Goal: Task Accomplishment & Management: Manage account settings

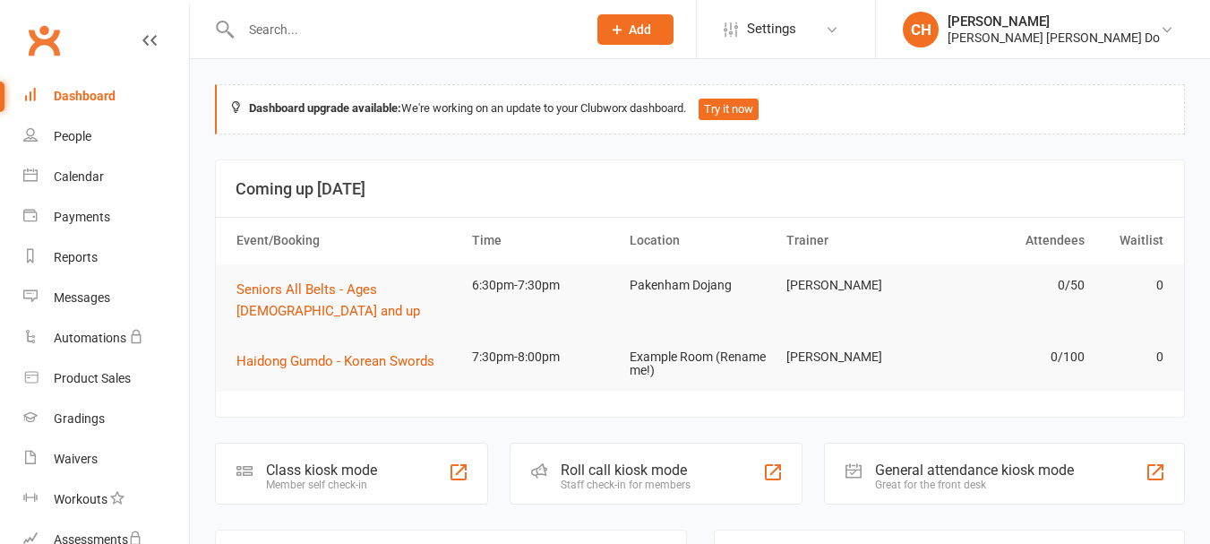
click at [590, 461] on div "Roll call kiosk mode" at bounding box center [626, 469] width 130 height 17
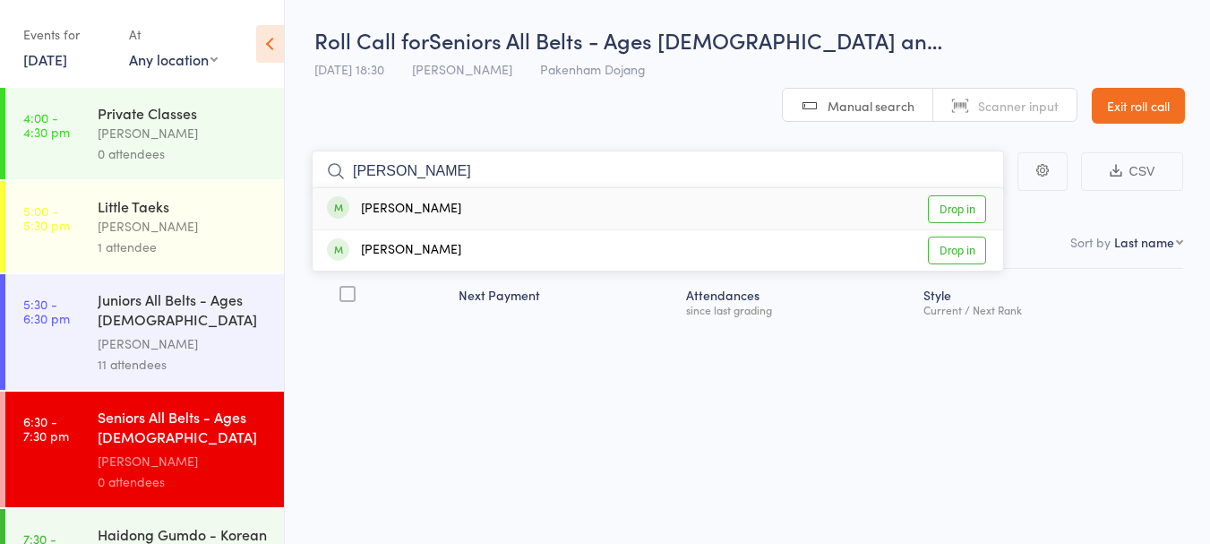
type input "[PERSON_NAME]"
click at [954, 195] on link "Drop in" at bounding box center [957, 209] width 58 height 28
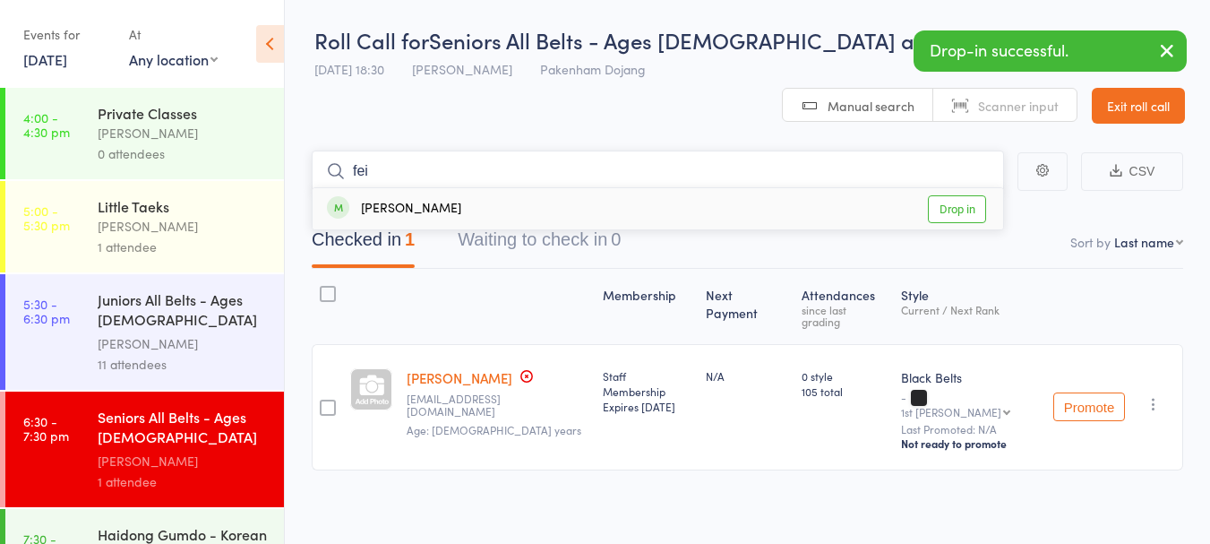
type input "fei"
click at [959, 195] on link "Drop in" at bounding box center [957, 209] width 58 height 28
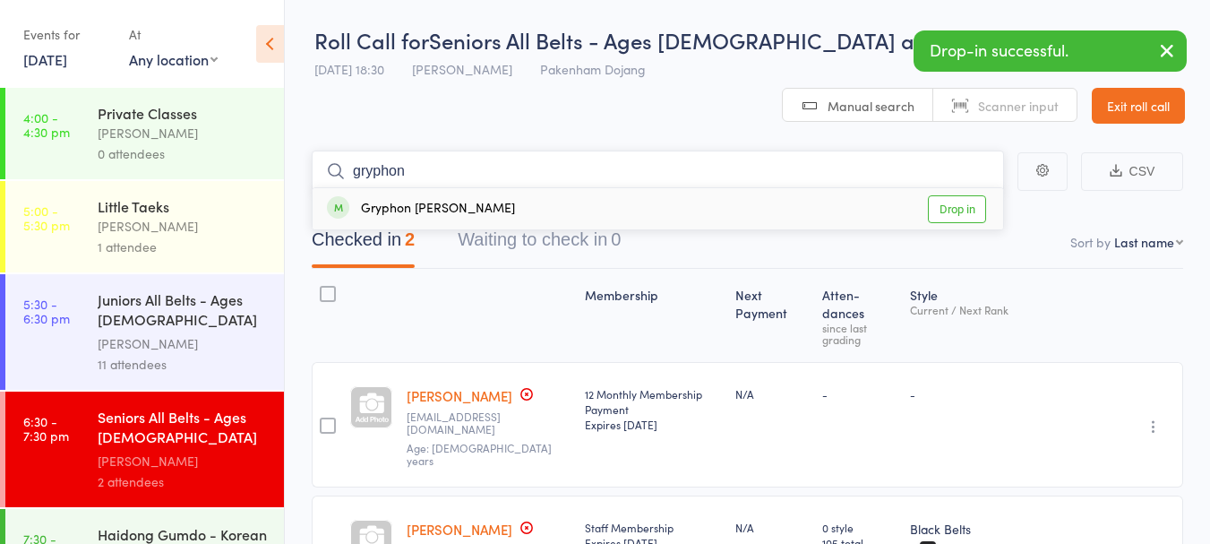
type input "gryphon"
click at [959, 195] on link "Drop in" at bounding box center [957, 209] width 58 height 28
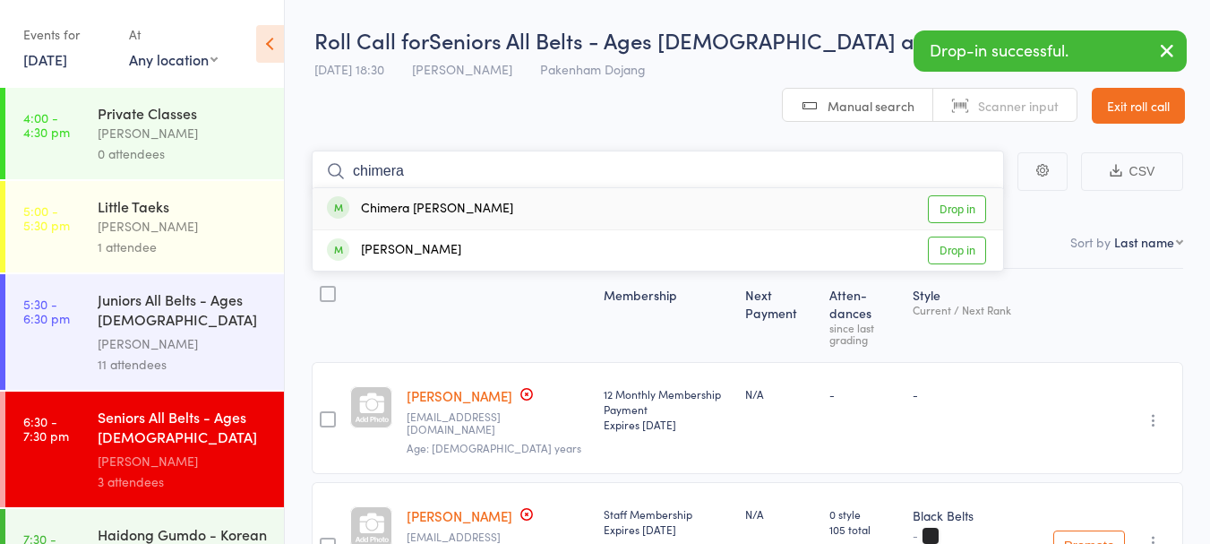
type input "chimera"
click at [959, 195] on link "Drop in" at bounding box center [957, 209] width 58 height 28
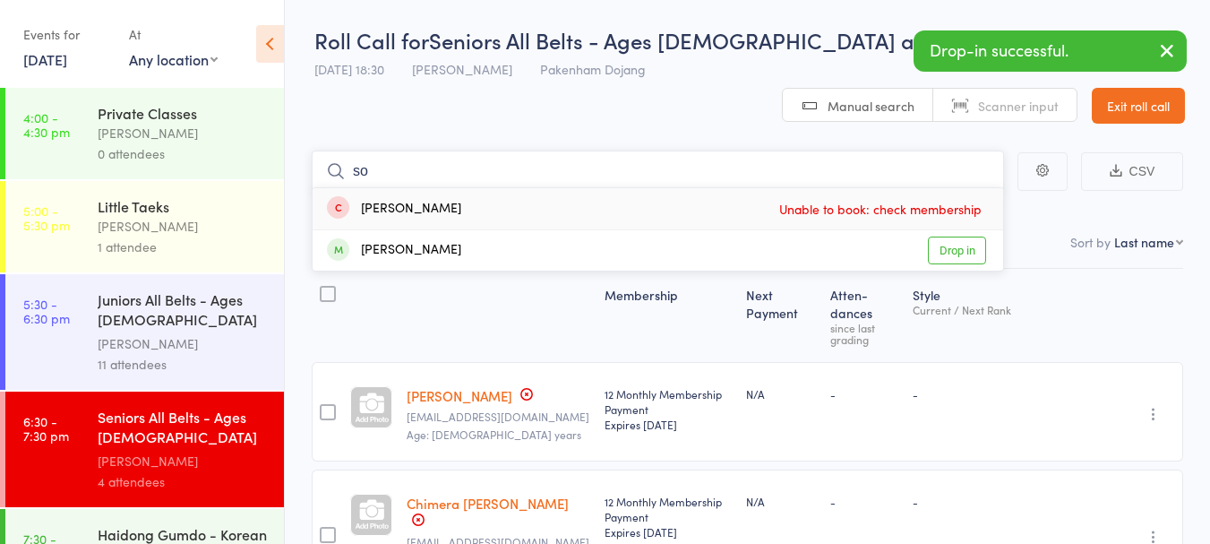
type input "s"
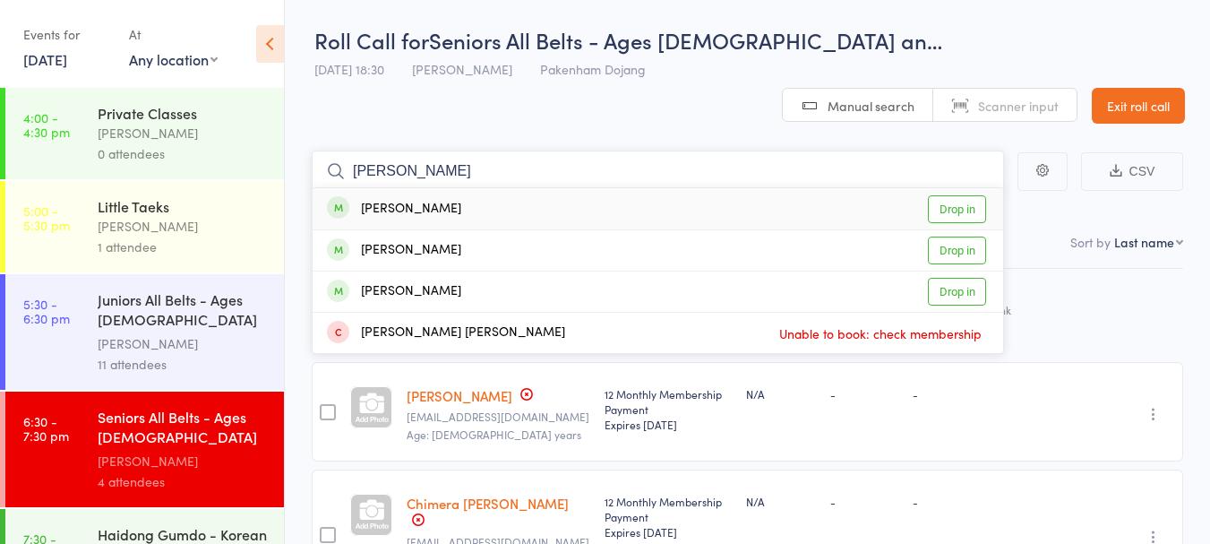
type input "harrison"
click at [940, 195] on link "Drop in" at bounding box center [957, 209] width 58 height 28
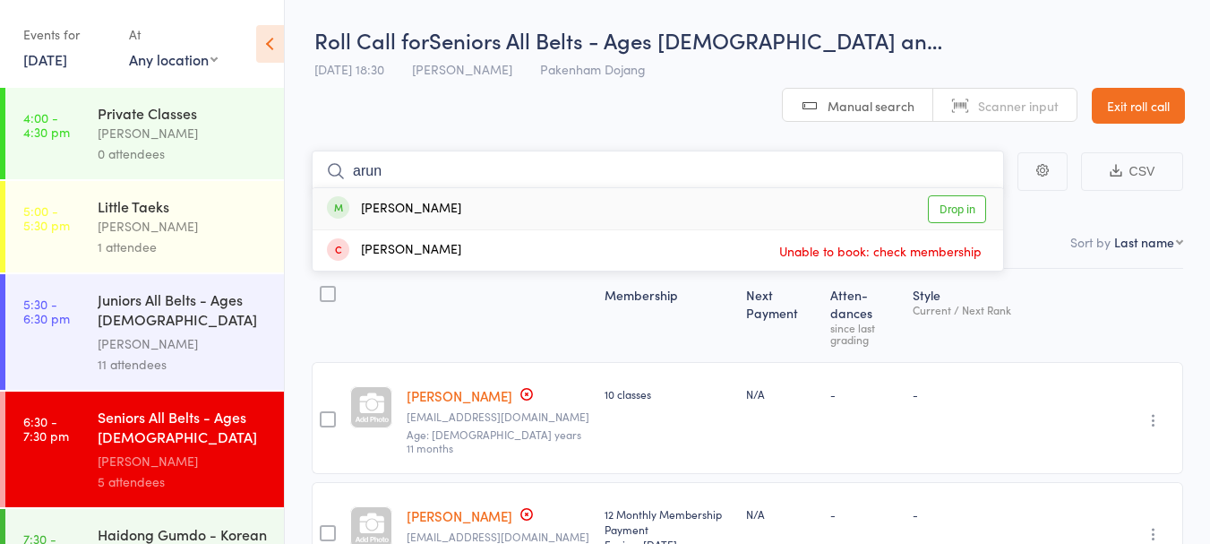
type input "arun"
click at [940, 195] on link "Drop in" at bounding box center [957, 209] width 58 height 28
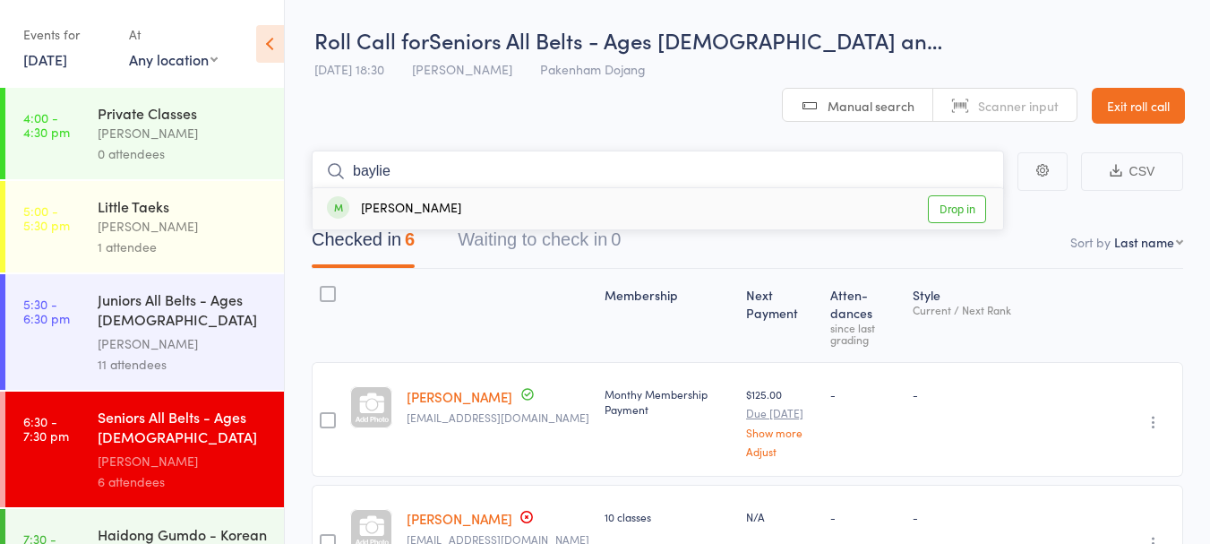
type input "baylie"
click at [942, 195] on link "Drop in" at bounding box center [957, 209] width 58 height 28
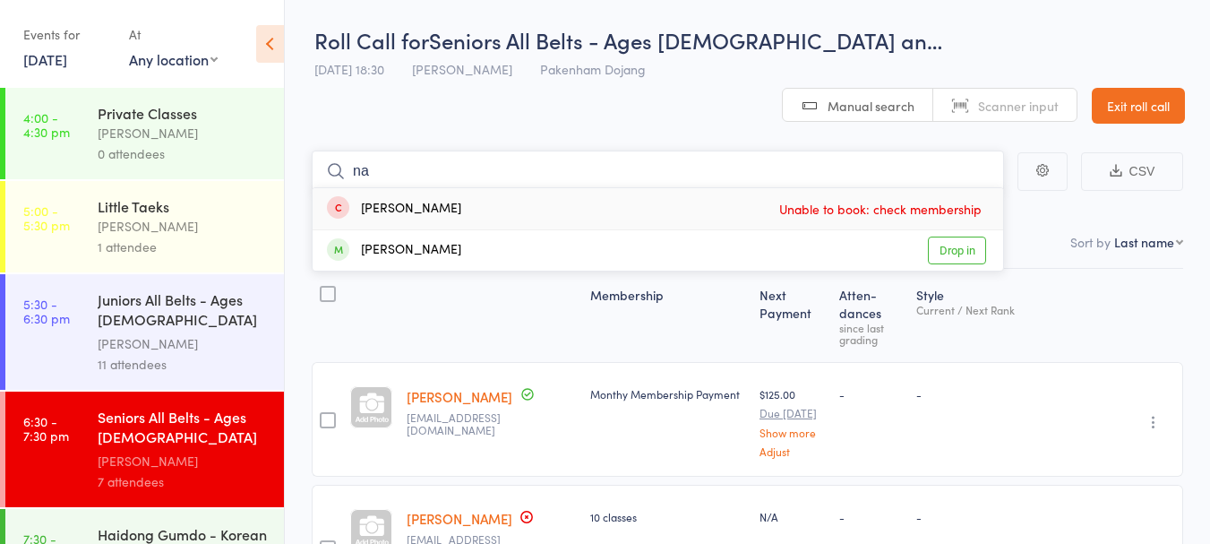
type input "n"
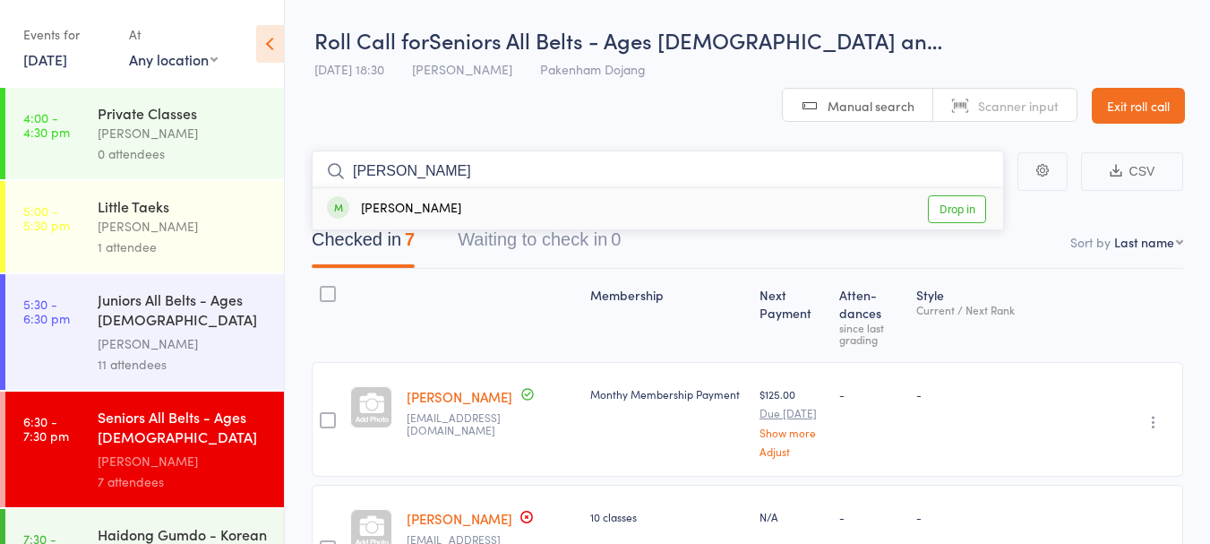
type input "omer"
click at [950, 195] on link "Drop in" at bounding box center [957, 209] width 58 height 28
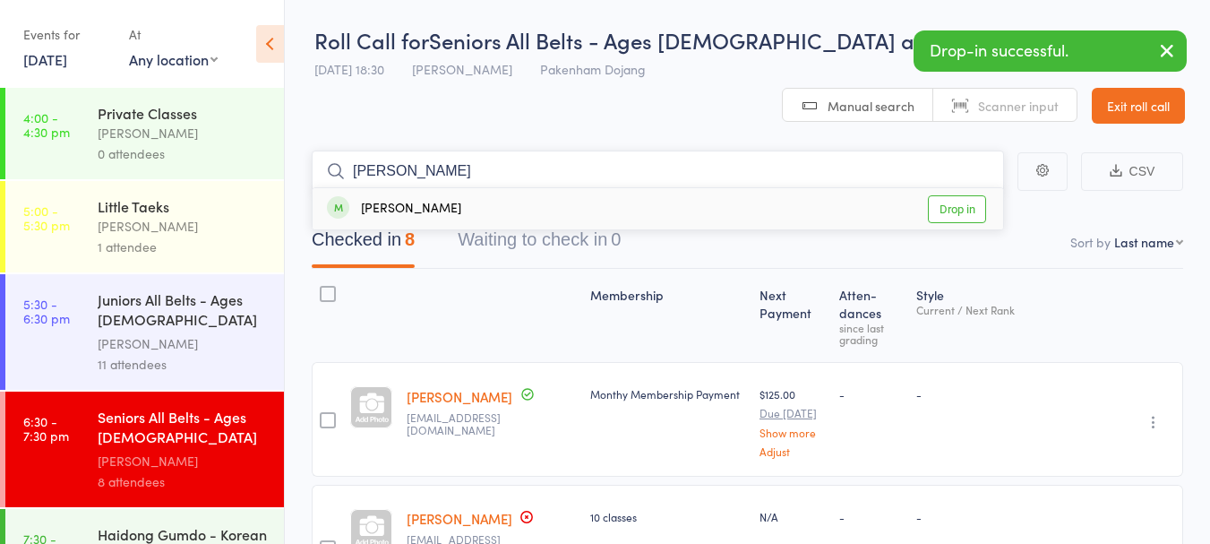
type input "omar"
click at [945, 195] on link "Drop in" at bounding box center [957, 209] width 58 height 28
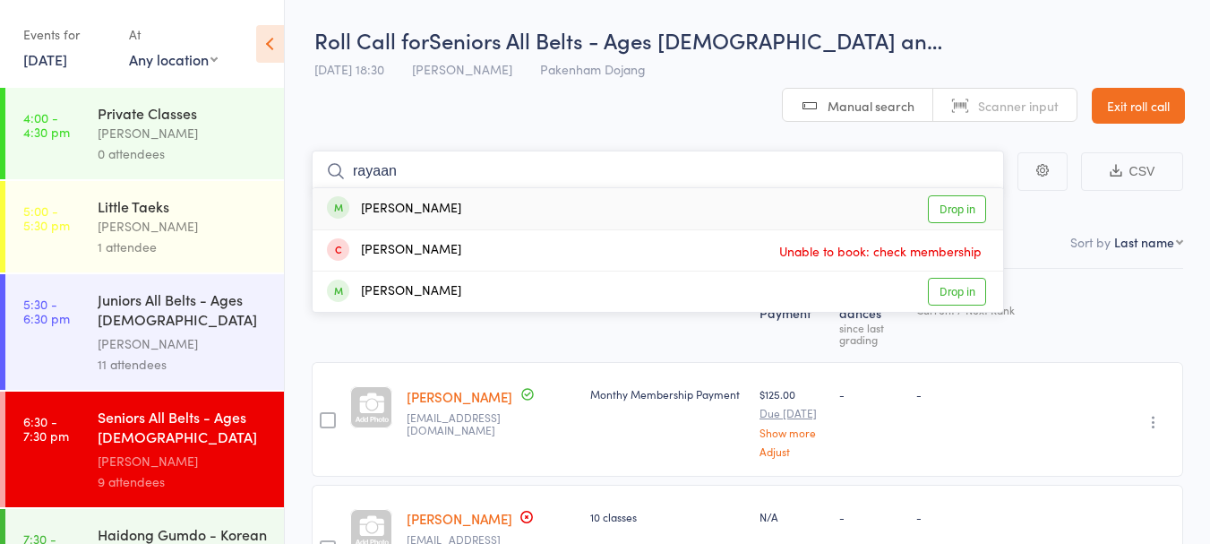
type input "rayaan"
click at [966, 195] on link "Drop in" at bounding box center [957, 209] width 58 height 28
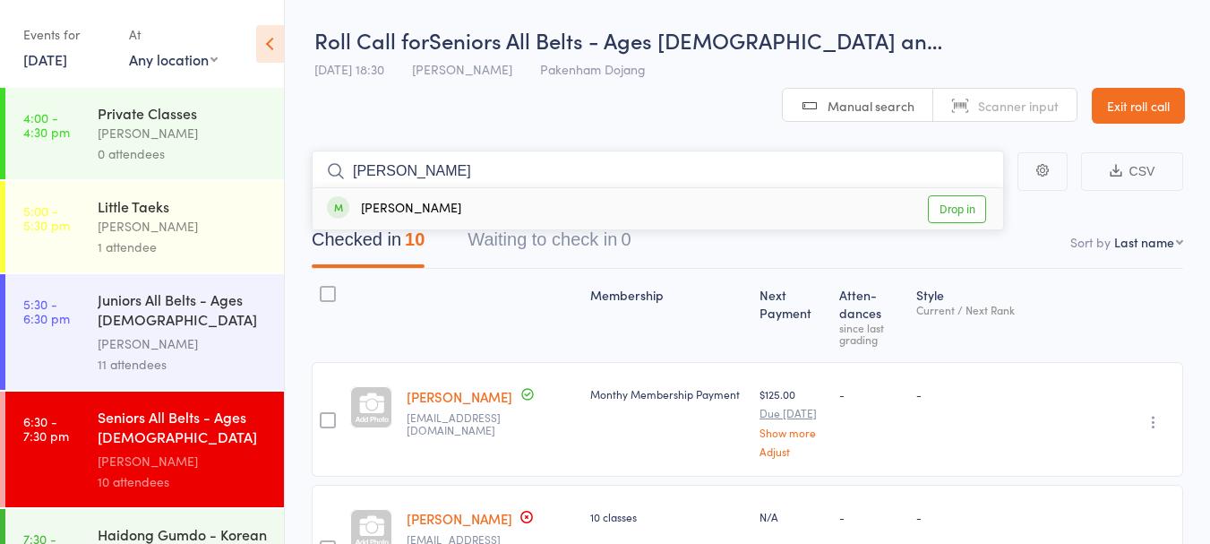
type input "zeeshan"
click at [982, 195] on link "Drop in" at bounding box center [957, 209] width 58 height 28
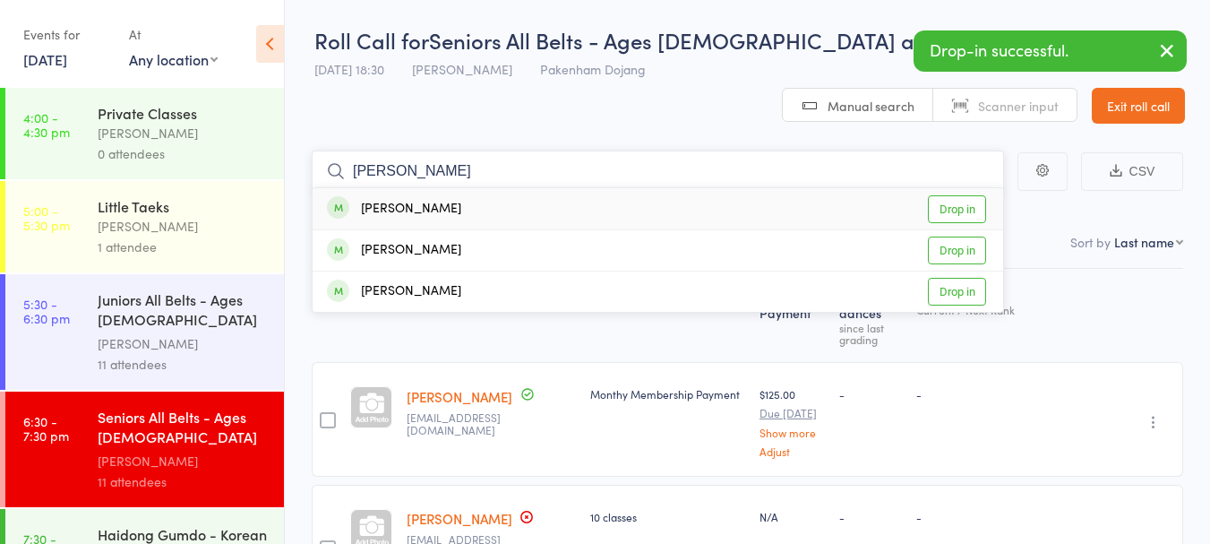
type input "melissa"
click at [943, 195] on link "Drop in" at bounding box center [957, 209] width 58 height 28
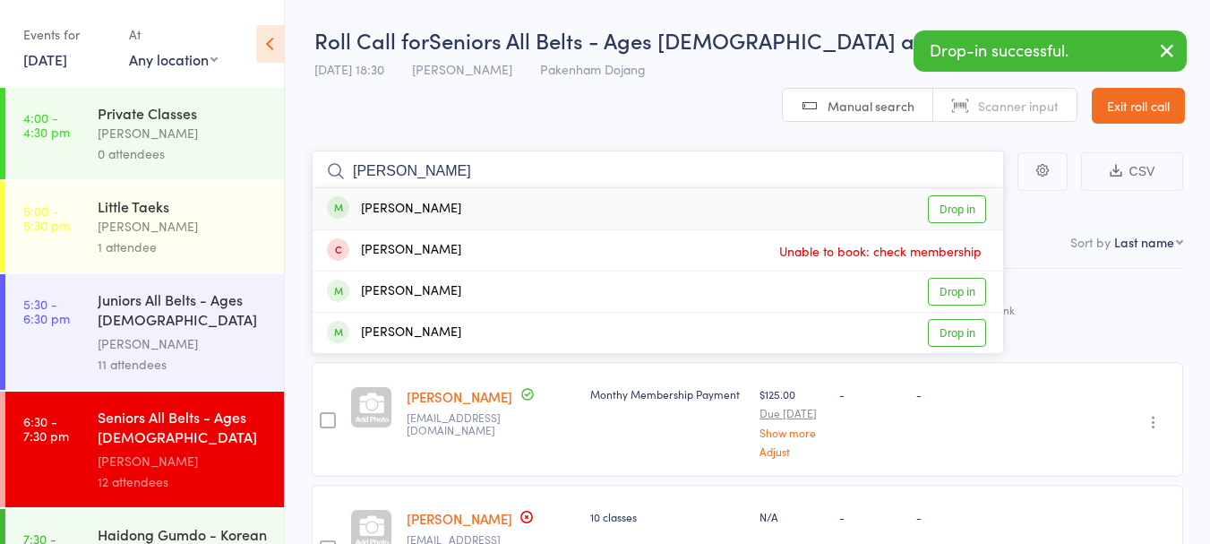
type input "killian"
click at [943, 195] on link "Drop in" at bounding box center [957, 209] width 58 height 28
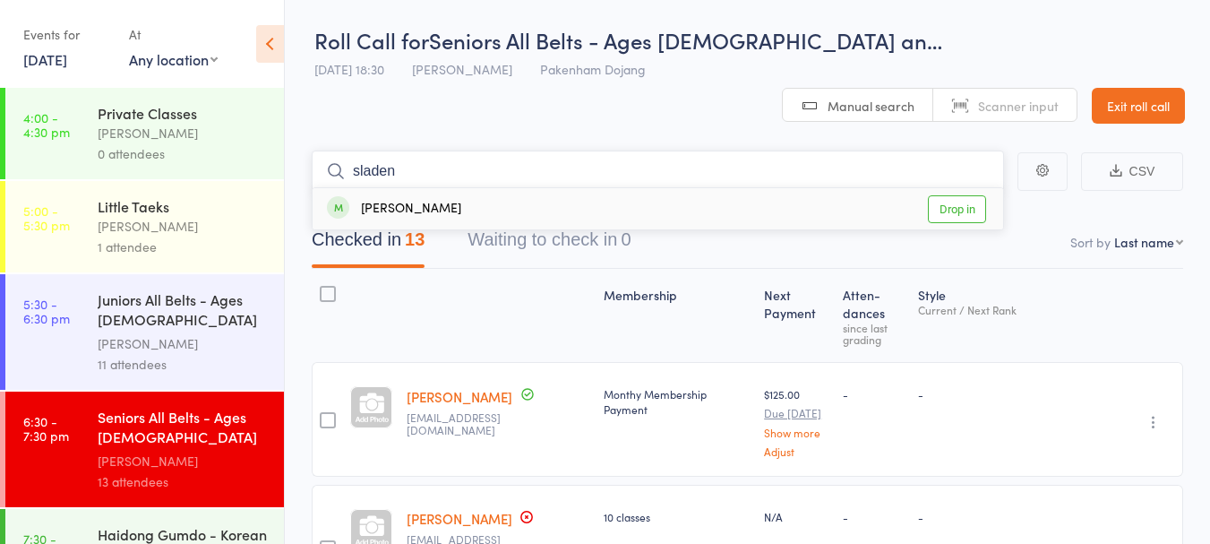
type input "sladen"
click at [959, 195] on link "Drop in" at bounding box center [957, 209] width 58 height 28
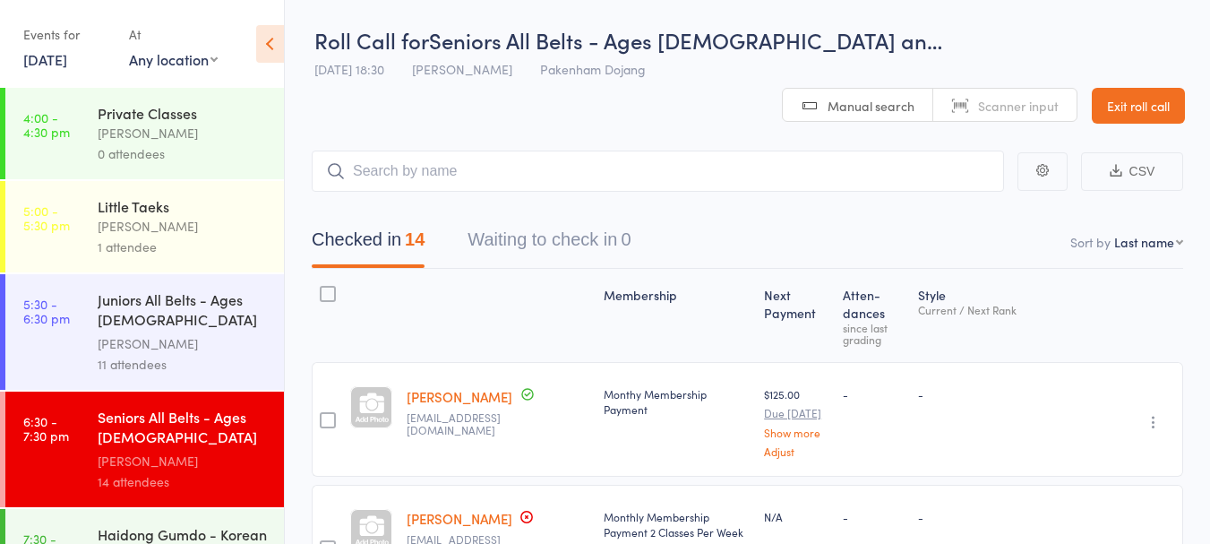
click at [1146, 88] on link "Exit roll call" at bounding box center [1138, 106] width 93 height 36
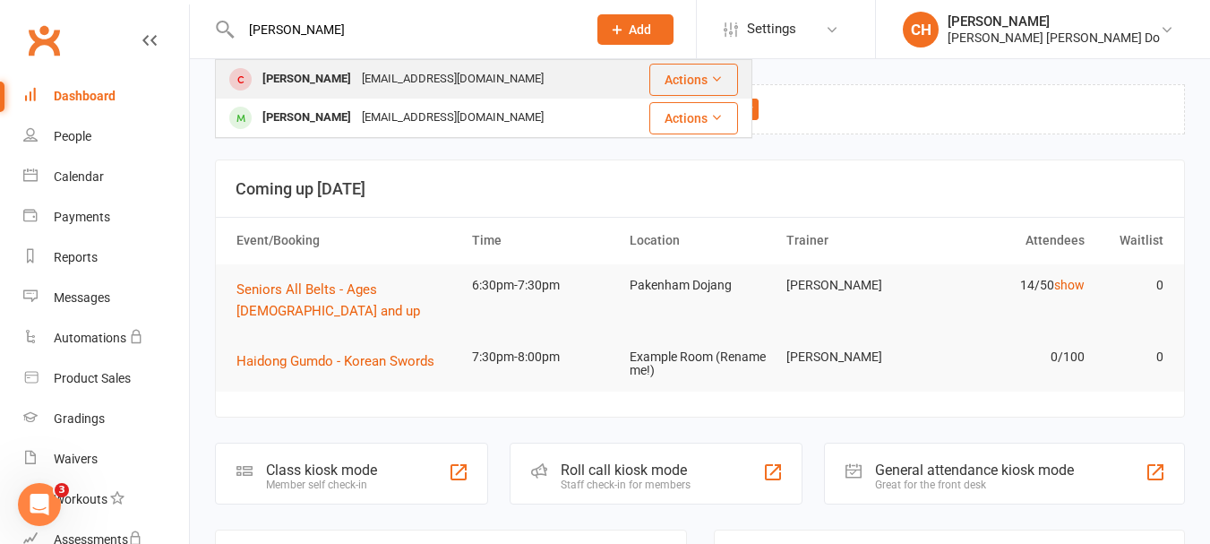
type input "[PERSON_NAME]"
click at [291, 73] on div "[PERSON_NAME]" at bounding box center [306, 79] width 99 height 26
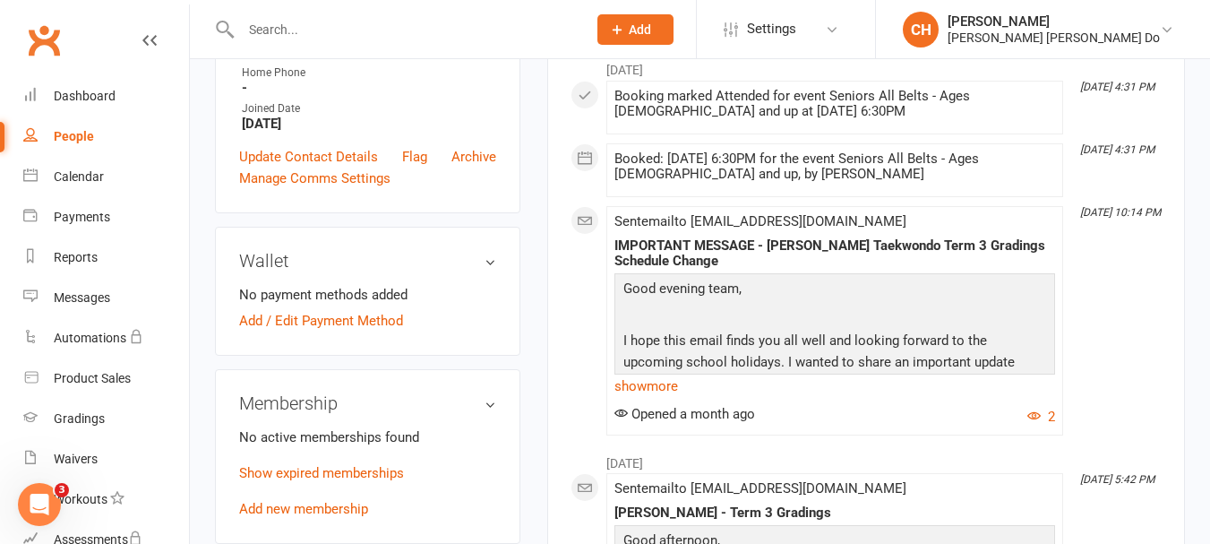
scroll to position [806, 0]
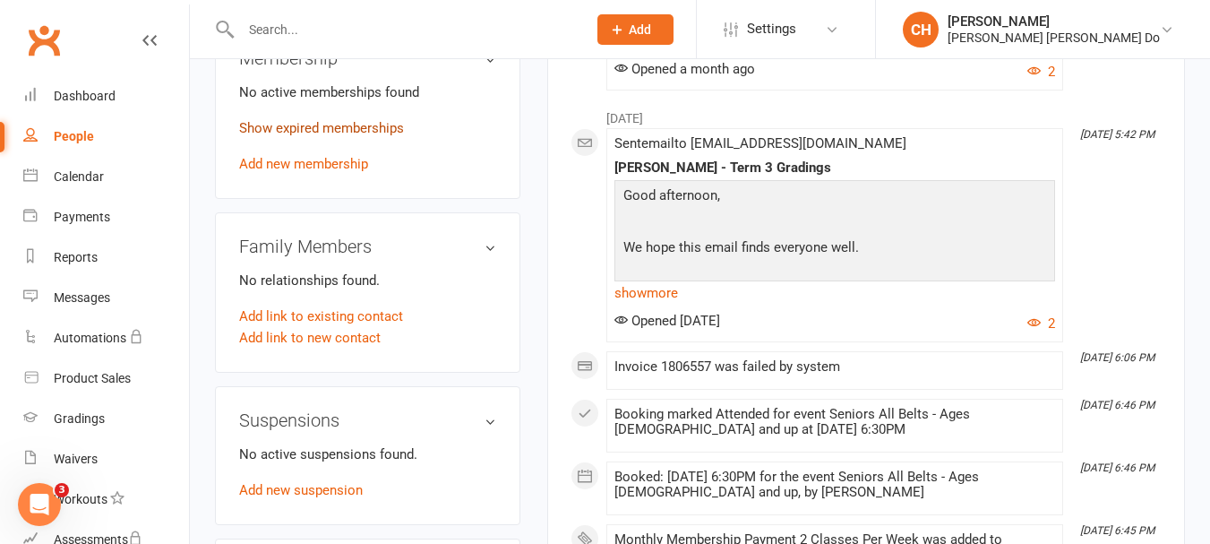
click at [306, 128] on link "Show expired memberships" at bounding box center [321, 128] width 165 height 16
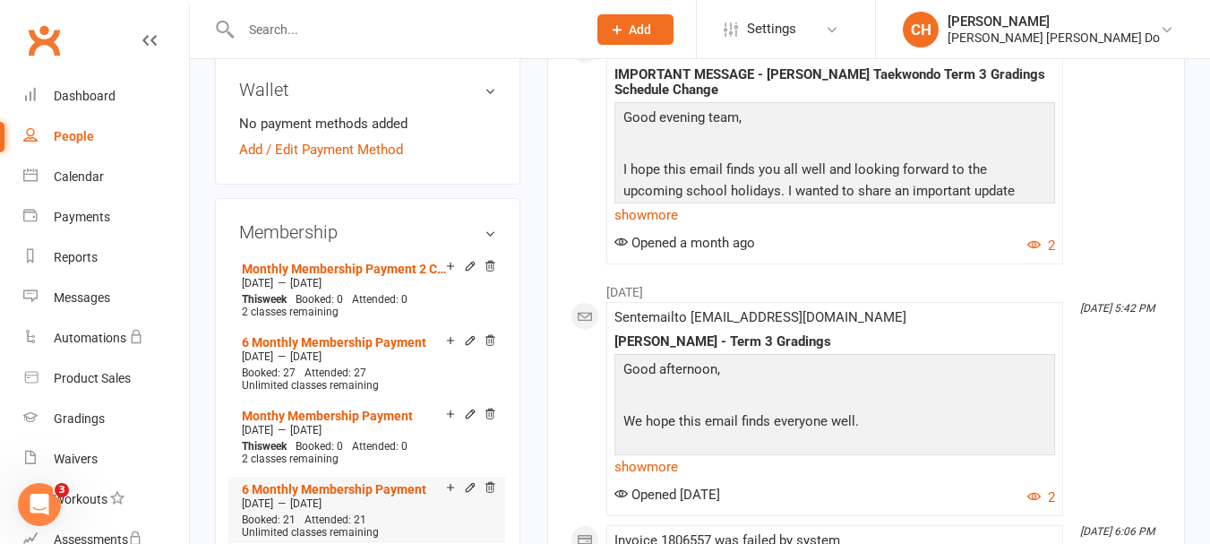
scroll to position [627, 0]
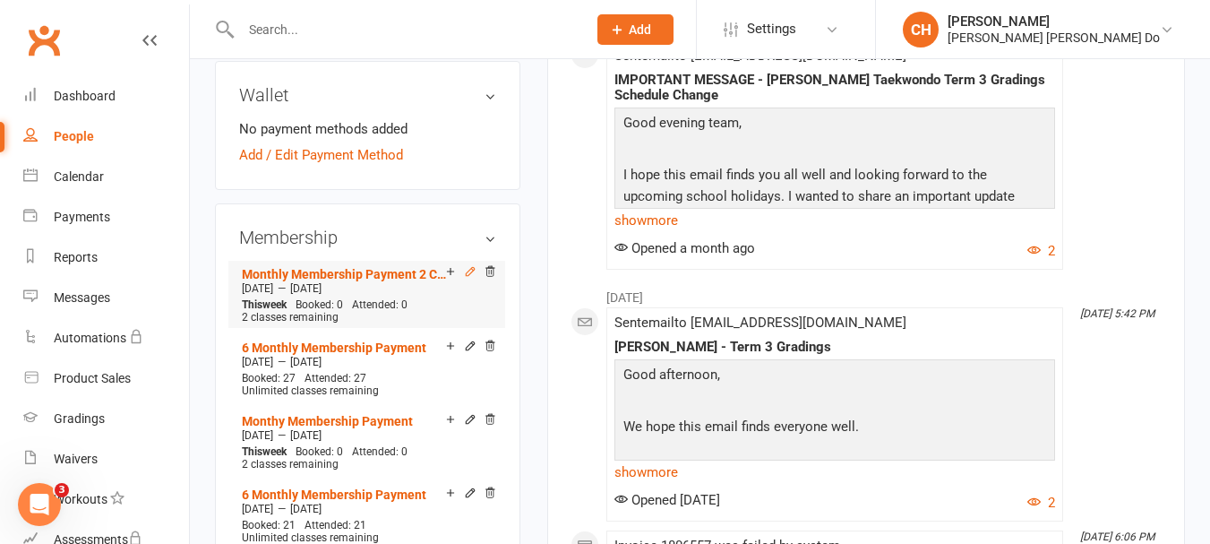
click at [473, 271] on icon at bounding box center [470, 272] width 8 height 8
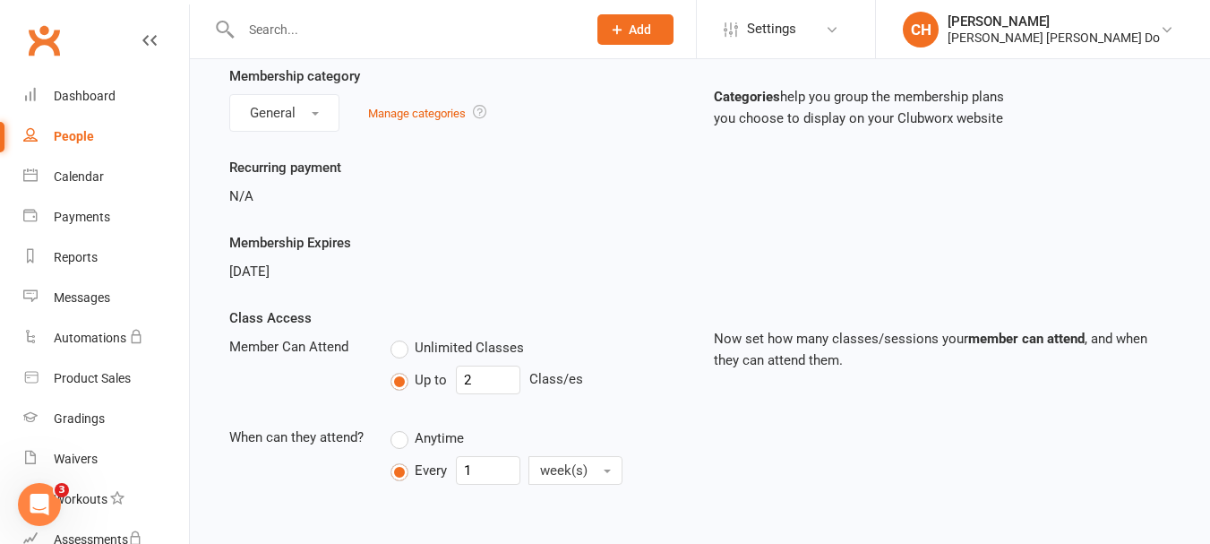
scroll to position [179, 0]
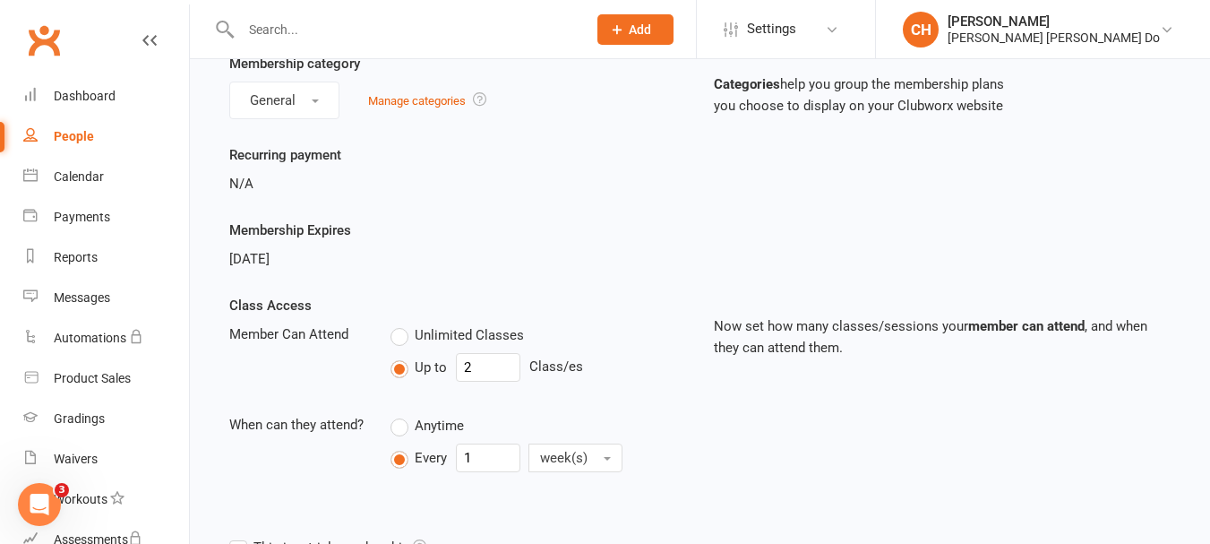
click at [633, 260] on div "Oct 12, 2025" at bounding box center [458, 259] width 458 height 22
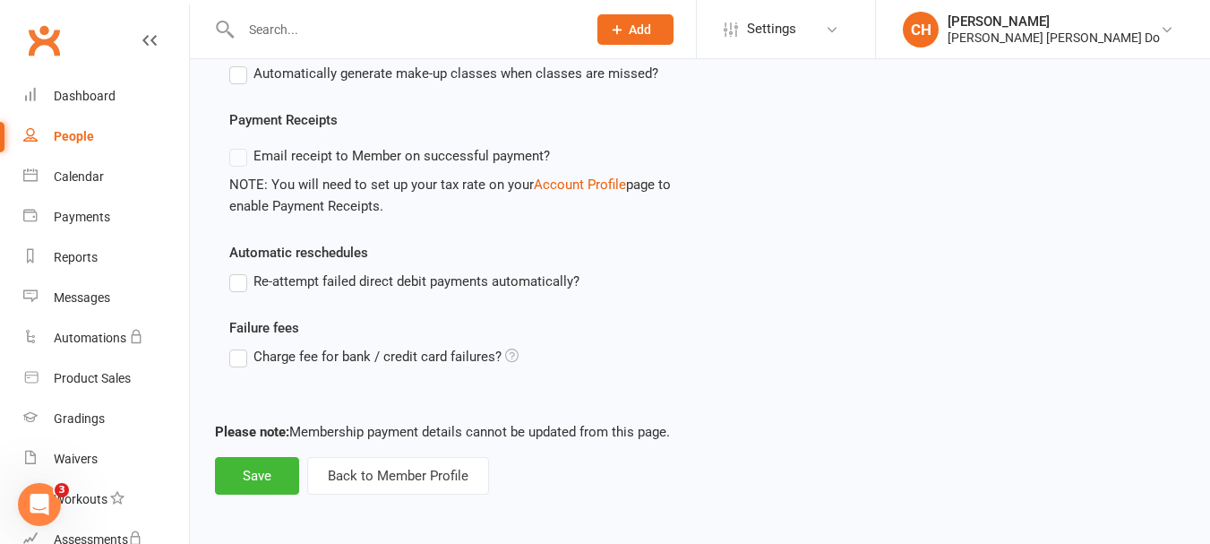
scroll to position [825, 0]
click at [410, 476] on button "Back to Member Profile" at bounding box center [398, 474] width 182 height 38
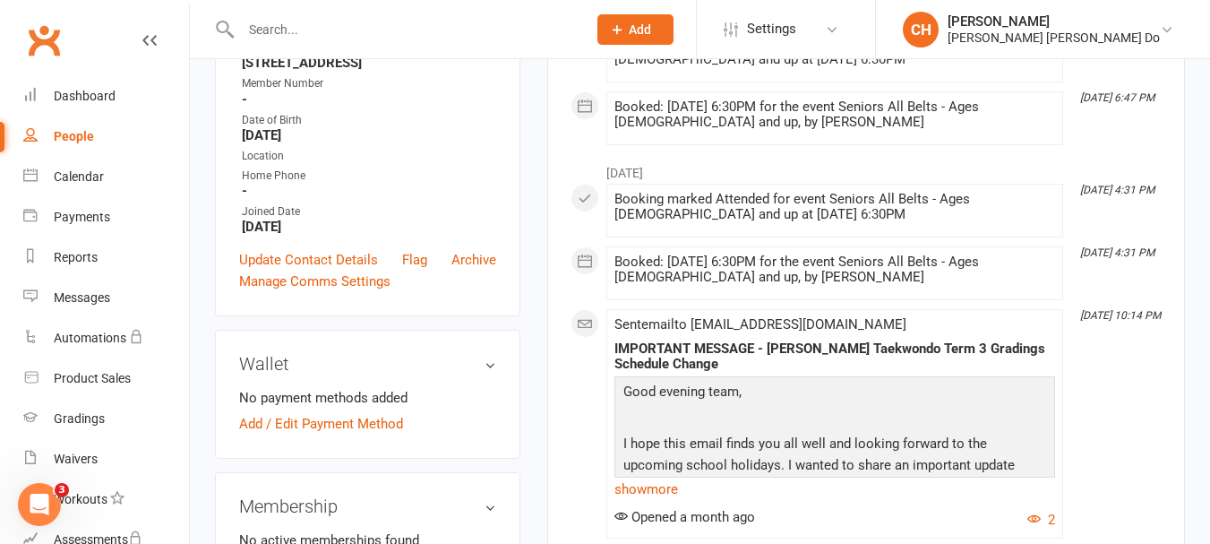
scroll to position [627, 0]
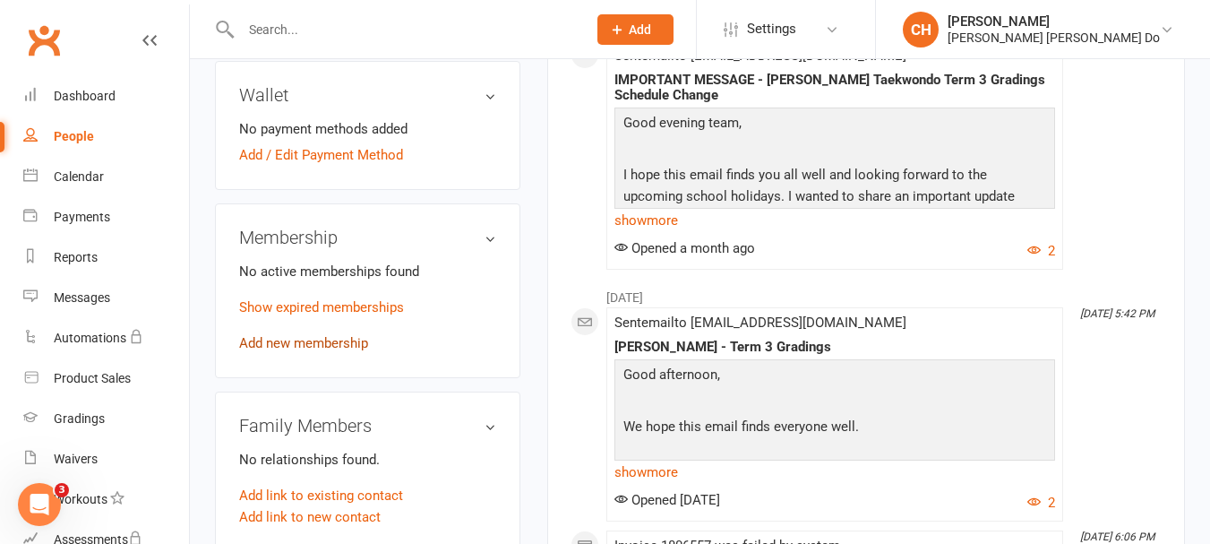
click at [289, 342] on link "Add new membership" at bounding box center [303, 343] width 129 height 16
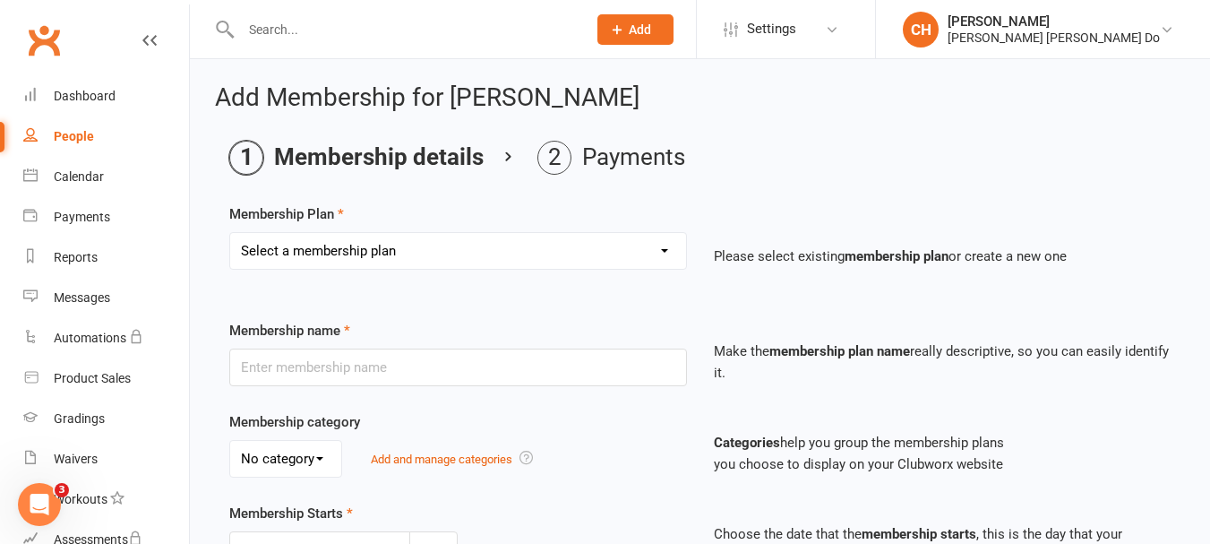
click at [430, 245] on select "Select a membership plan Create new Membership Plan Monthy Membership Payment L…" at bounding box center [458, 251] width 456 height 36
select select "7"
click at [230, 233] on select "Select a membership plan Create new Membership Plan Monthy Membership Payment L…" at bounding box center [458, 251] width 456 height 36
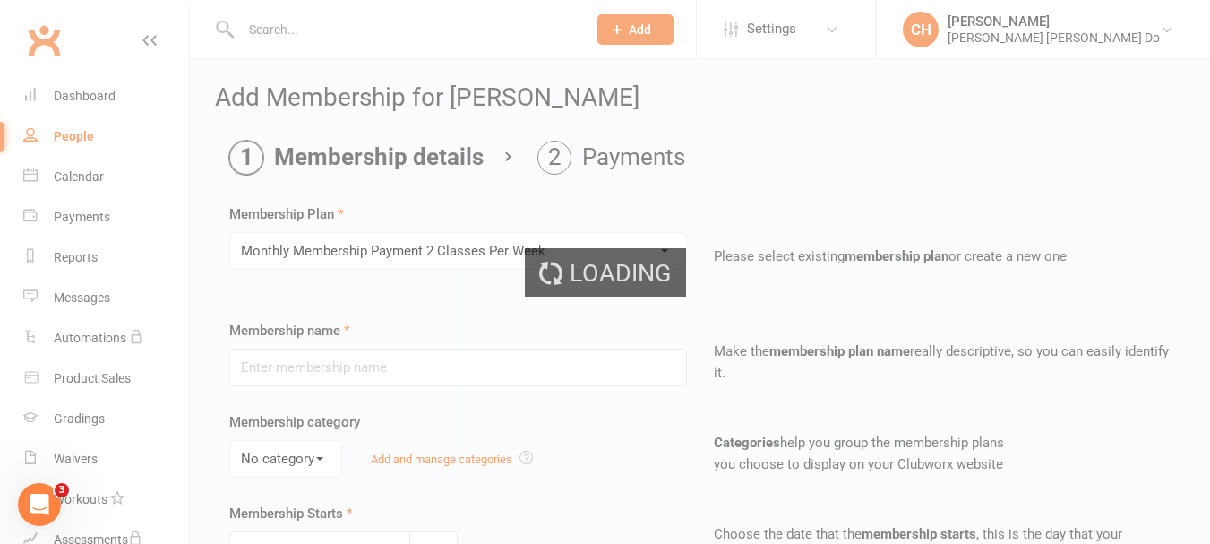
type input "Monthly Membership Payment 2 Classes Per Week"
select select "0"
type input "0"
type input "2"
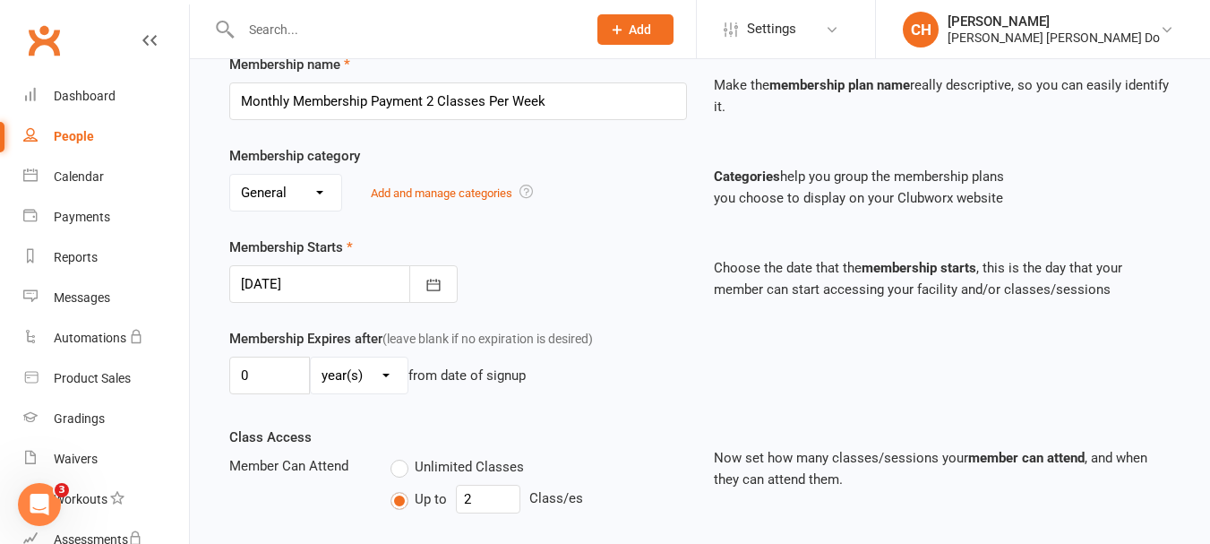
scroll to position [269, 0]
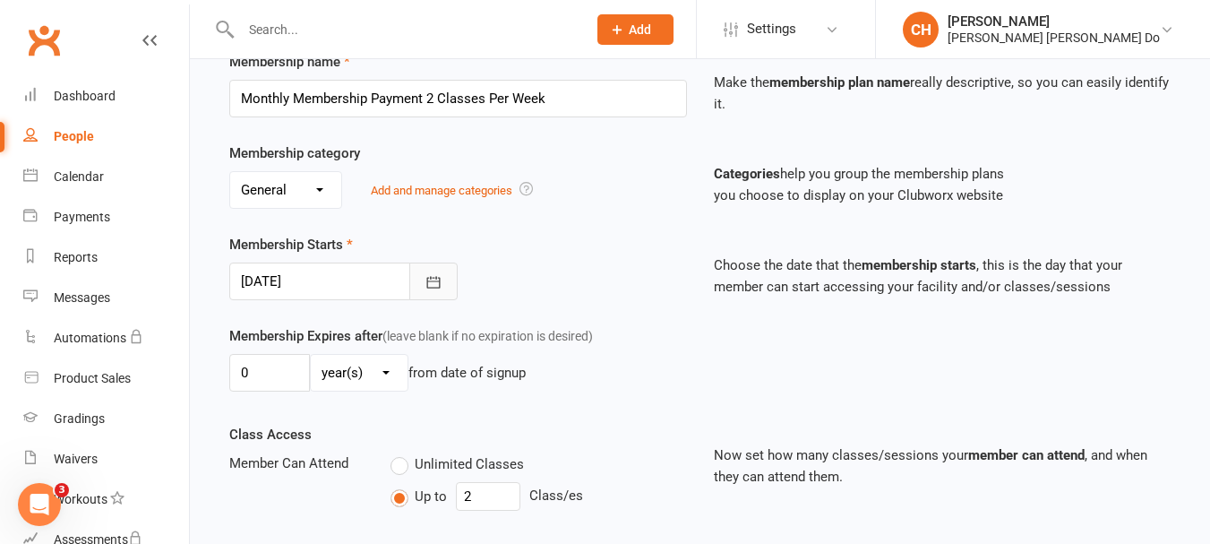
click at [433, 282] on icon "button" at bounding box center [434, 282] width 18 height 18
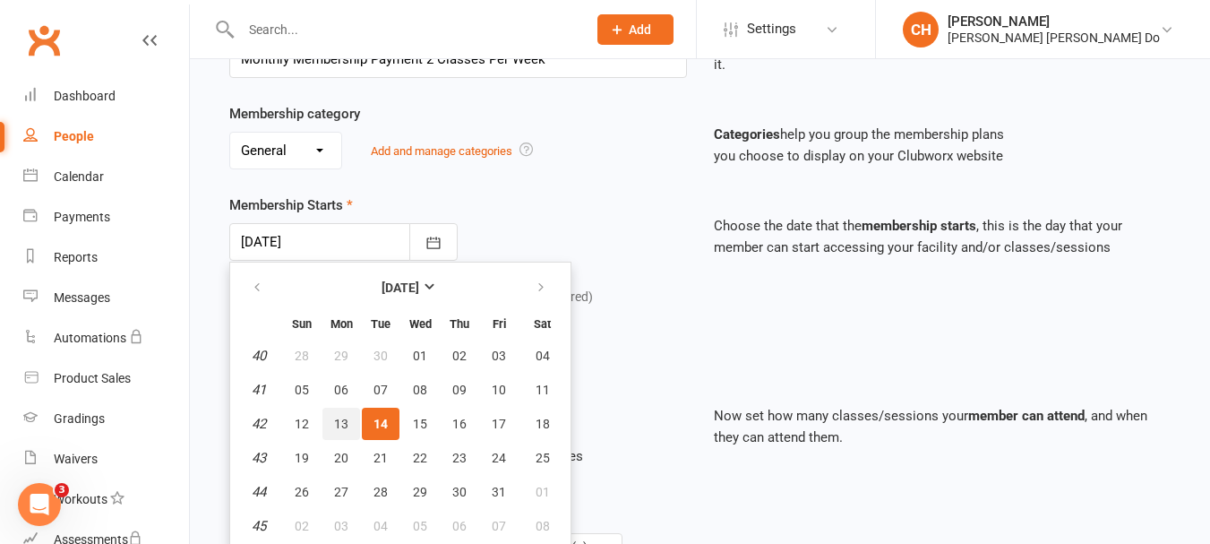
click at [346, 424] on span "13" at bounding box center [341, 424] width 14 height 14
type input "[DATE]"
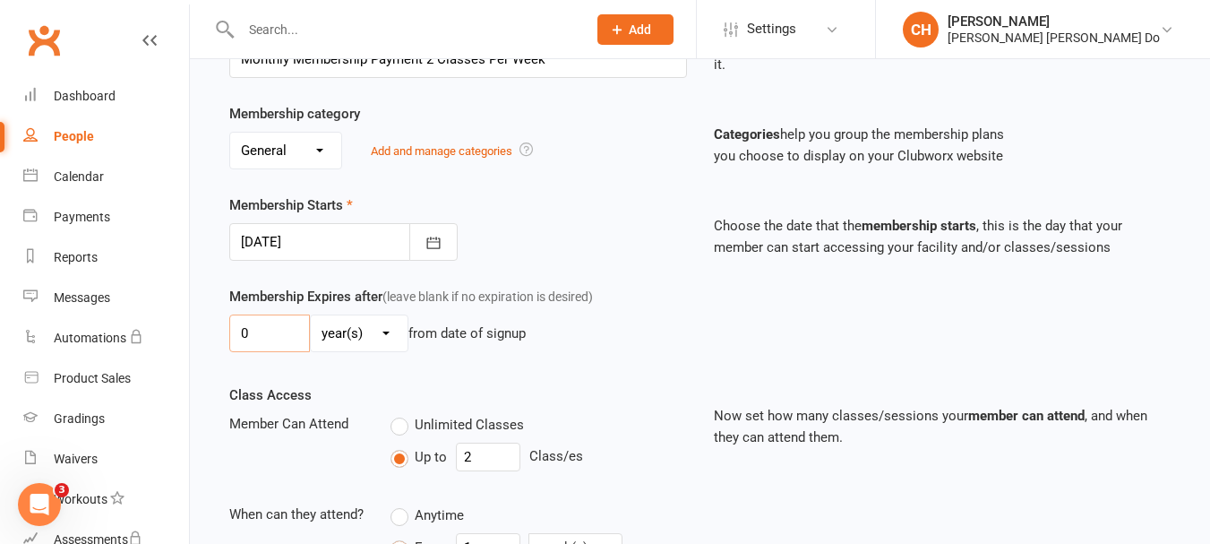
drag, startPoint x: 271, startPoint y: 335, endPoint x: 215, endPoint y: 336, distance: 55.6
click at [215, 336] on main "Membership details Payments Membership Plan Select a membership plan Create new…" at bounding box center [700, 337] width 970 height 1011
type input "10"
click at [385, 332] on select "day(s) week(s) month(s) year(s)" at bounding box center [359, 333] width 97 height 36
select select "1"
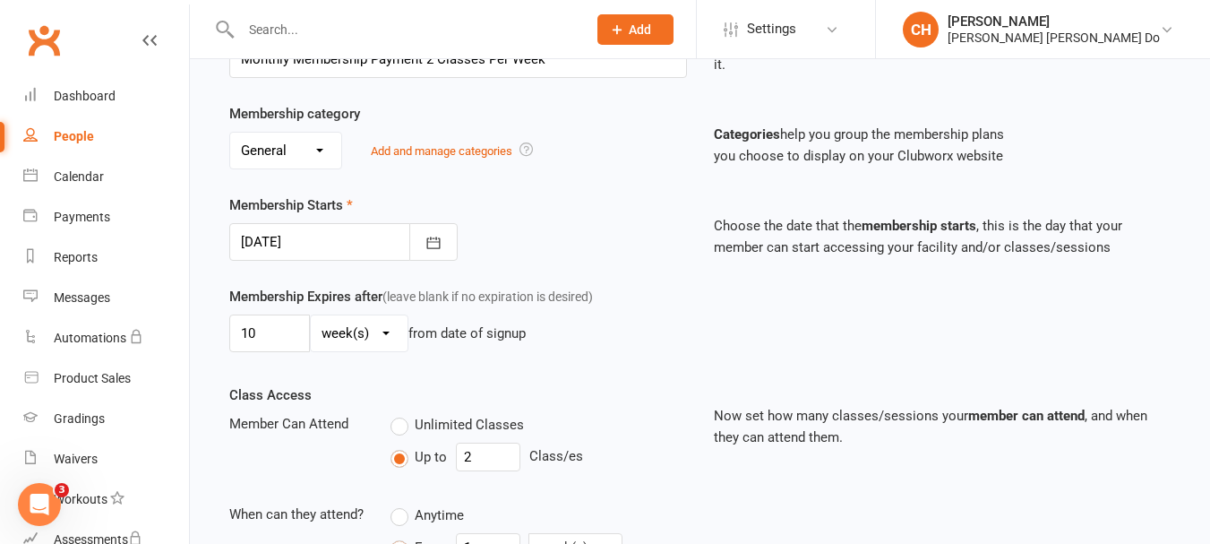
click at [311, 315] on select "day(s) week(s) month(s) year(s)" at bounding box center [359, 333] width 97 height 36
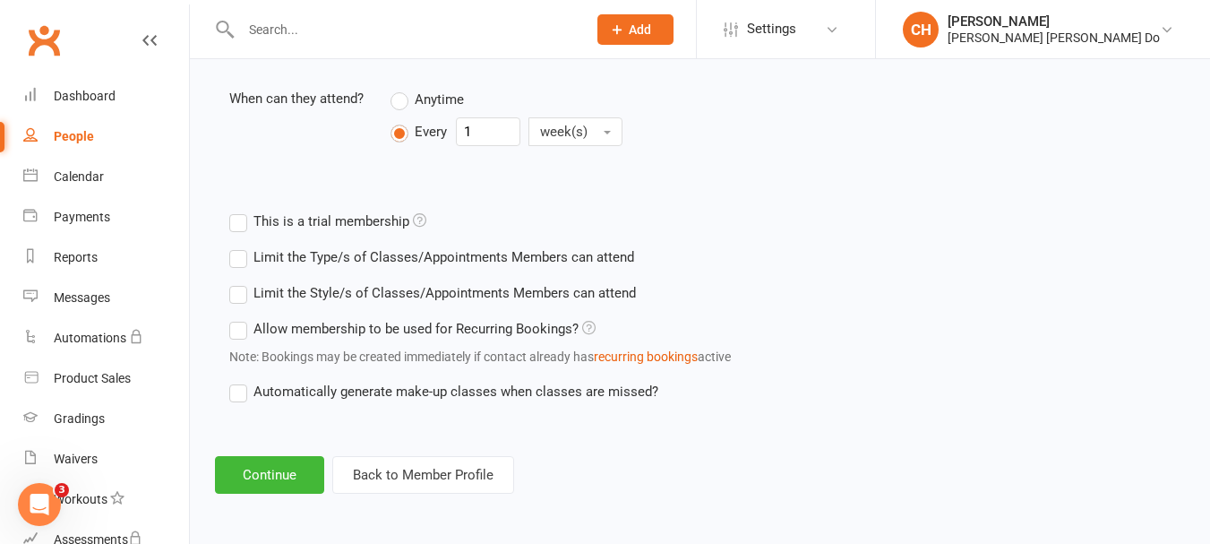
scroll to position [726, 0]
click at [276, 471] on button "Continue" at bounding box center [269, 474] width 109 height 38
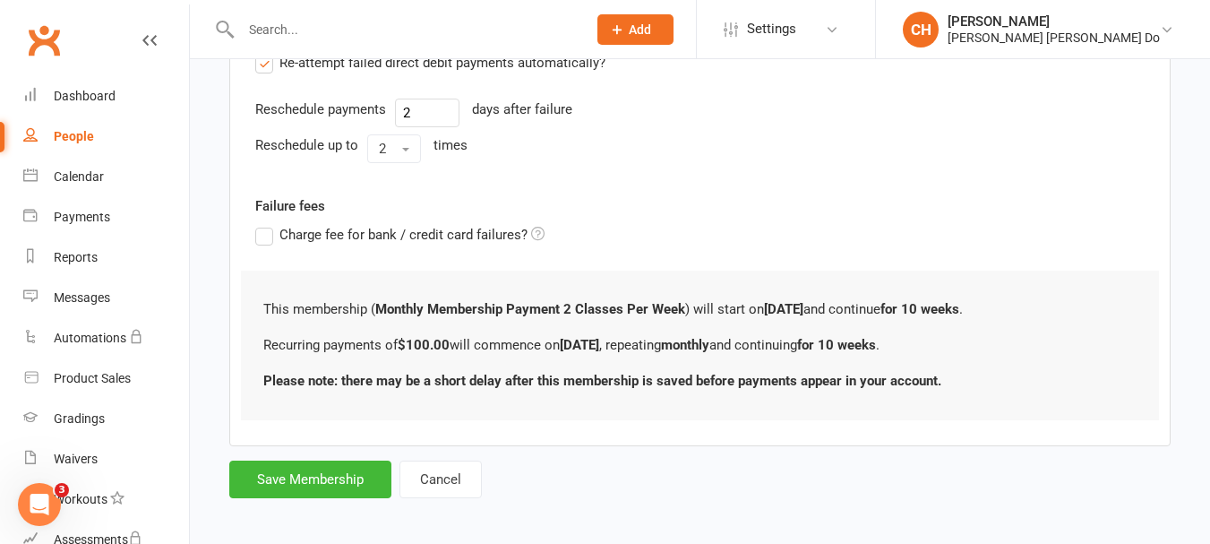
scroll to position [0, 0]
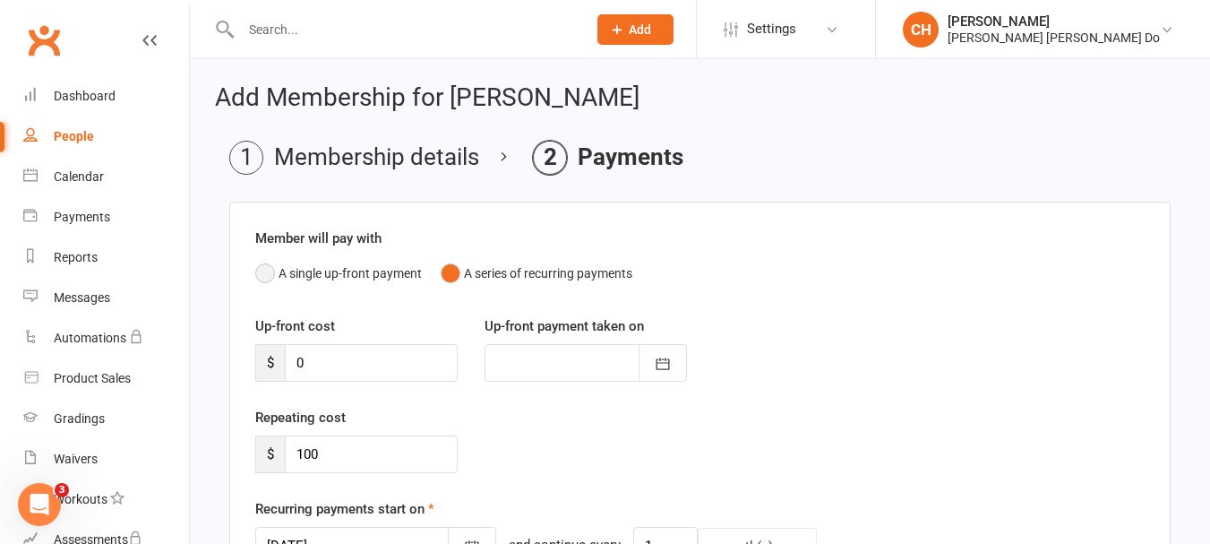
click at [263, 273] on button "A single up-front payment" at bounding box center [338, 273] width 167 height 34
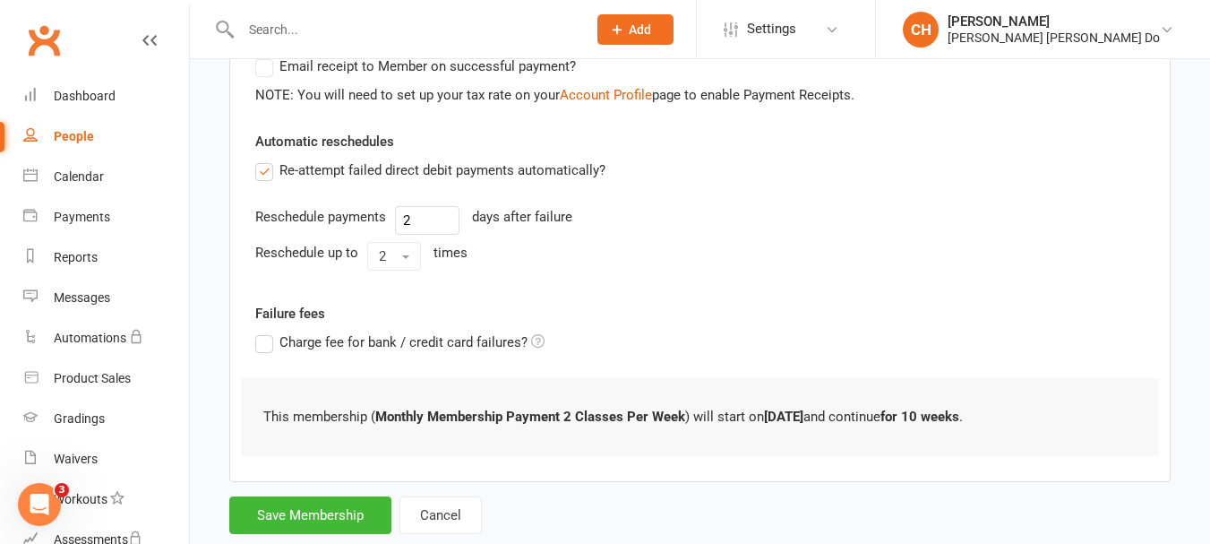
scroll to position [432, 0]
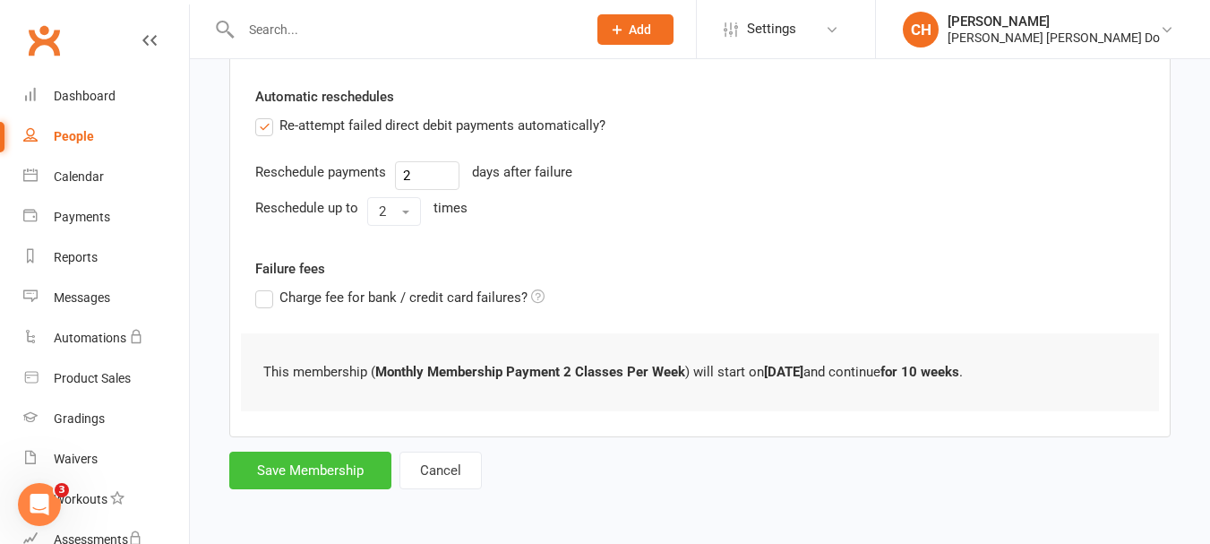
click at [332, 466] on button "Save Membership" at bounding box center [310, 471] width 162 height 38
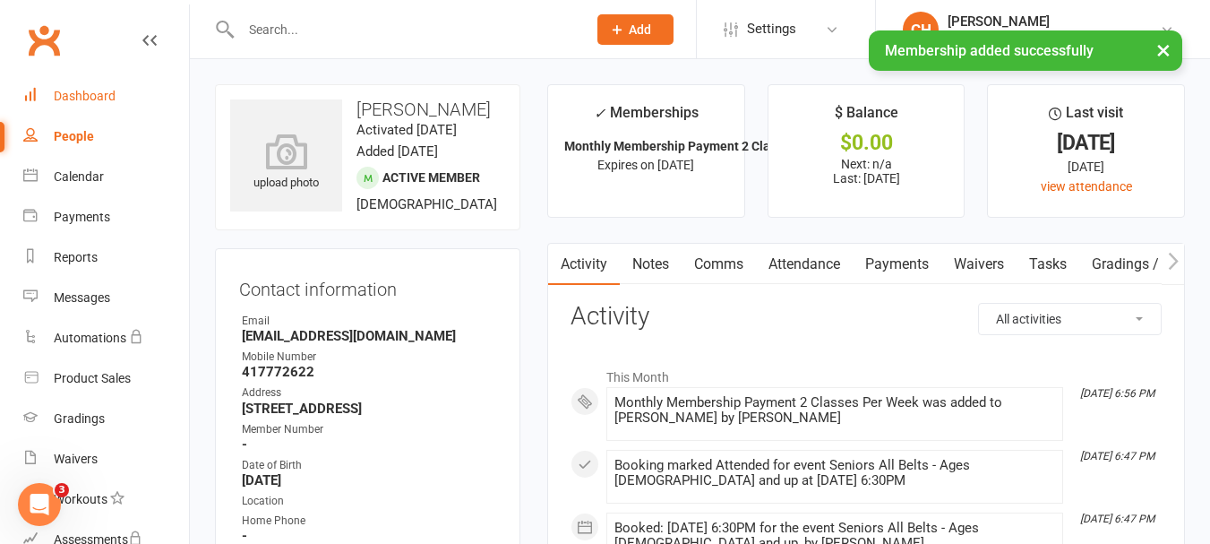
click at [75, 90] on div "Dashboard" at bounding box center [85, 96] width 62 height 14
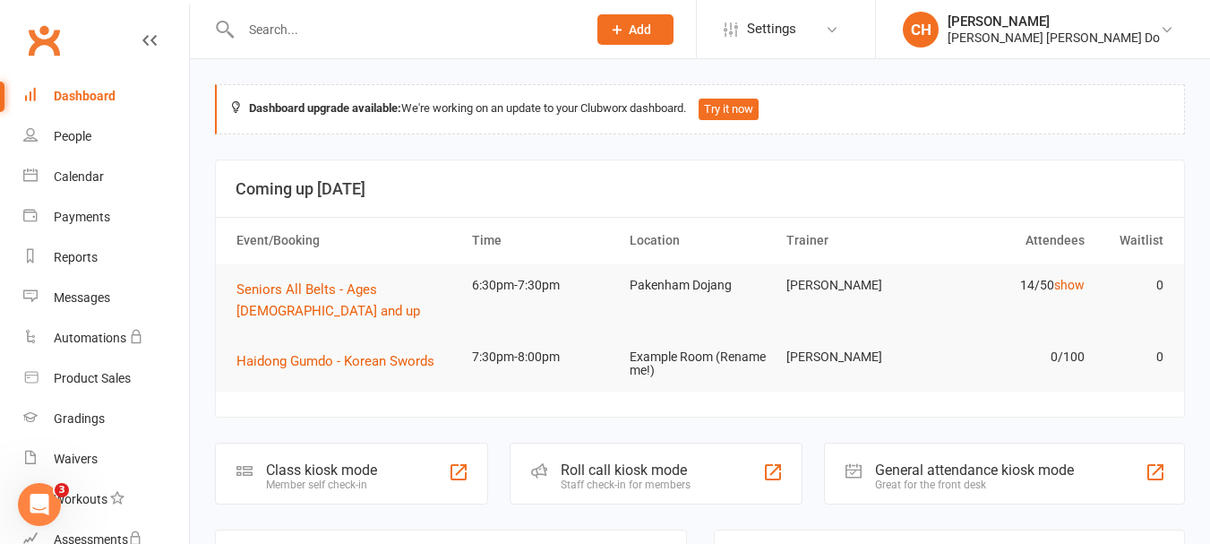
click at [626, 461] on div "Roll call kiosk mode" at bounding box center [626, 469] width 130 height 17
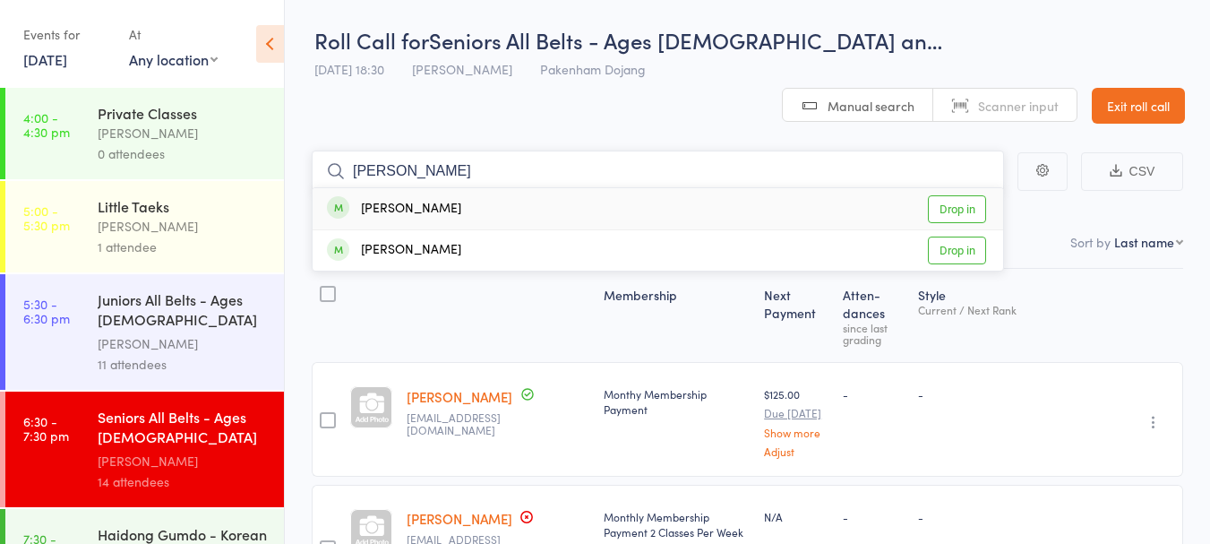
type input "sophia"
click at [965, 195] on link "Drop in" at bounding box center [957, 209] width 58 height 28
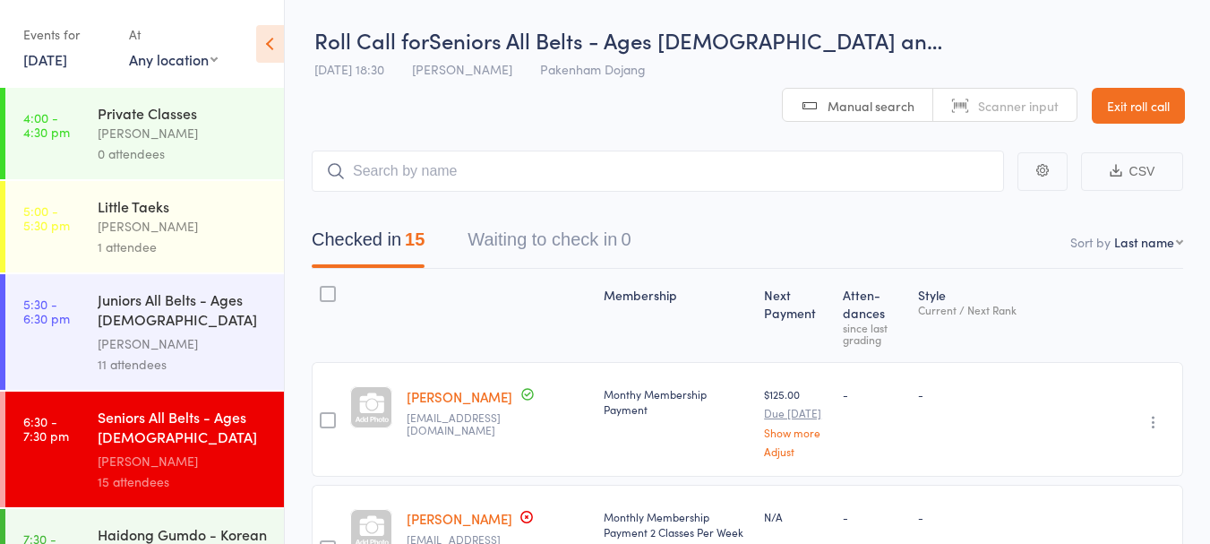
click at [1132, 88] on link "Exit roll call" at bounding box center [1138, 106] width 93 height 36
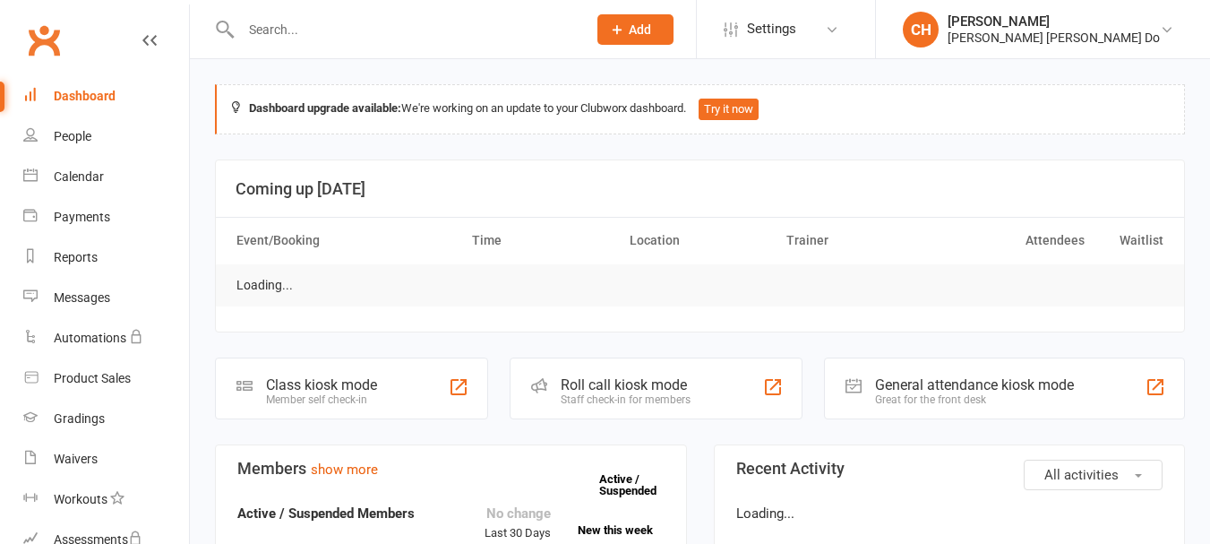
click at [83, 173] on div "Calendar" at bounding box center [79, 176] width 50 height 14
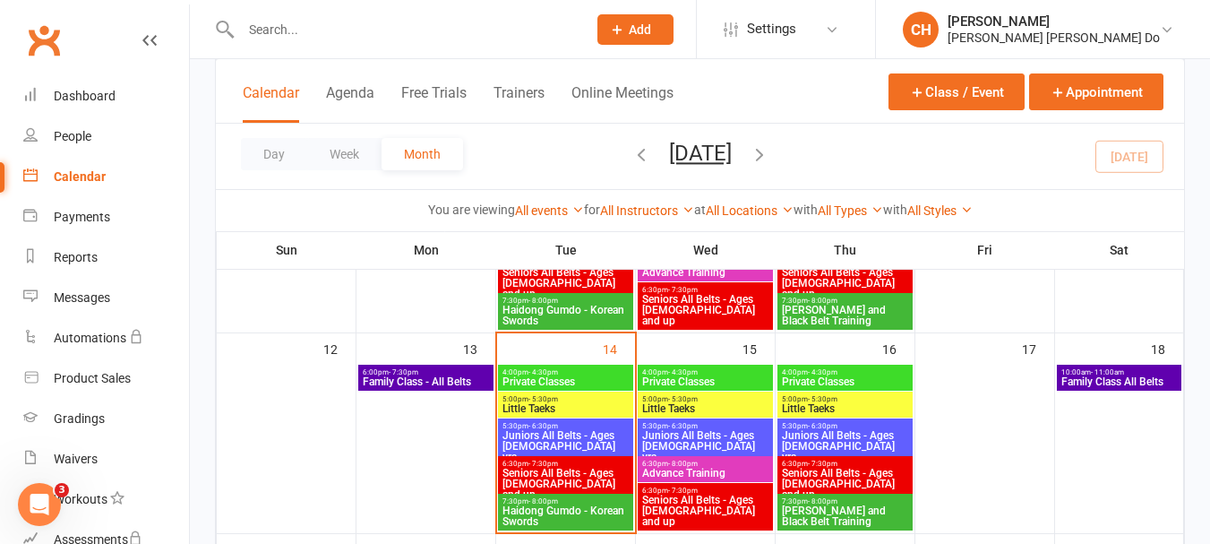
click at [413, 377] on span "Family Class - All Belts" at bounding box center [426, 381] width 128 height 11
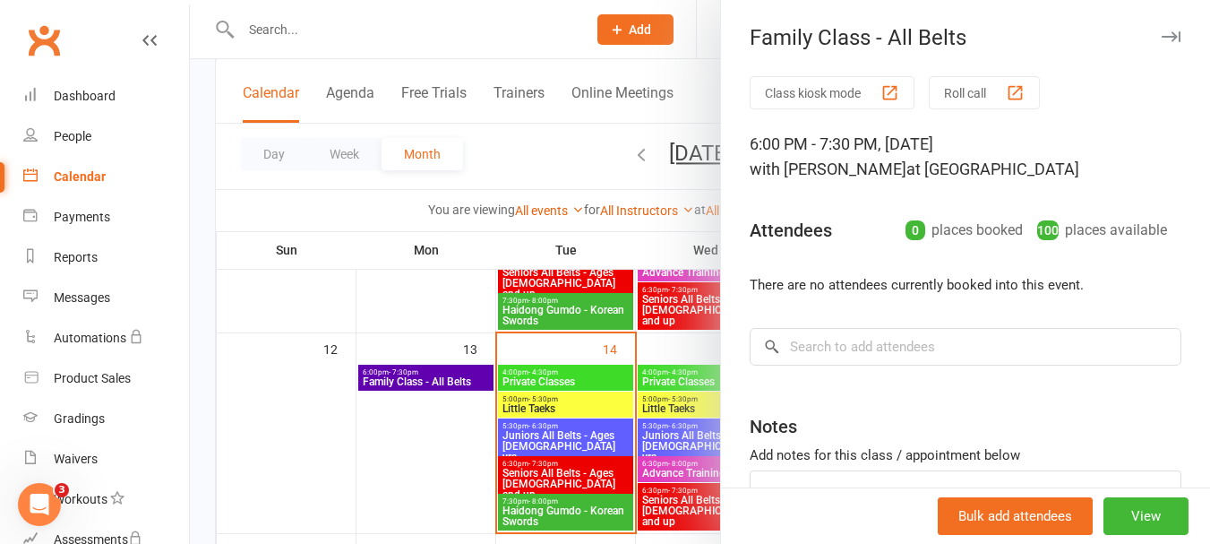
click at [973, 93] on button "Roll call" at bounding box center [984, 92] width 111 height 33
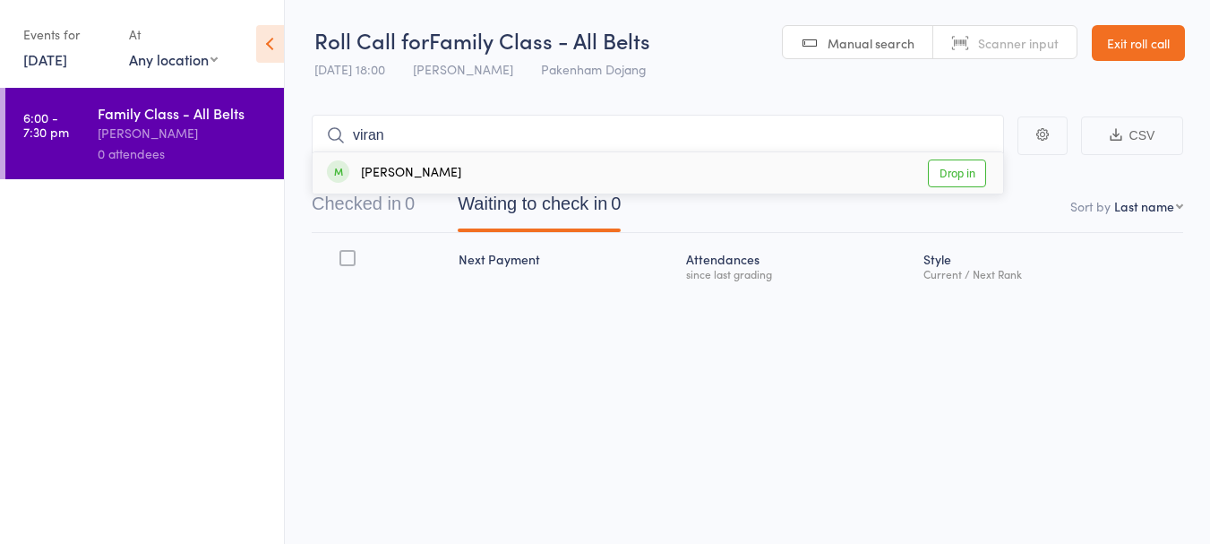
type input "viran"
click at [952, 175] on link "Drop in" at bounding box center [957, 173] width 58 height 28
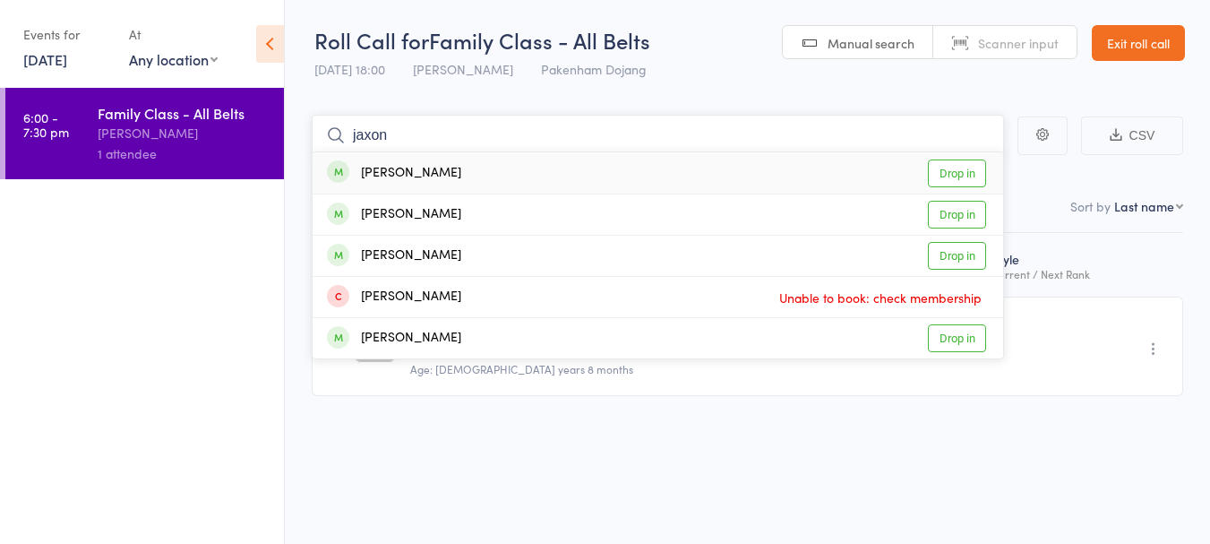
type input "jaxon"
click at [969, 177] on link "Drop in" at bounding box center [957, 173] width 58 height 28
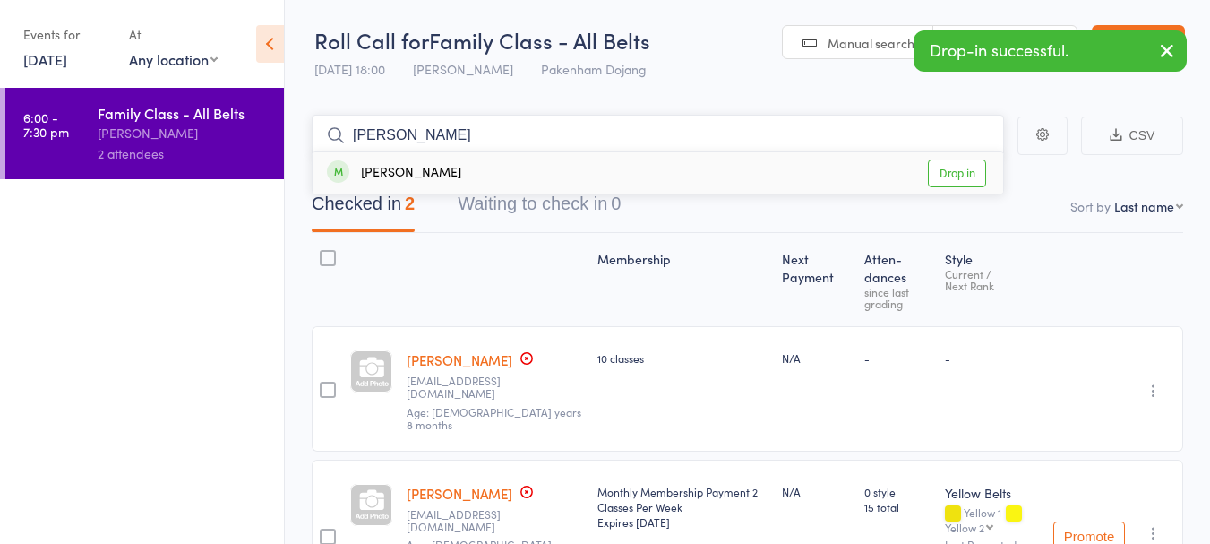
type input "aslan"
click at [947, 172] on link "Drop in" at bounding box center [957, 173] width 58 height 28
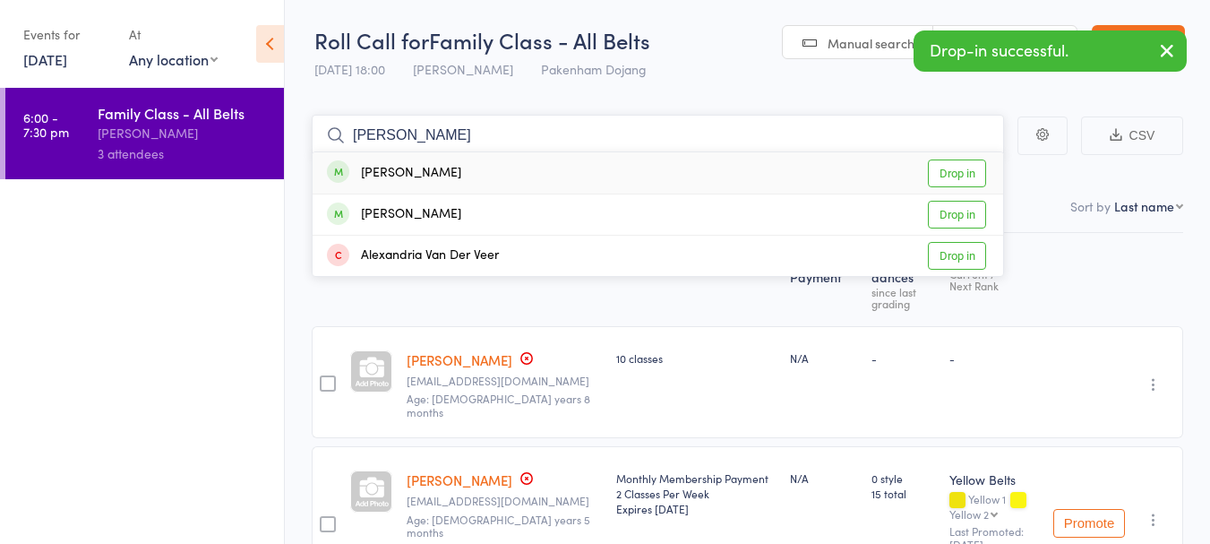
type input "alex"
click at [960, 165] on link "Drop in" at bounding box center [957, 173] width 58 height 28
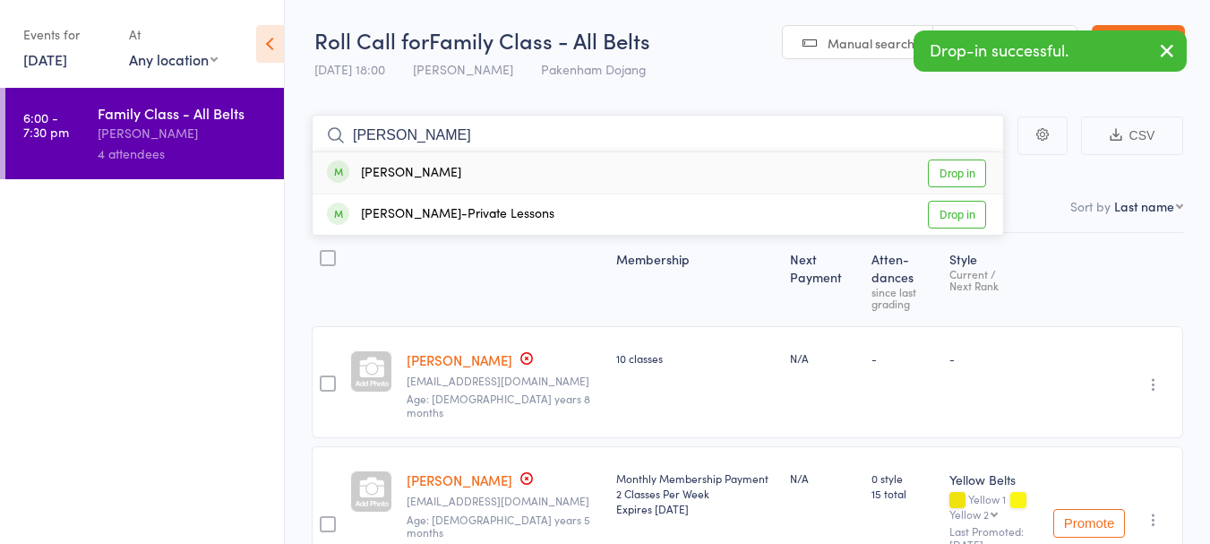
type input "joshua"
click at [976, 159] on link "Drop in" at bounding box center [957, 173] width 58 height 28
type input "shae"
click at [966, 172] on link "Drop in" at bounding box center [957, 173] width 58 height 28
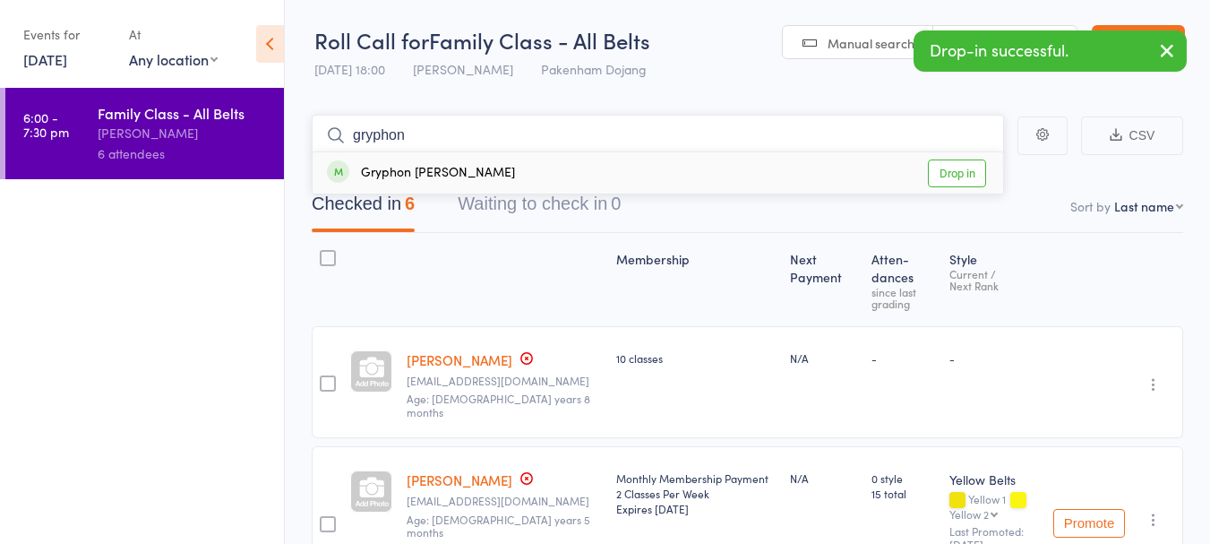
type input "gryphon"
click at [962, 170] on link "Drop in" at bounding box center [957, 173] width 58 height 28
type input "alihan"
click at [961, 165] on link "Drop in" at bounding box center [957, 173] width 58 height 28
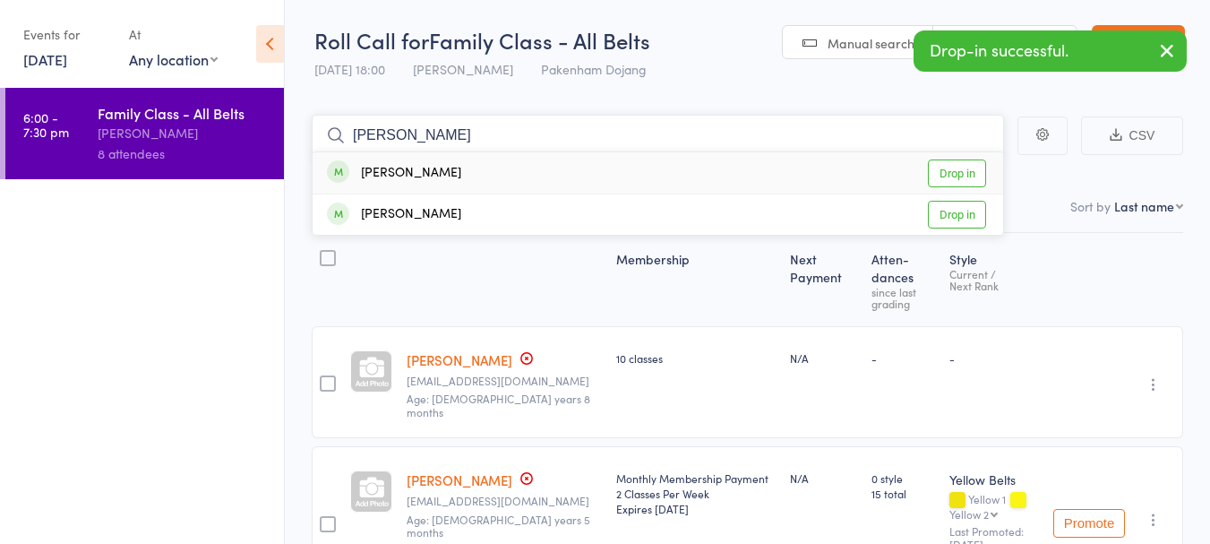
type input "aaron"
click at [961, 165] on link "Drop in" at bounding box center [957, 173] width 58 height 28
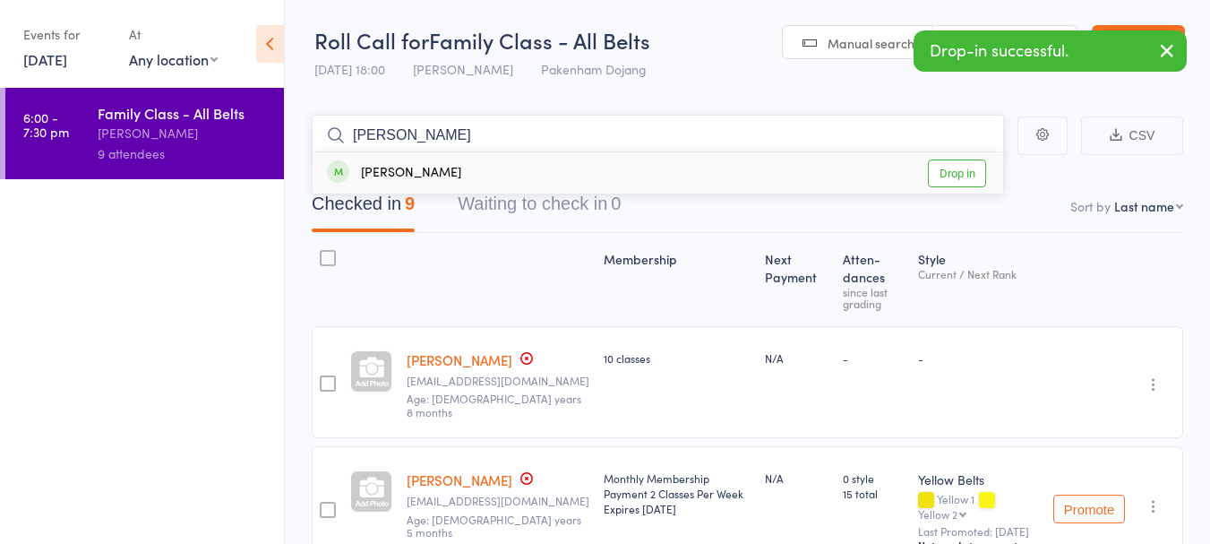
type input "kenny"
click at [961, 165] on link "Drop in" at bounding box center [957, 173] width 58 height 28
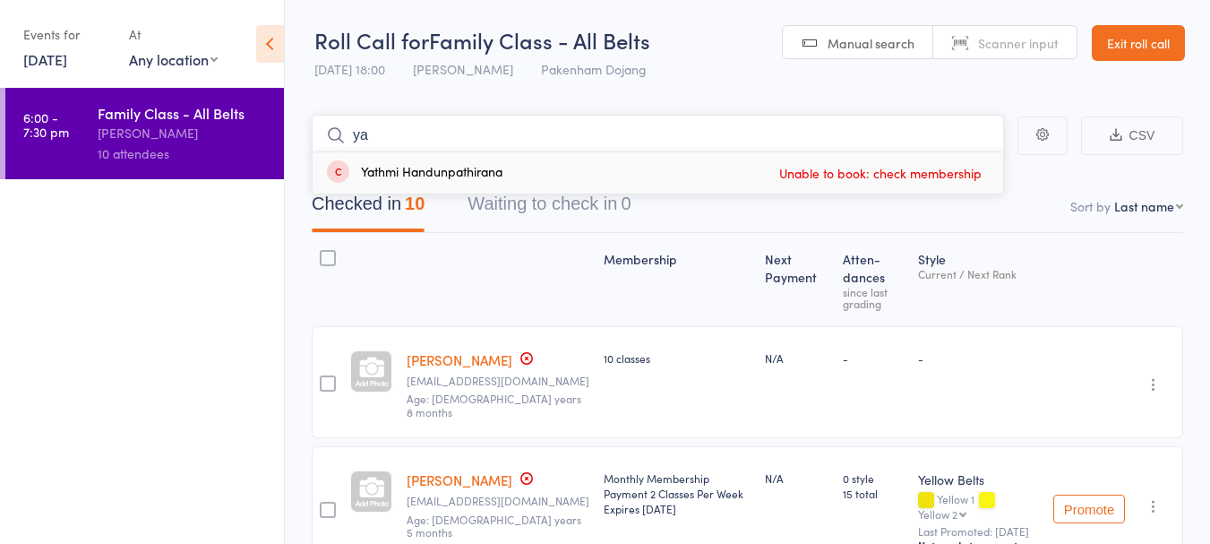
type input "y"
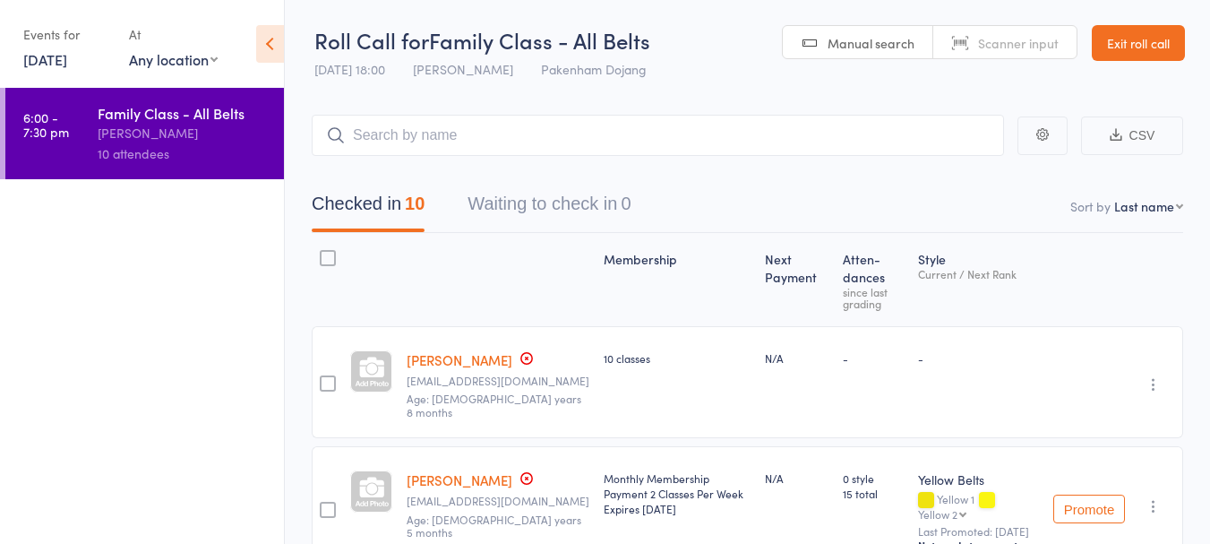
click at [1153, 41] on link "Exit roll call" at bounding box center [1138, 43] width 93 height 36
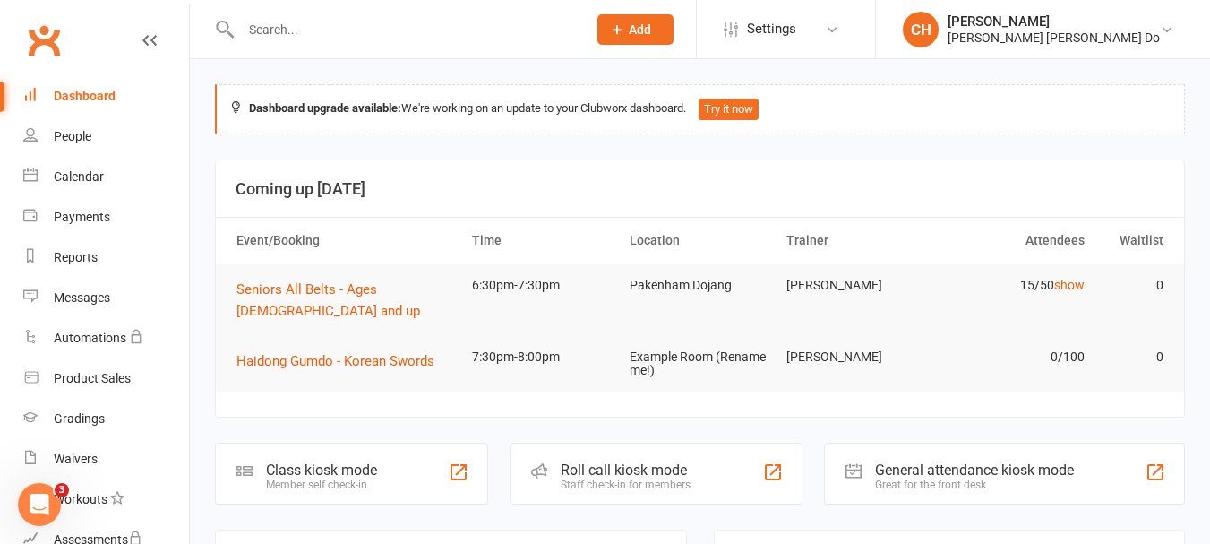
click at [312, 32] on input "text" at bounding box center [405, 29] width 339 height 25
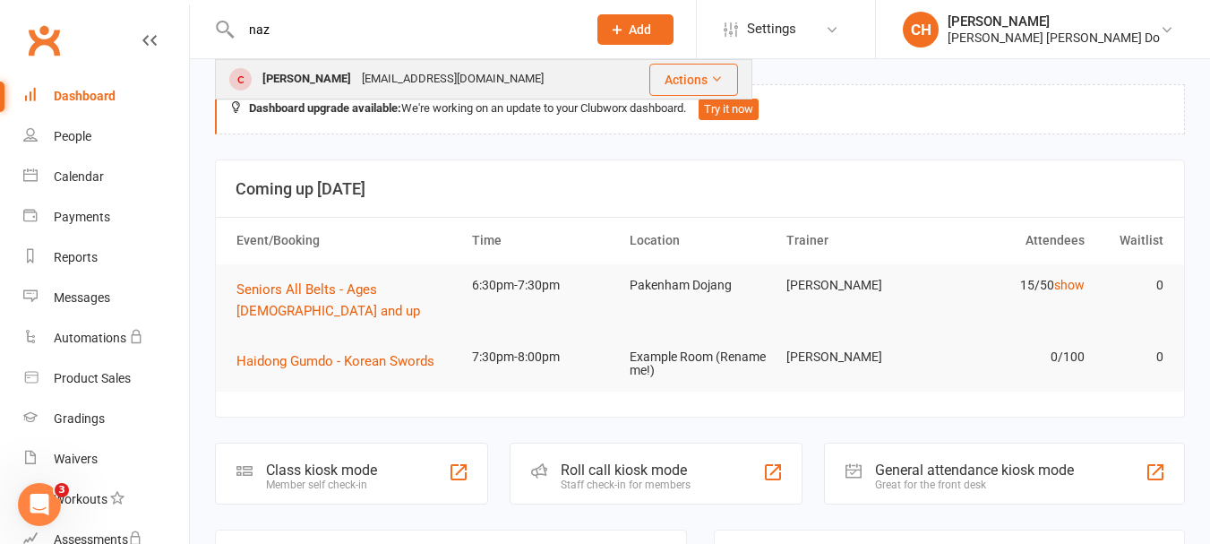
type input "naz"
click at [301, 74] on div "[PERSON_NAME]" at bounding box center [306, 79] width 99 height 26
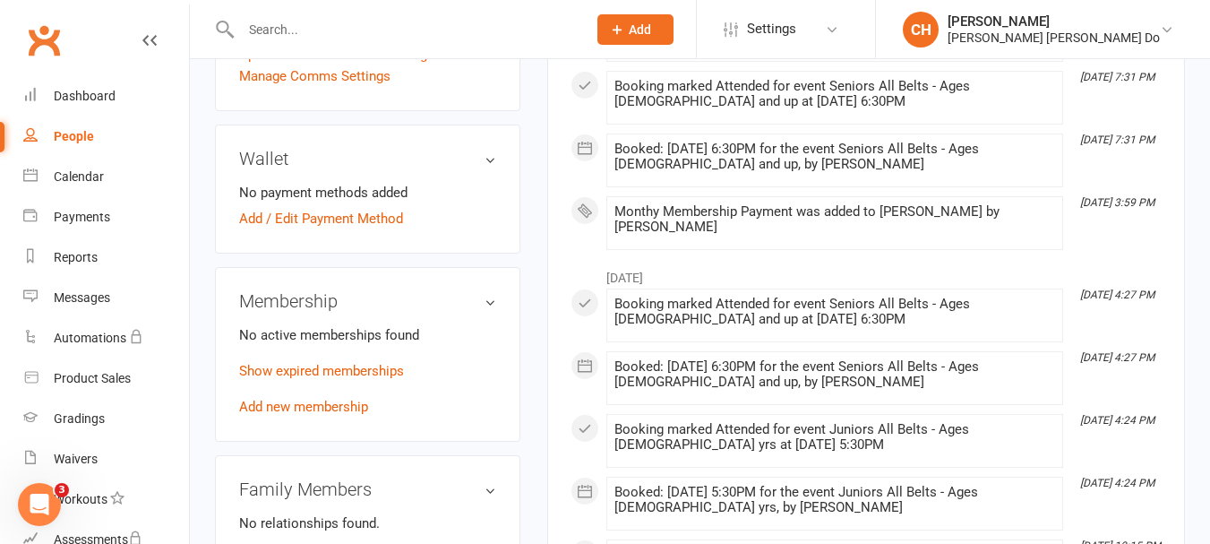
scroll to position [717, 0]
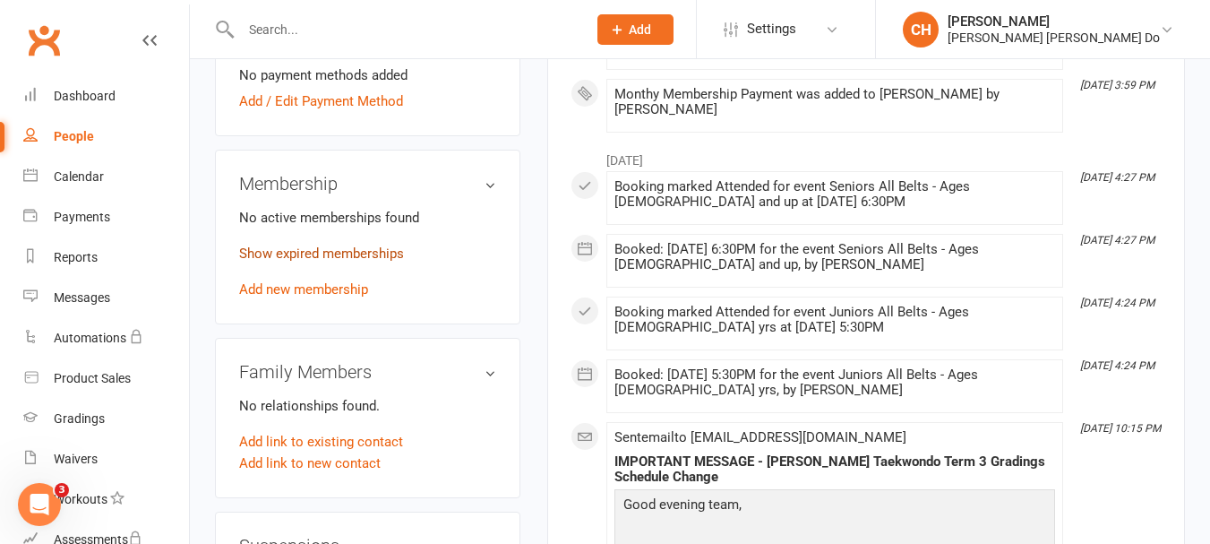
click at [330, 251] on link "Show expired memberships" at bounding box center [321, 253] width 165 height 16
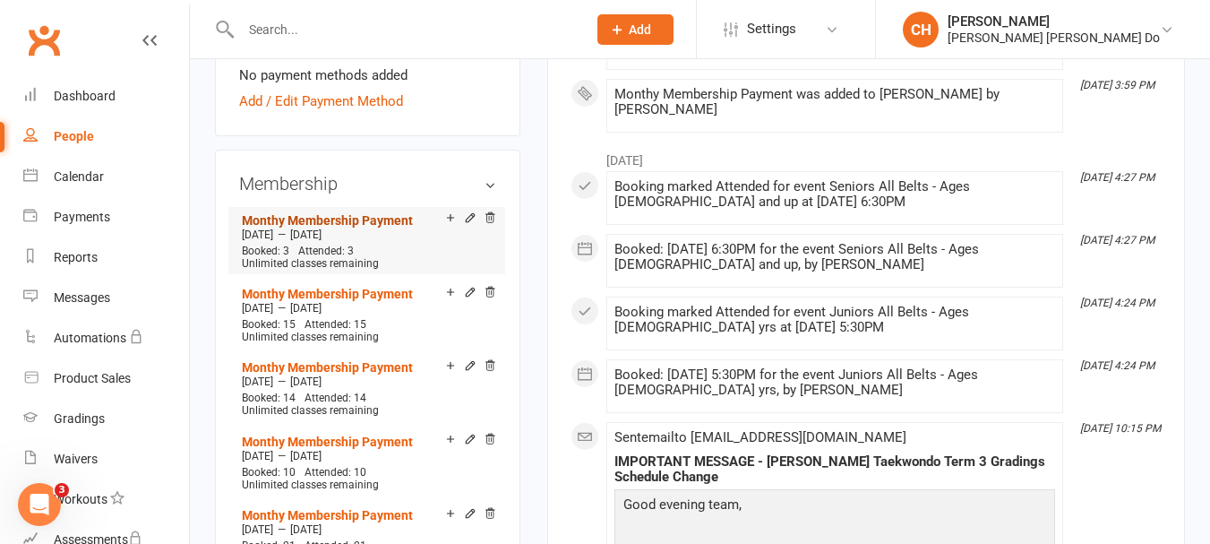
click at [282, 213] on link "Monthy Membership Payment" at bounding box center [327, 220] width 171 height 14
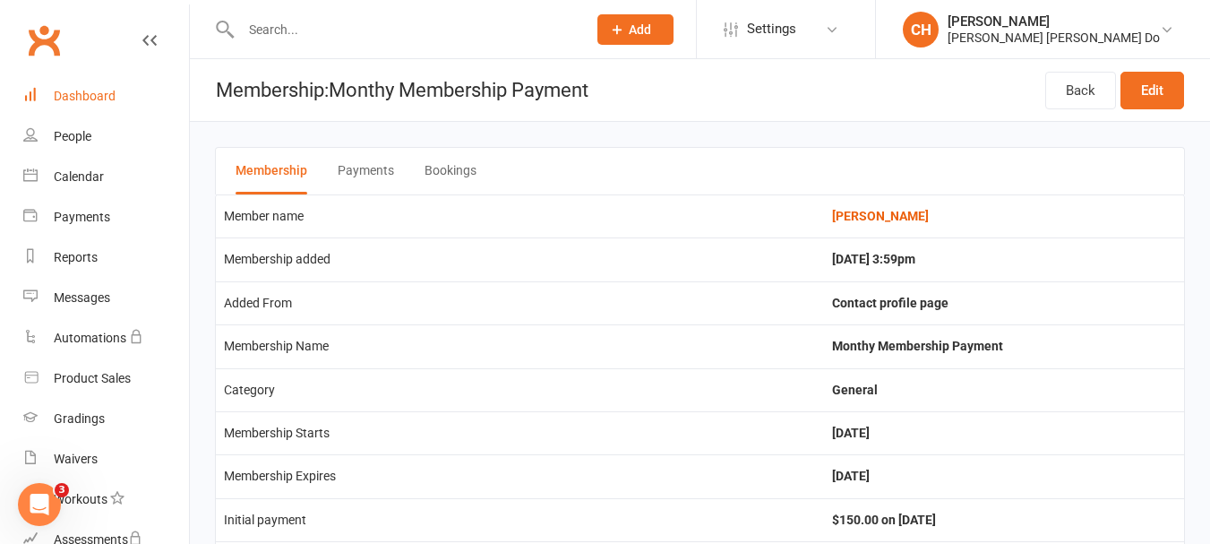
click at [76, 90] on div "Dashboard" at bounding box center [85, 96] width 62 height 14
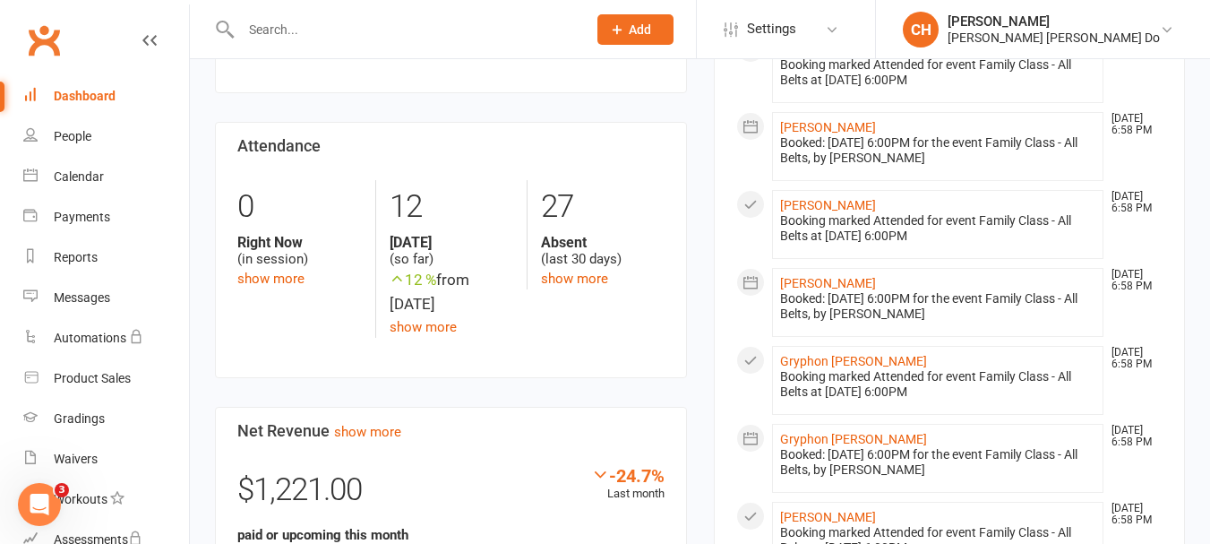
scroll to position [806, 0]
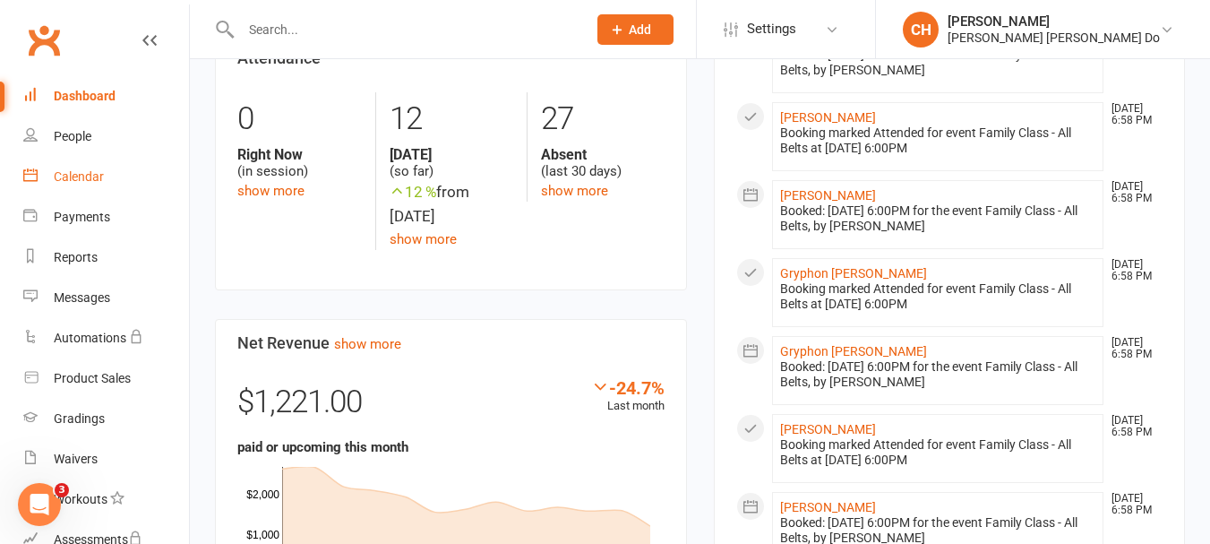
click at [66, 175] on div "Calendar" at bounding box center [79, 176] width 50 height 14
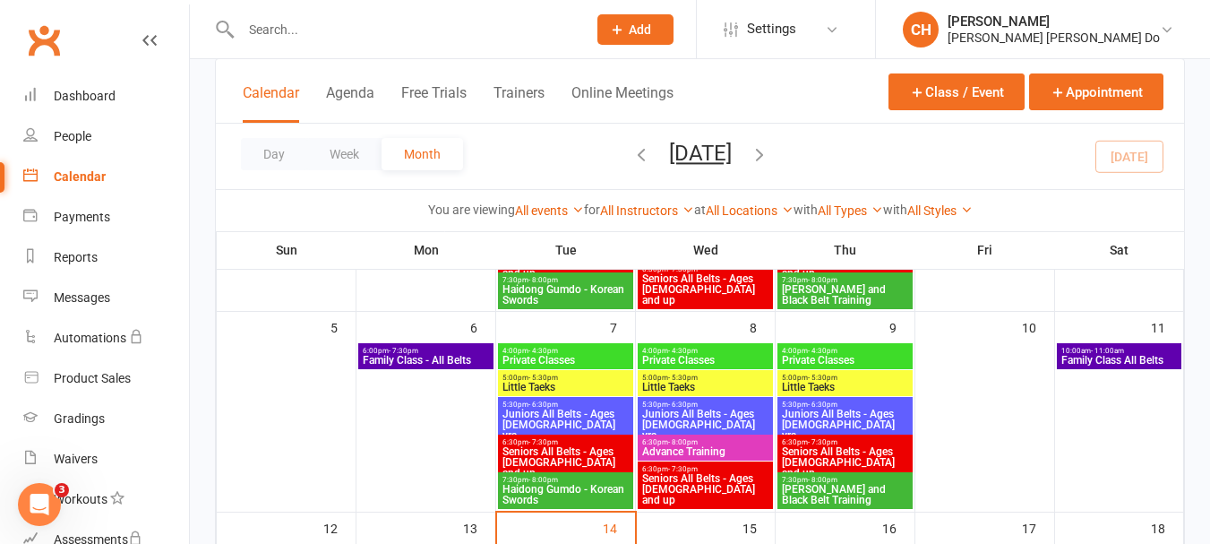
scroll to position [358, 0]
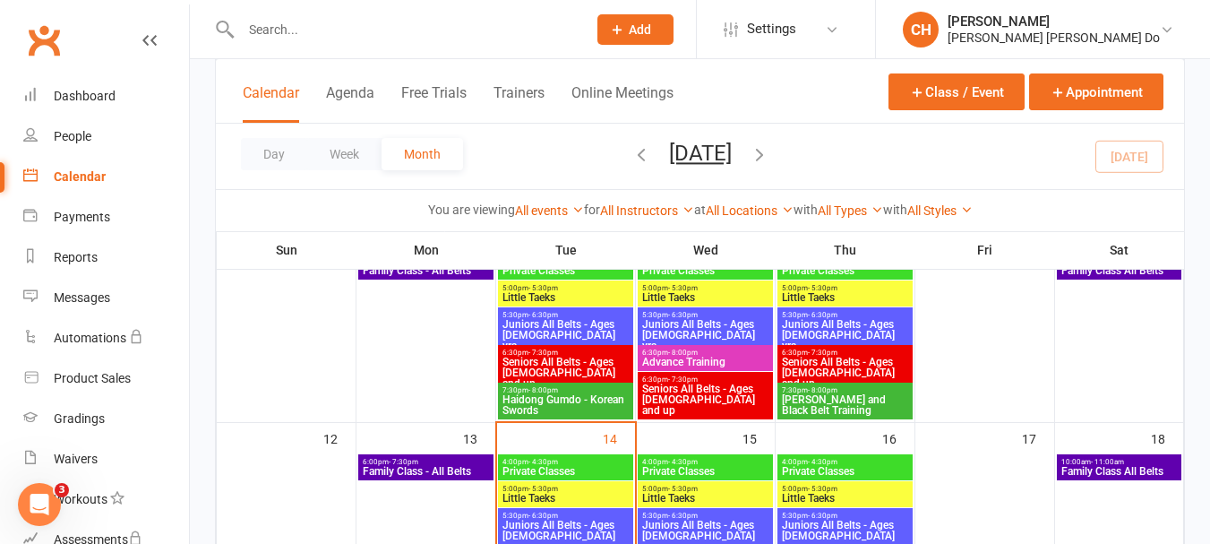
click at [812, 357] on span "Seniors All Belts - Ages 13 and up" at bounding box center [845, 373] width 128 height 32
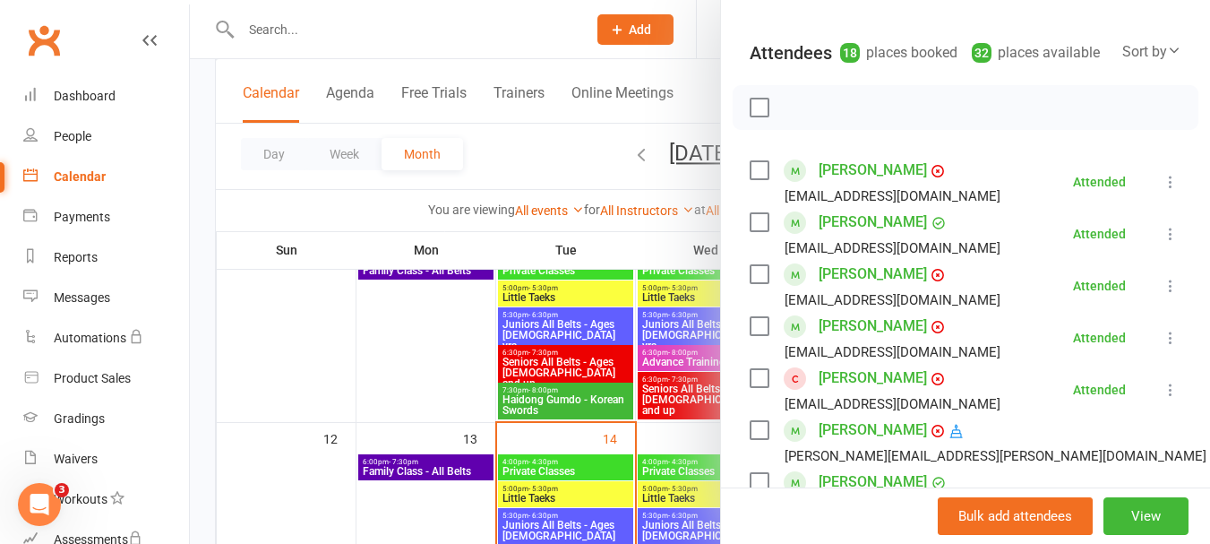
scroll to position [179, 0]
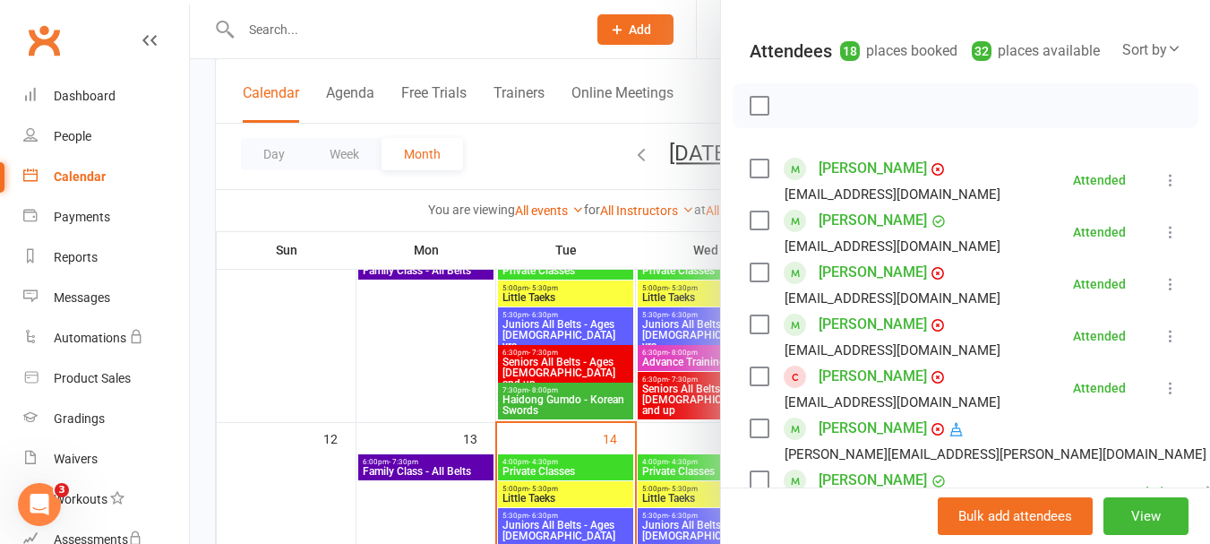
click at [751, 115] on label at bounding box center [759, 106] width 18 height 18
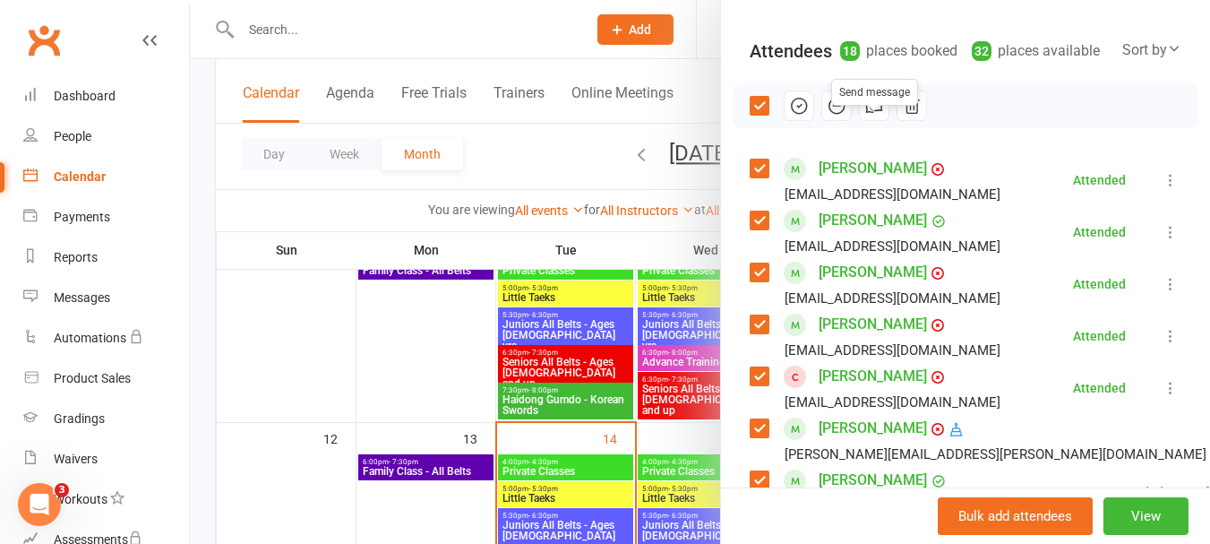
click at [869, 116] on icon "button" at bounding box center [875, 106] width 20 height 20
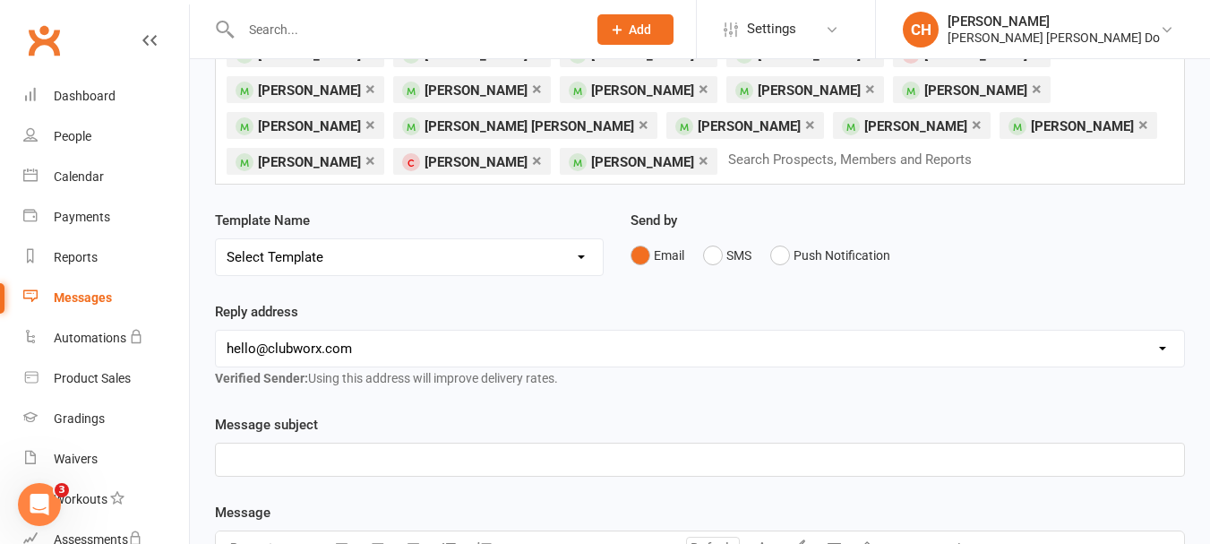
scroll to position [179, 0]
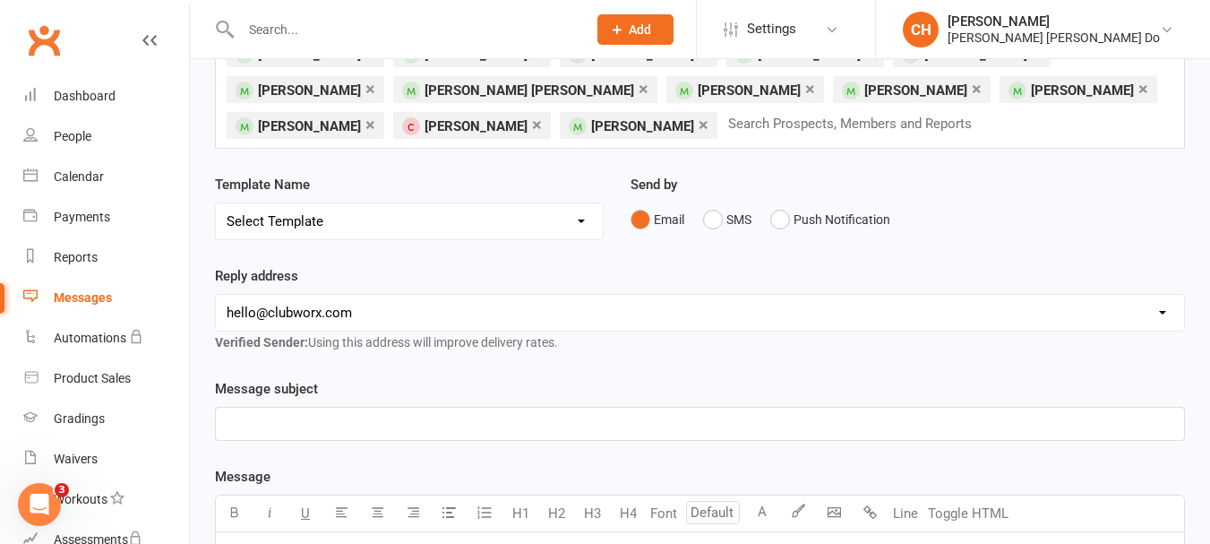
click at [326, 226] on select "Select Template [SMS] [Default template - review before using] Appointment remi…" at bounding box center [409, 221] width 387 height 36
click at [332, 224] on select "Select Template [SMS] [Default template - review before using] Appointment remi…" at bounding box center [409, 221] width 387 height 36
click at [266, 426] on p "﻿" at bounding box center [700, 424] width 947 height 22
click at [241, 420] on span "No Taekwondo Classes on Thursday, 16th October" at bounding box center [340, 424] width 227 height 16
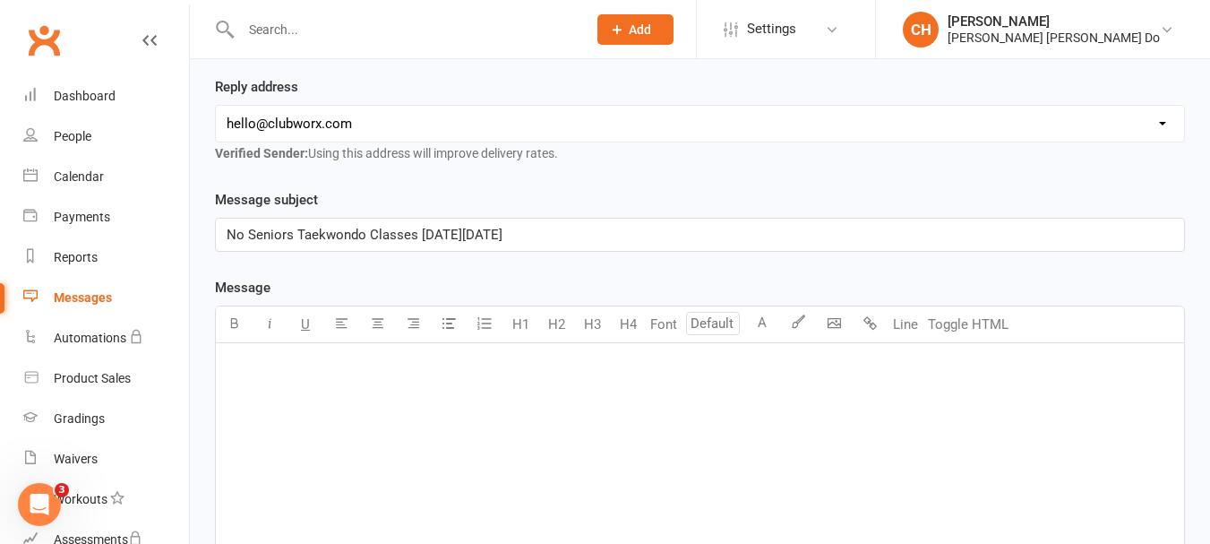
scroll to position [448, 0]
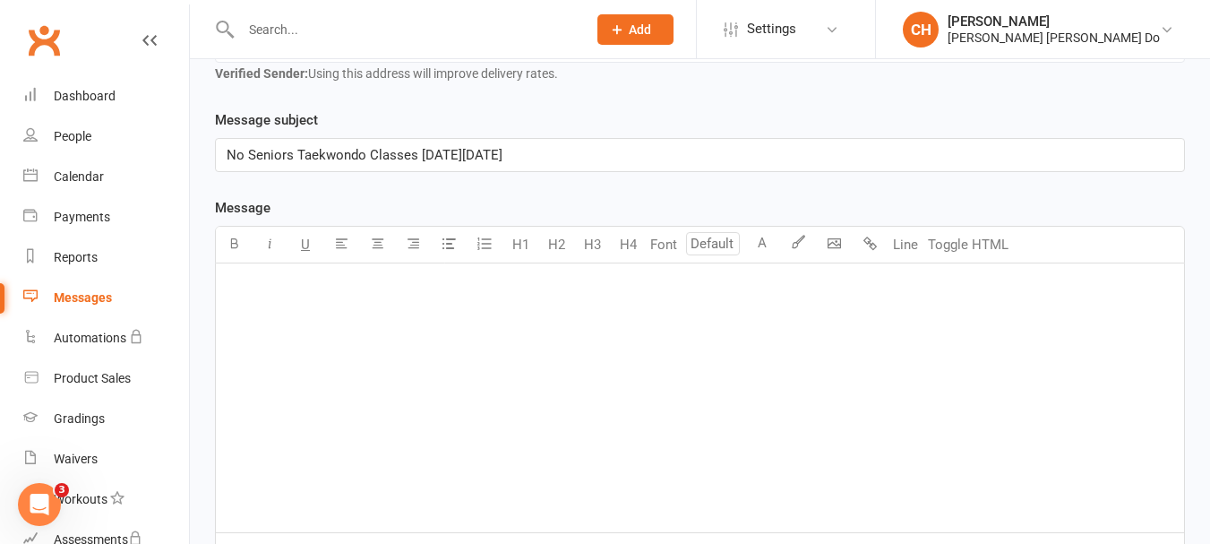
click at [266, 291] on p "﻿" at bounding box center [700, 287] width 947 height 22
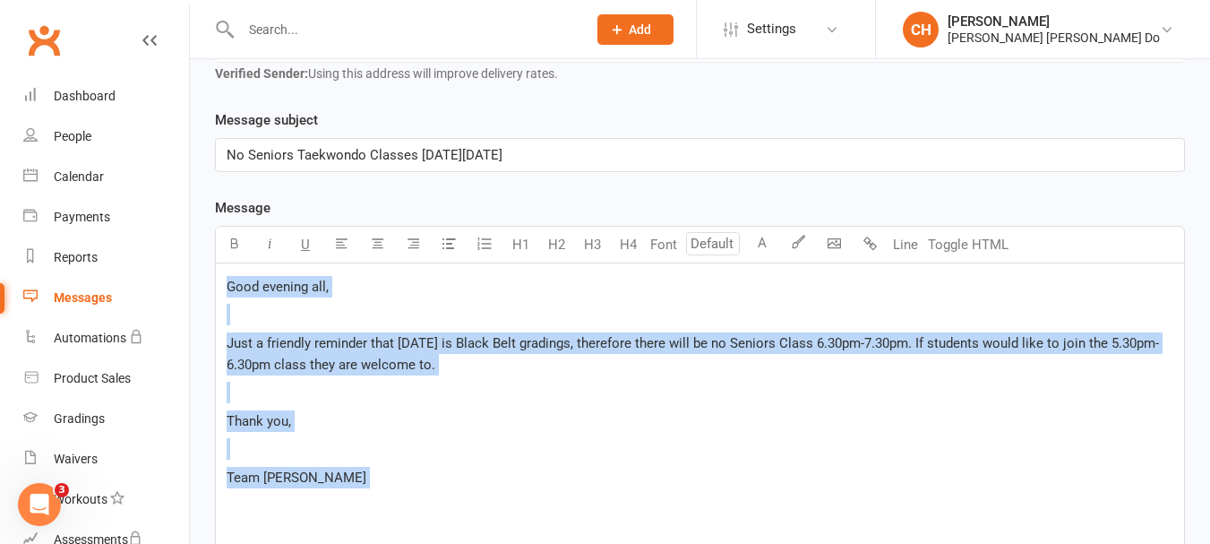
drag, startPoint x: 226, startPoint y: 289, endPoint x: 352, endPoint y: 494, distance: 241.0
click at [352, 494] on div "Good evening all, ﻿ Just a friendly reminder that Thursday, 16th October is Bla…" at bounding box center [700, 409] width 969 height 293
copy div "Good evening all, ﻿ Just a friendly reminder that Thursday, 16th October is Bla…"
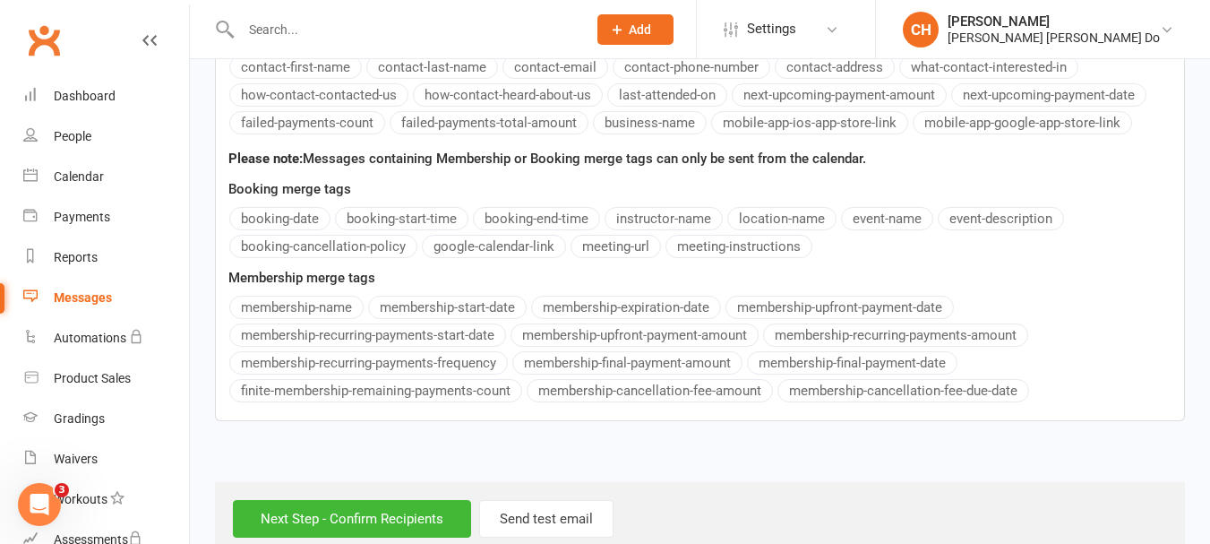
scroll to position [1103, 0]
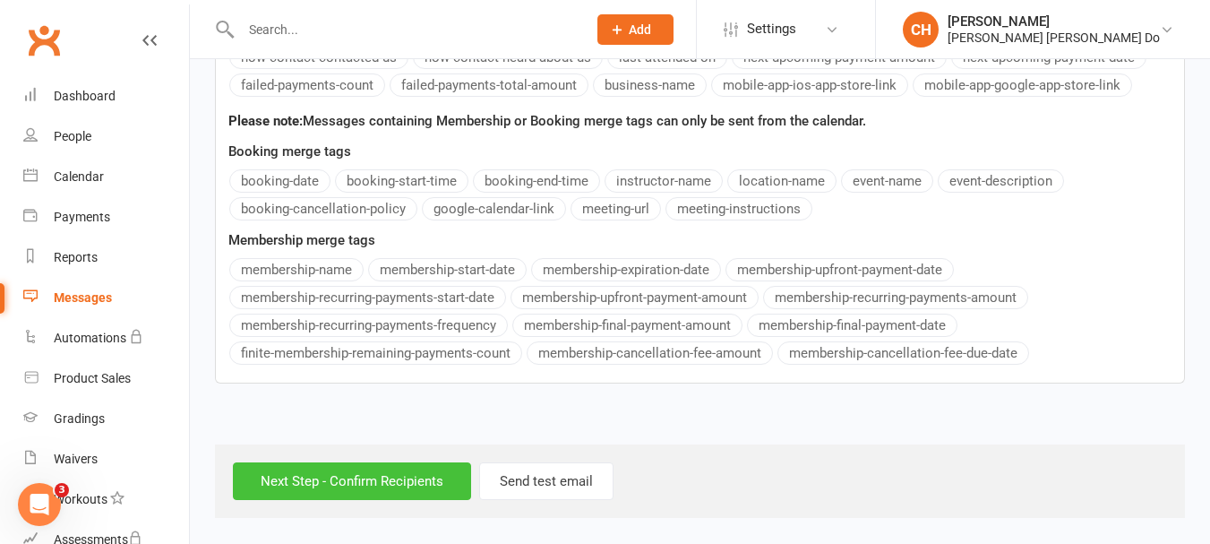
click at [407, 478] on input "Next Step - Confirm Recipients" at bounding box center [352, 481] width 238 height 38
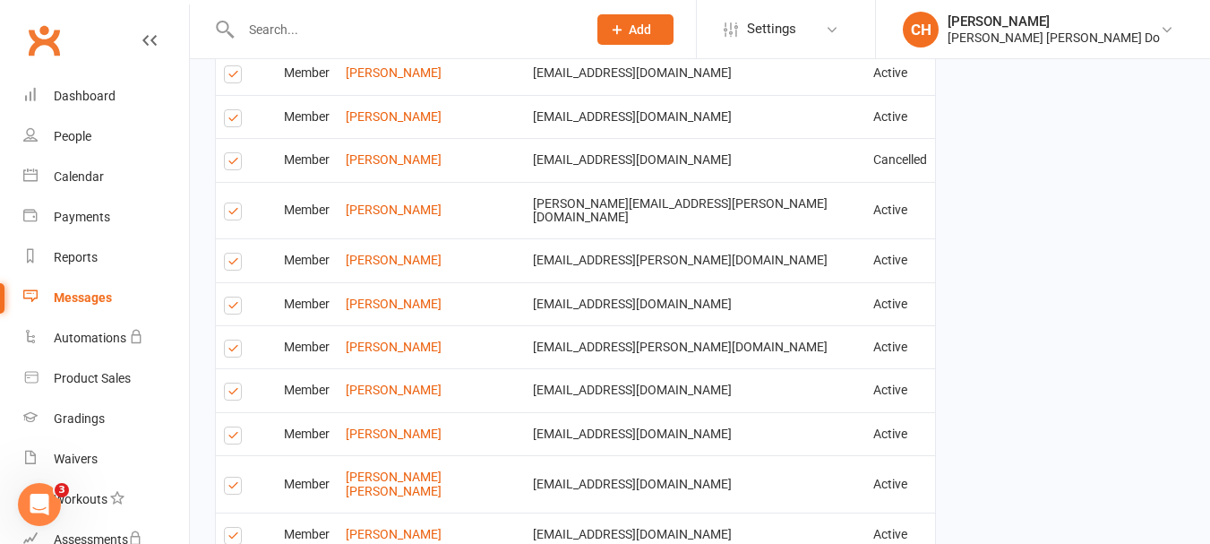
scroll to position [986, 0]
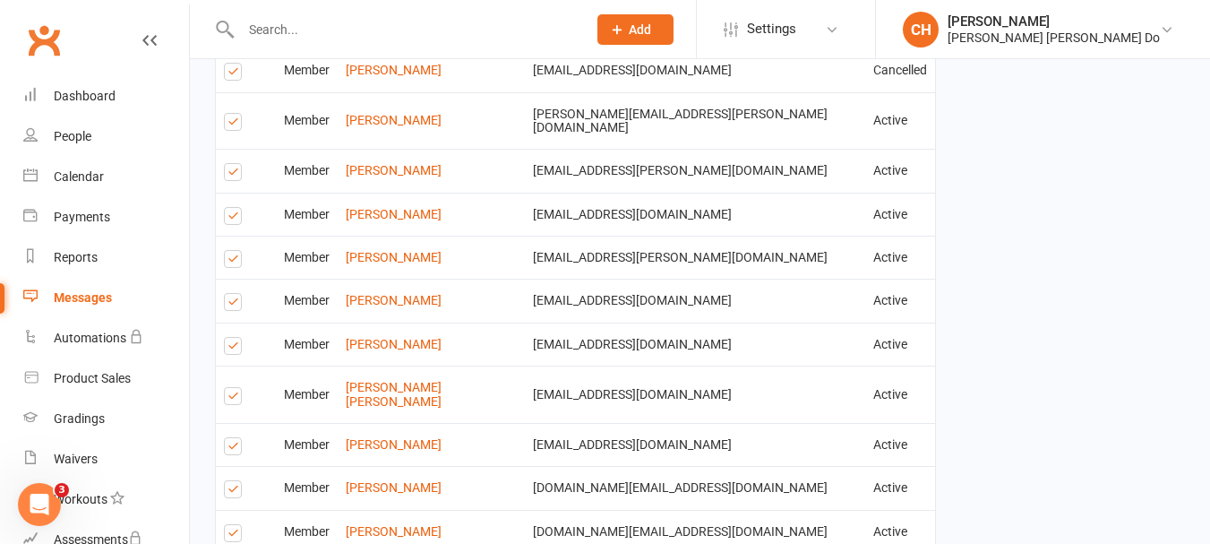
click at [226, 175] on label at bounding box center [236, 175] width 24 height 0
click at [226, 164] on input "checkbox" at bounding box center [230, 164] width 12 height 0
click at [235, 262] on label at bounding box center [236, 262] width 24 height 0
click at [235, 251] on input "checkbox" at bounding box center [230, 251] width 12 height 0
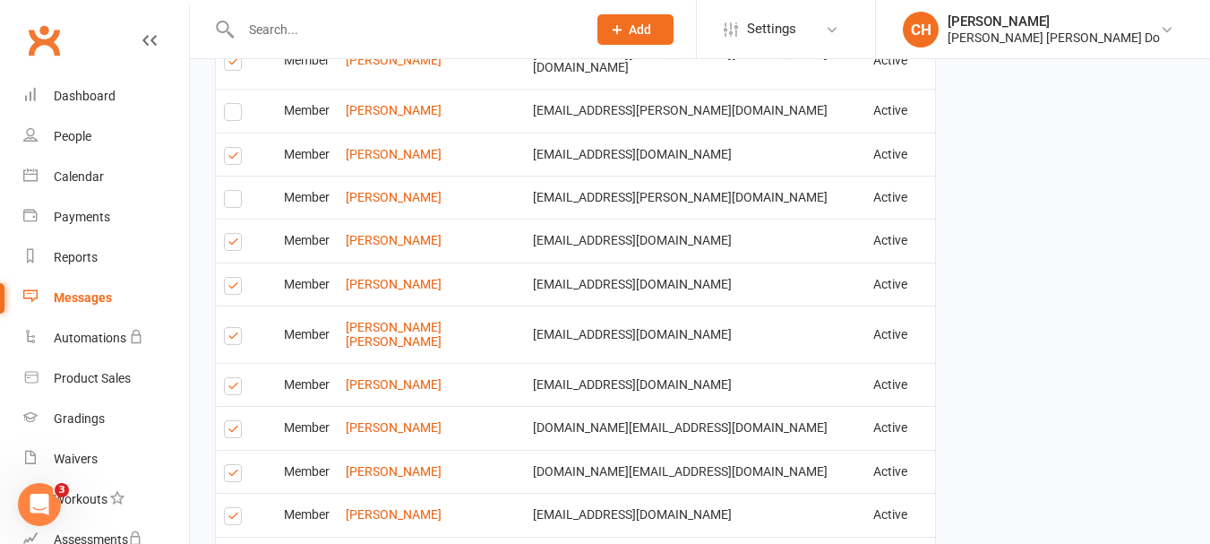
scroll to position [1075, 0]
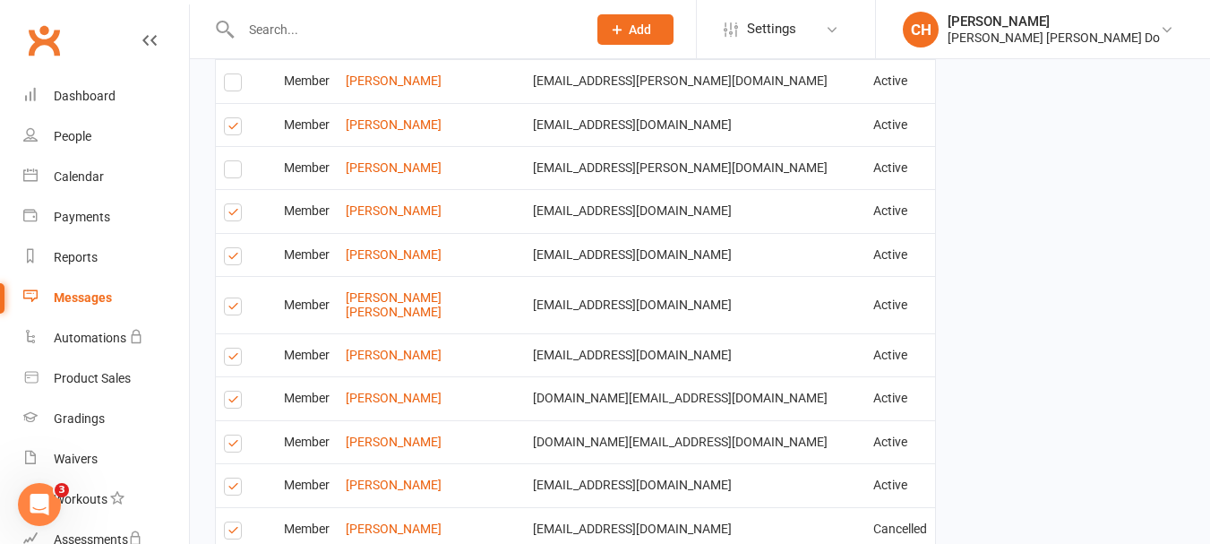
click at [234, 309] on label at bounding box center [236, 309] width 24 height 0
click at [234, 298] on input "checkbox" at bounding box center [230, 298] width 12 height 0
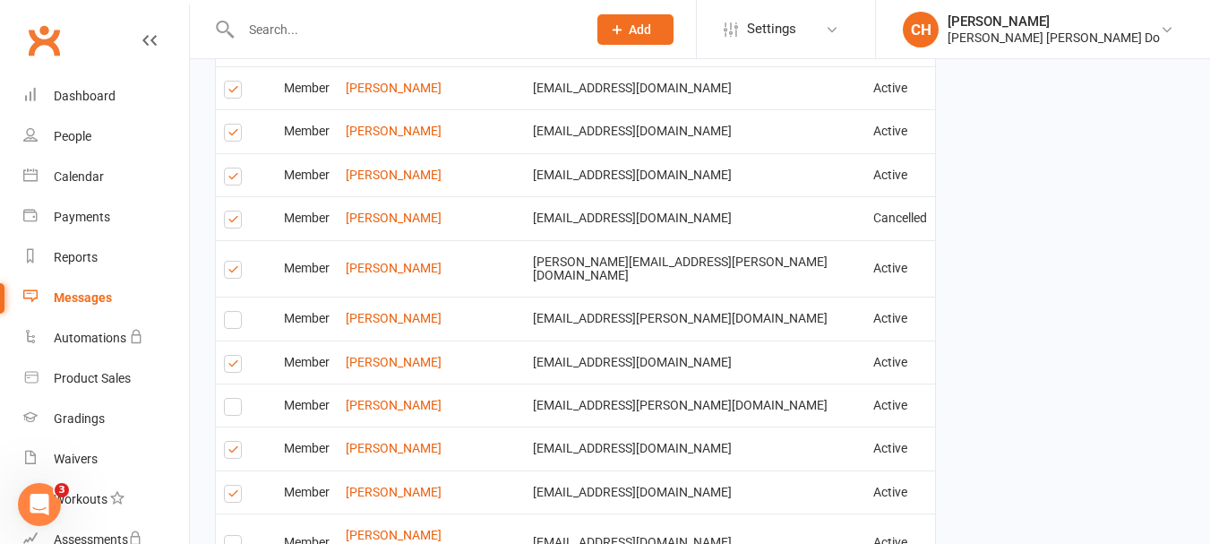
scroll to position [806, 0]
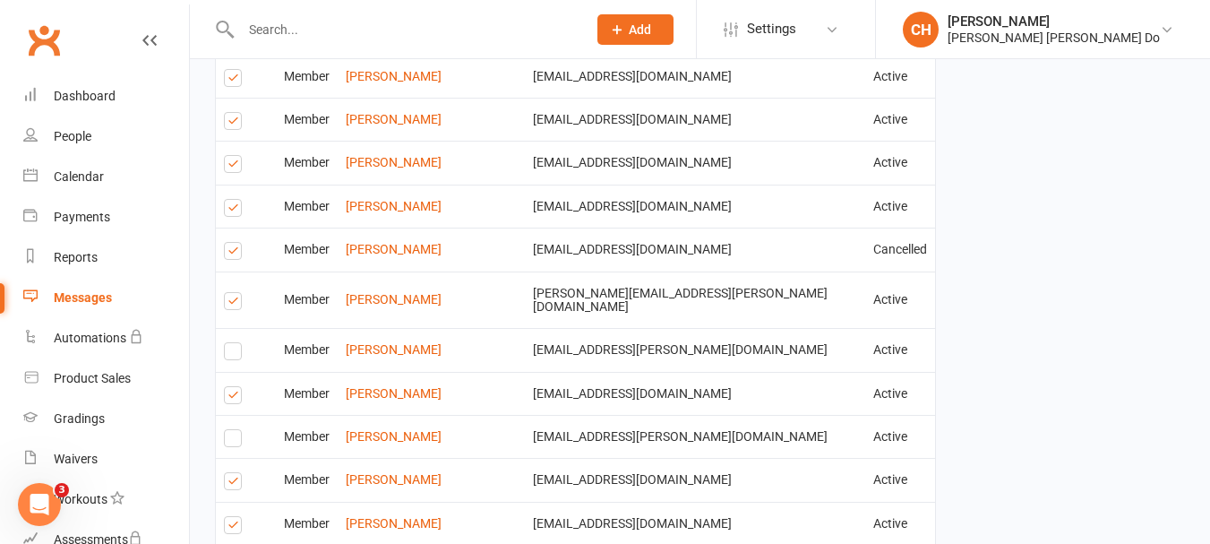
click at [236, 167] on label at bounding box center [236, 167] width 24 height 0
click at [236, 156] on input "checkbox" at bounding box center [230, 156] width 12 height 0
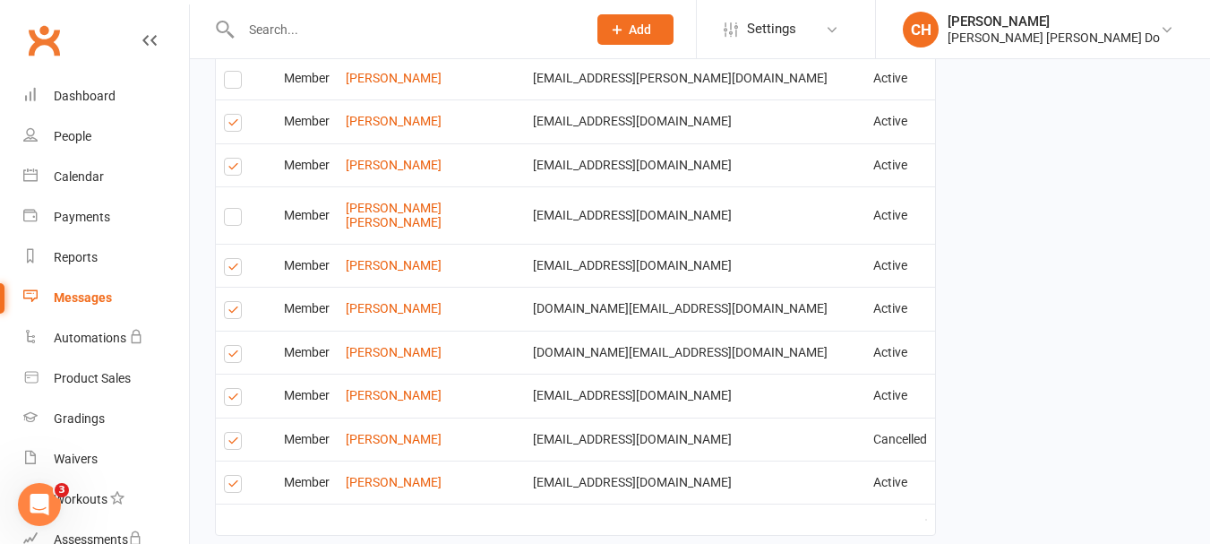
scroll to position [1244, 0]
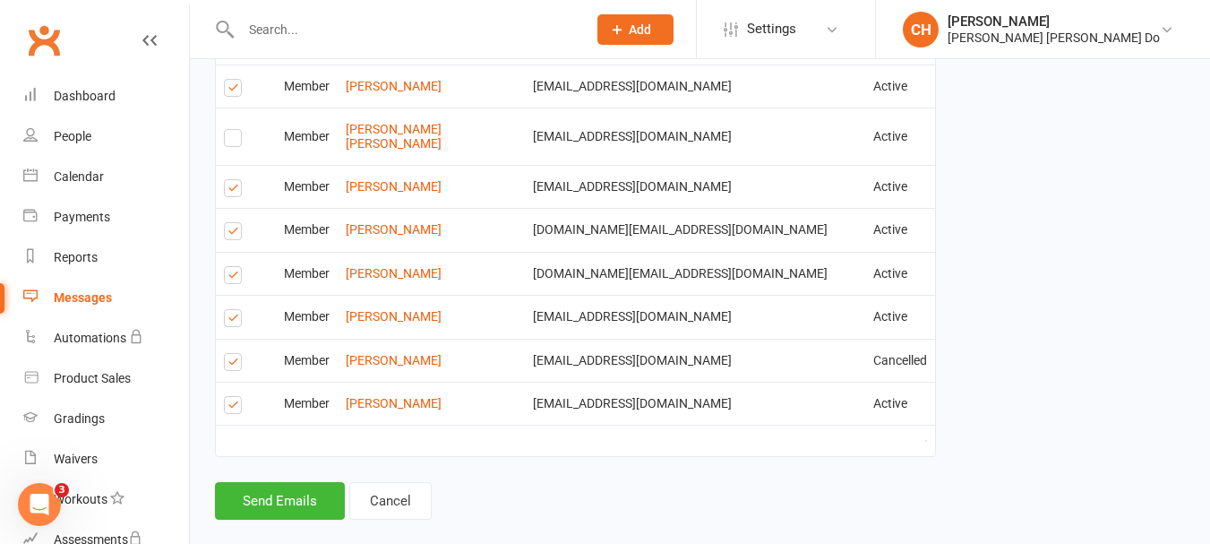
click at [231, 408] on label at bounding box center [236, 408] width 24 height 0
click at [231, 397] on input "checkbox" at bounding box center [230, 397] width 12 height 0
click at [271, 482] on button "Send Emails" at bounding box center [280, 501] width 130 height 38
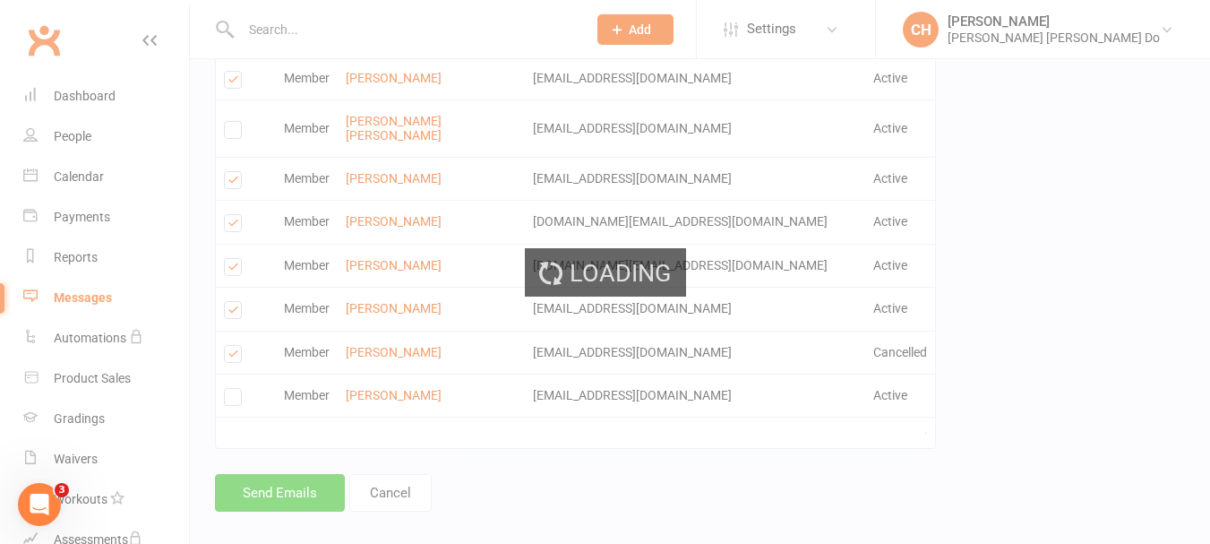
scroll to position [1236, 0]
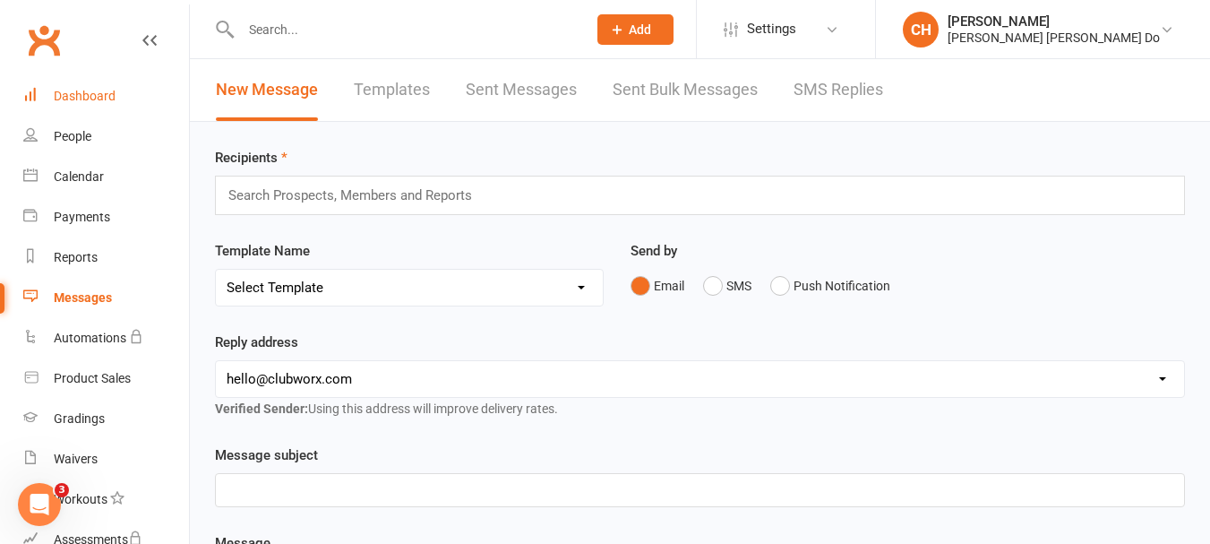
click at [97, 96] on div "Dashboard" at bounding box center [85, 96] width 62 height 14
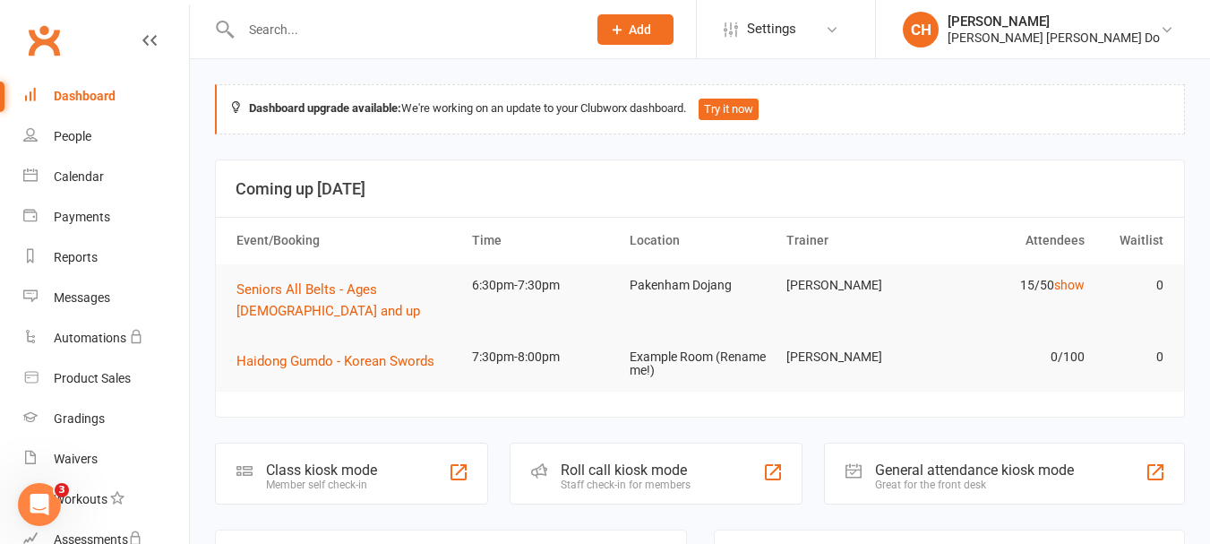
click at [261, 25] on input "text" at bounding box center [405, 29] width 339 height 25
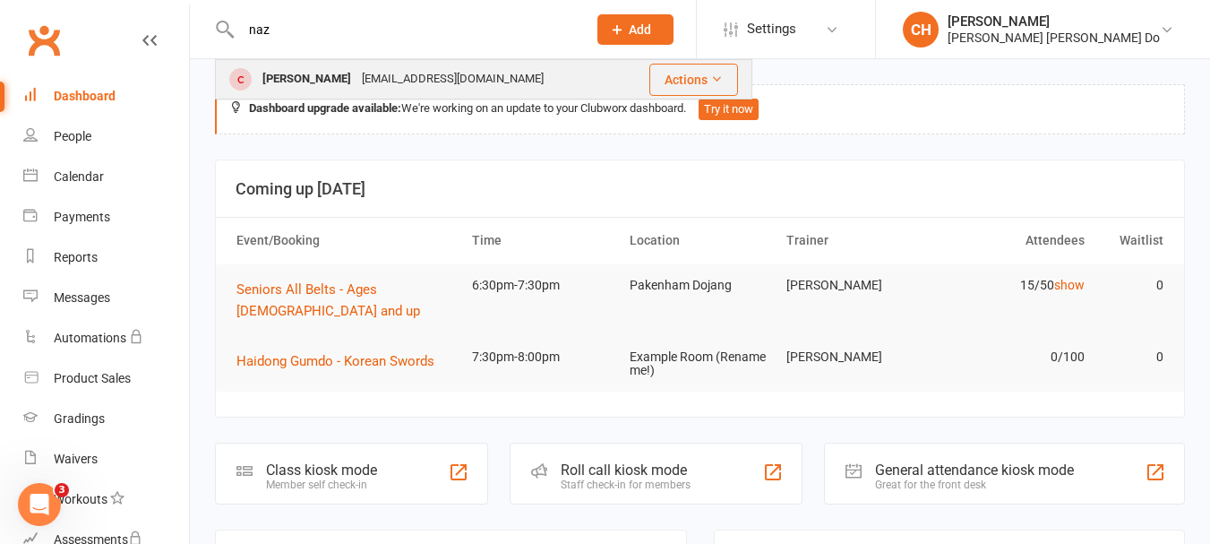
type input "naz"
click at [303, 73] on div "[PERSON_NAME]" at bounding box center [306, 79] width 99 height 26
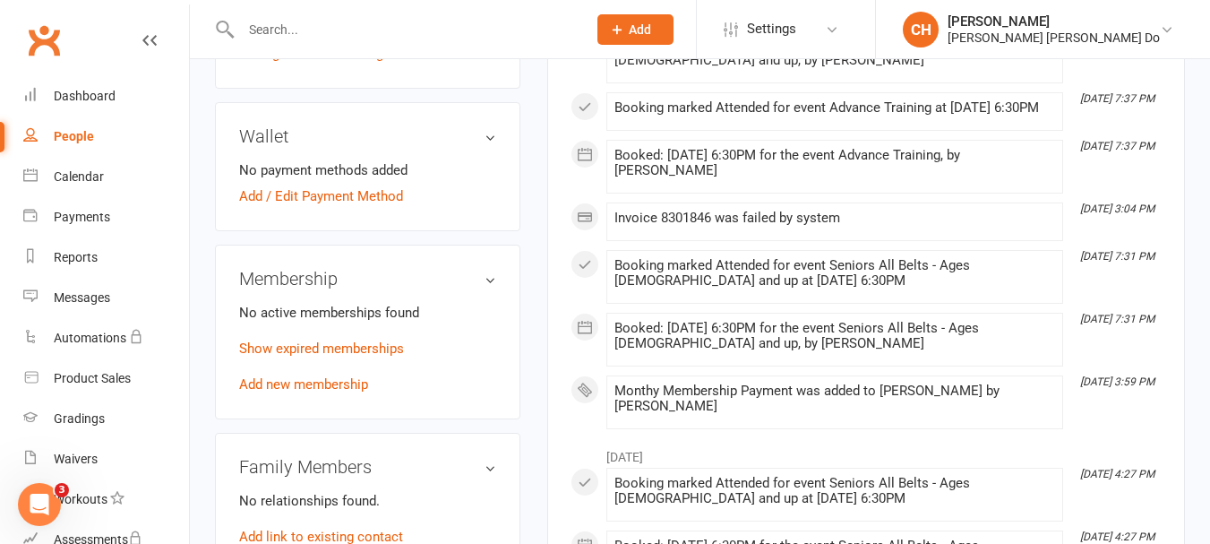
scroll to position [627, 0]
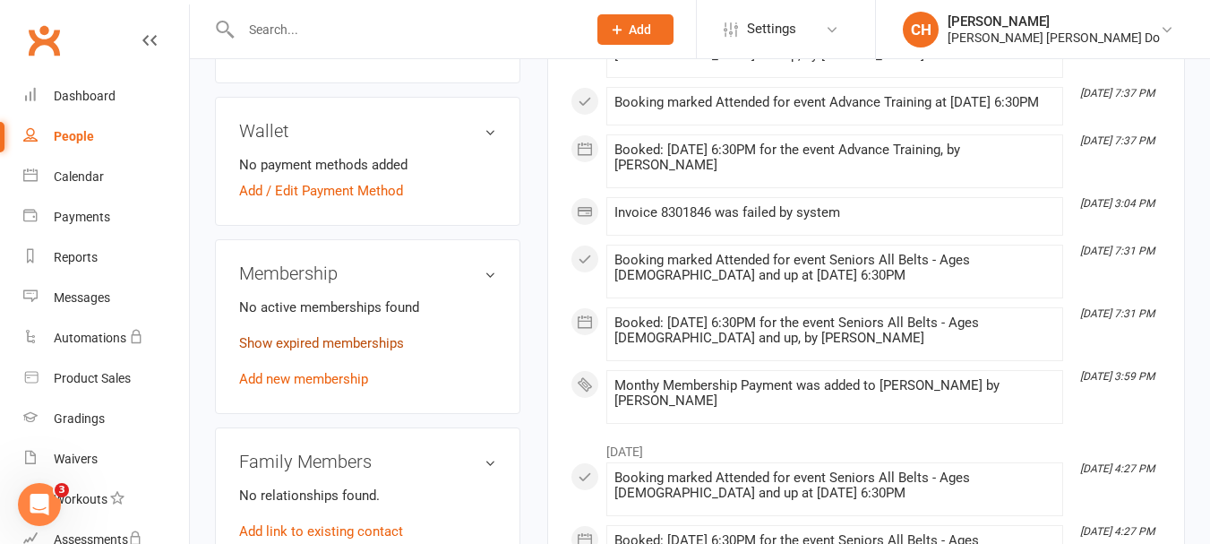
click at [338, 340] on link "Show expired memberships" at bounding box center [321, 343] width 165 height 16
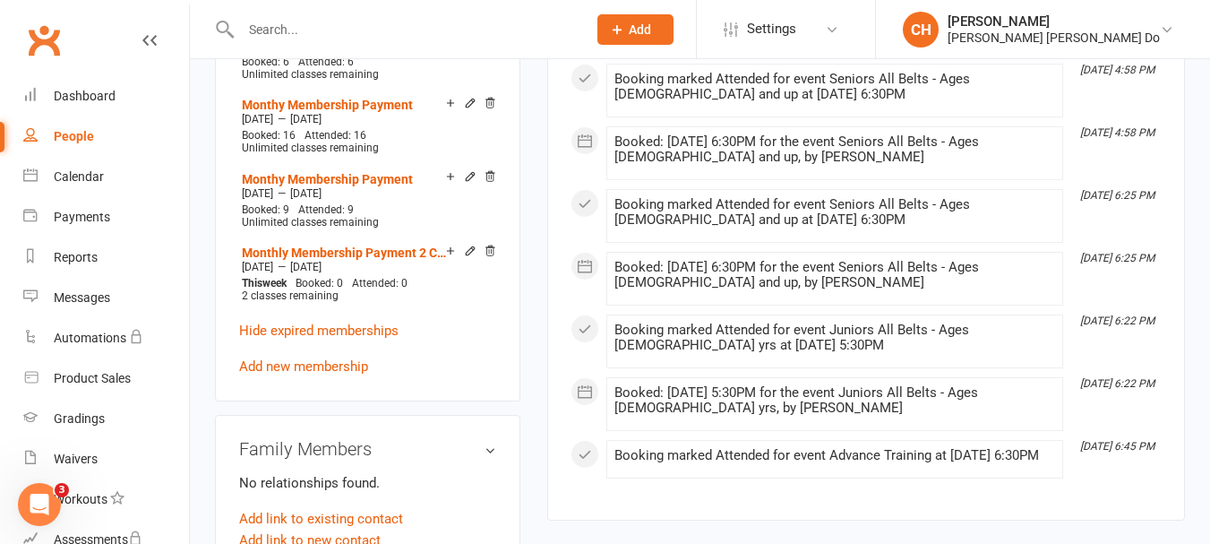
scroll to position [1792, 0]
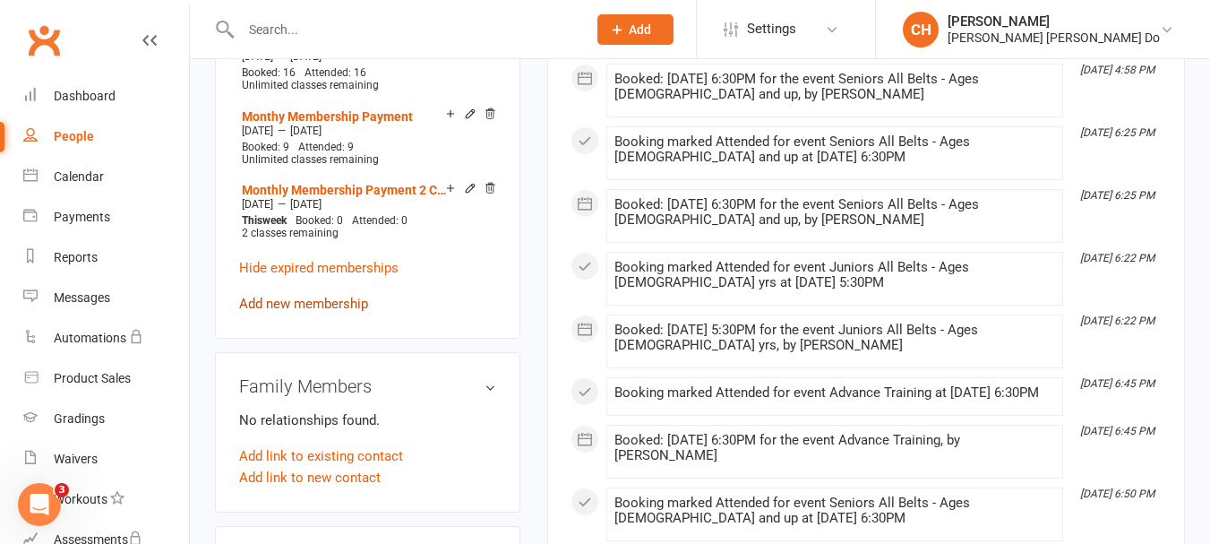
click at [306, 296] on link "Add new membership" at bounding box center [303, 304] width 129 height 16
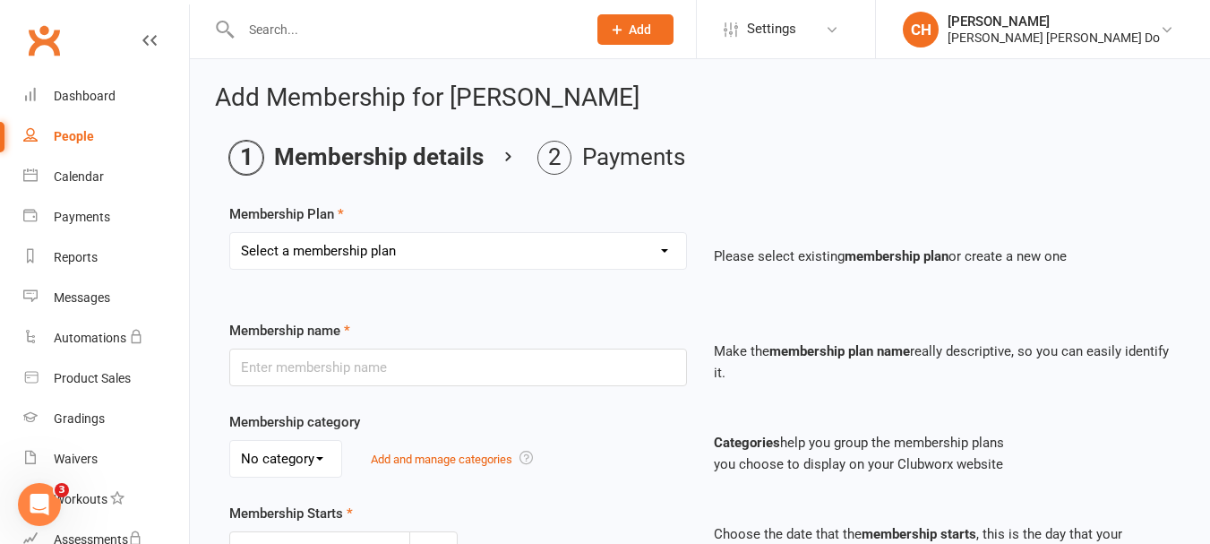
click at [425, 247] on select "Select a membership plan Create new Membership Plan Monthy Membership Payment L…" at bounding box center [458, 251] width 456 height 36
select select "1"
click at [230, 233] on select "Select a membership plan Create new Membership Plan Monthy Membership Payment L…" at bounding box center [458, 251] width 456 height 36
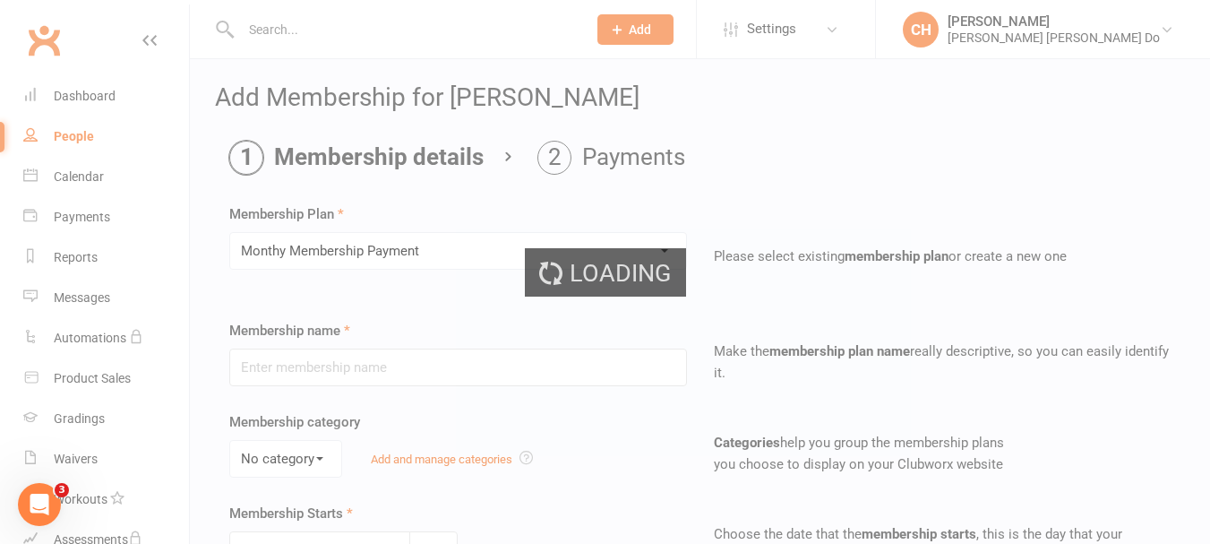
type input "Monthy Membership Payment"
select select "0"
type input "0"
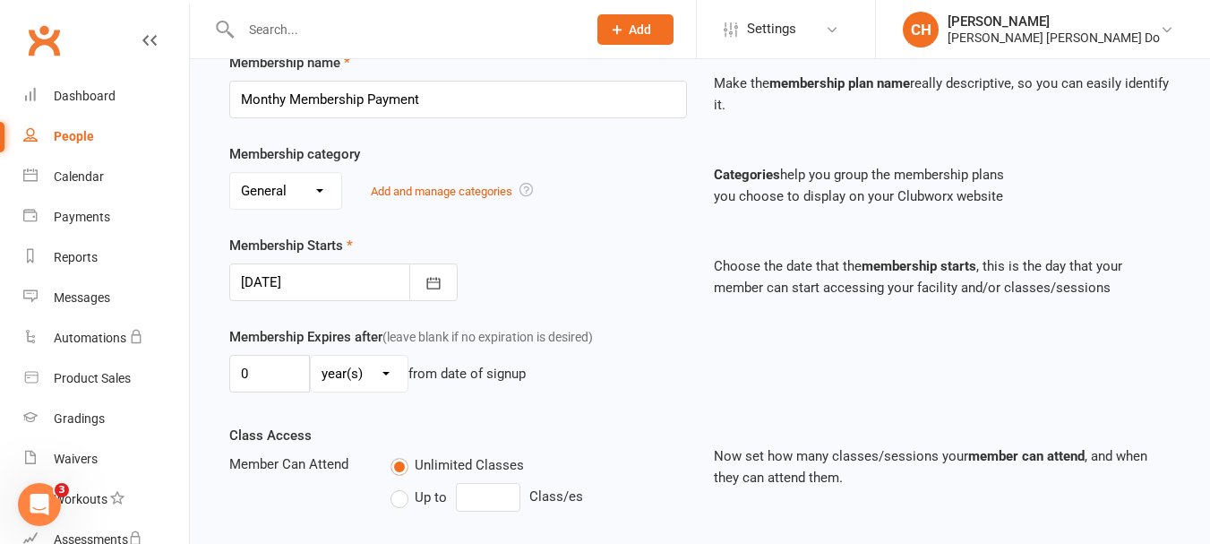
scroll to position [269, 0]
click at [433, 286] on icon "button" at bounding box center [434, 282] width 18 height 18
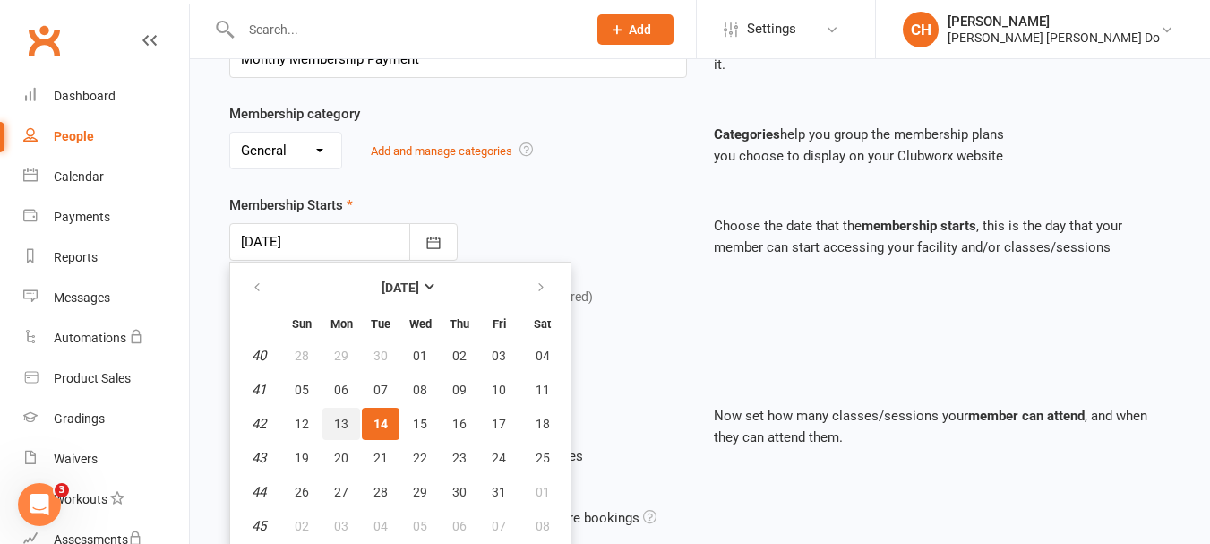
click at [334, 422] on span "13" at bounding box center [341, 424] width 14 height 14
type input "13 Oct 2025"
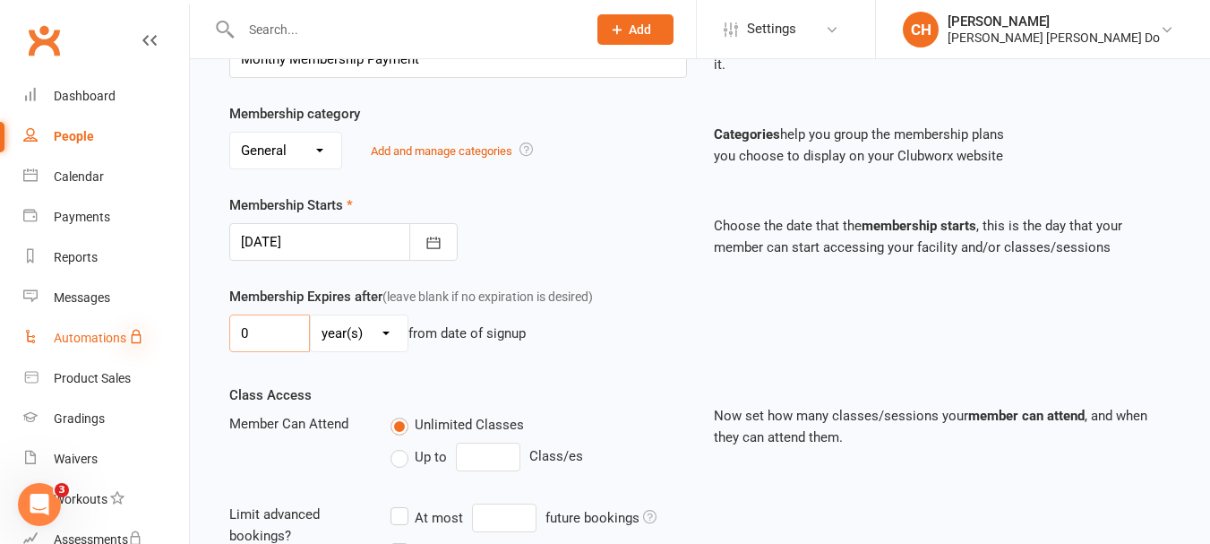
drag, startPoint x: 299, startPoint y: 336, endPoint x: 137, endPoint y: 340, distance: 162.2
click at [137, 340] on ui-view "Prospect Member Non-attending contact Class / event Appointment Grading event T…" at bounding box center [605, 302] width 1210 height 1213
type input "1"
click at [374, 334] on select "day(s) week(s) month(s) year(s)" at bounding box center [359, 333] width 97 height 36
select select "2"
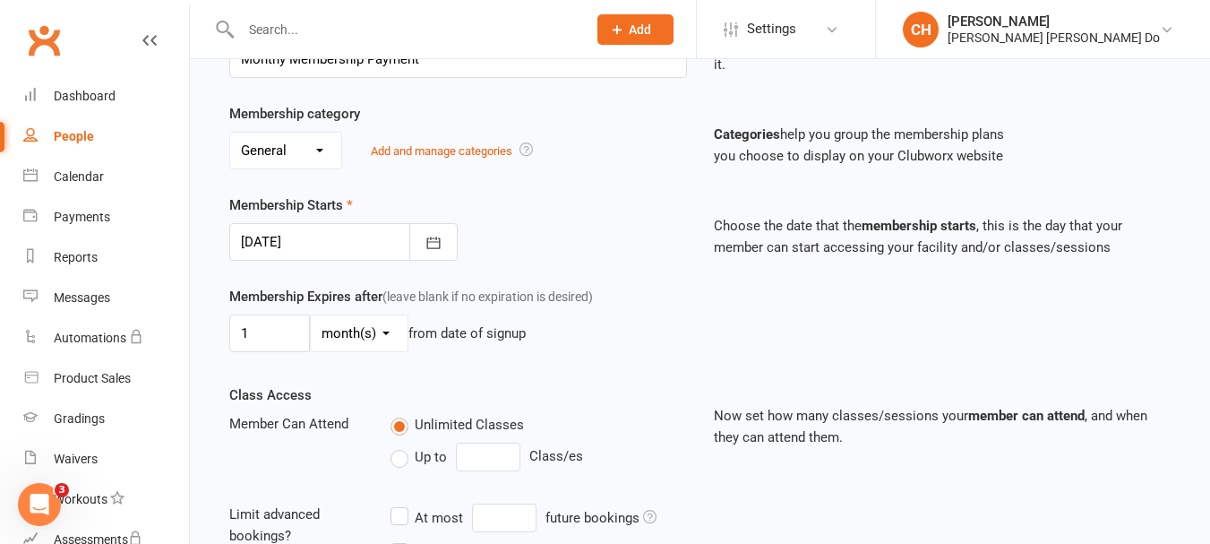
click at [311, 315] on select "day(s) week(s) month(s) year(s)" at bounding box center [359, 333] width 97 height 36
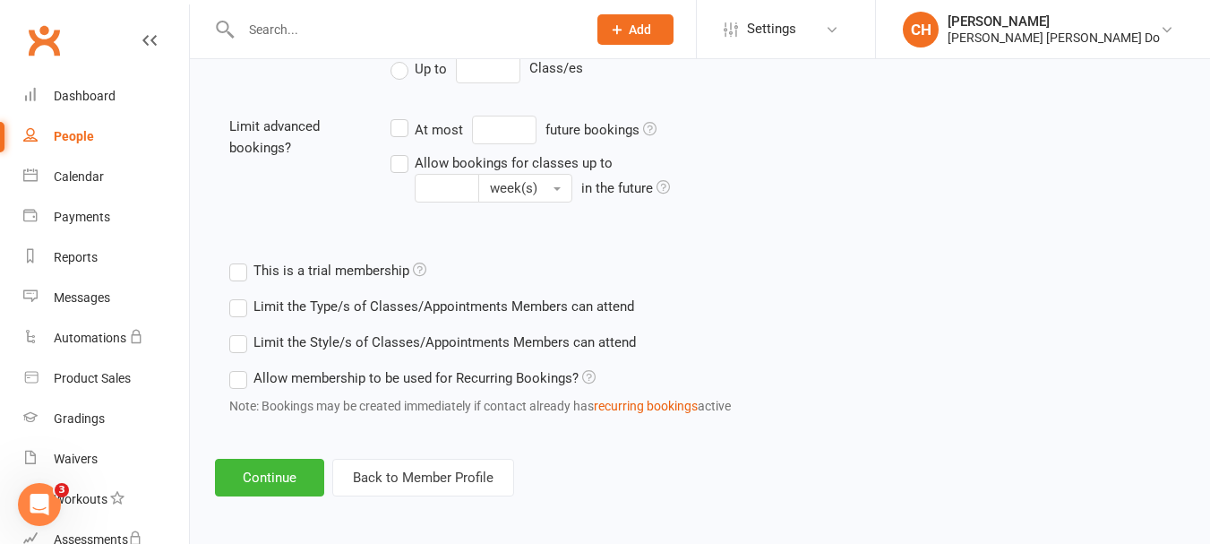
scroll to position [701, 0]
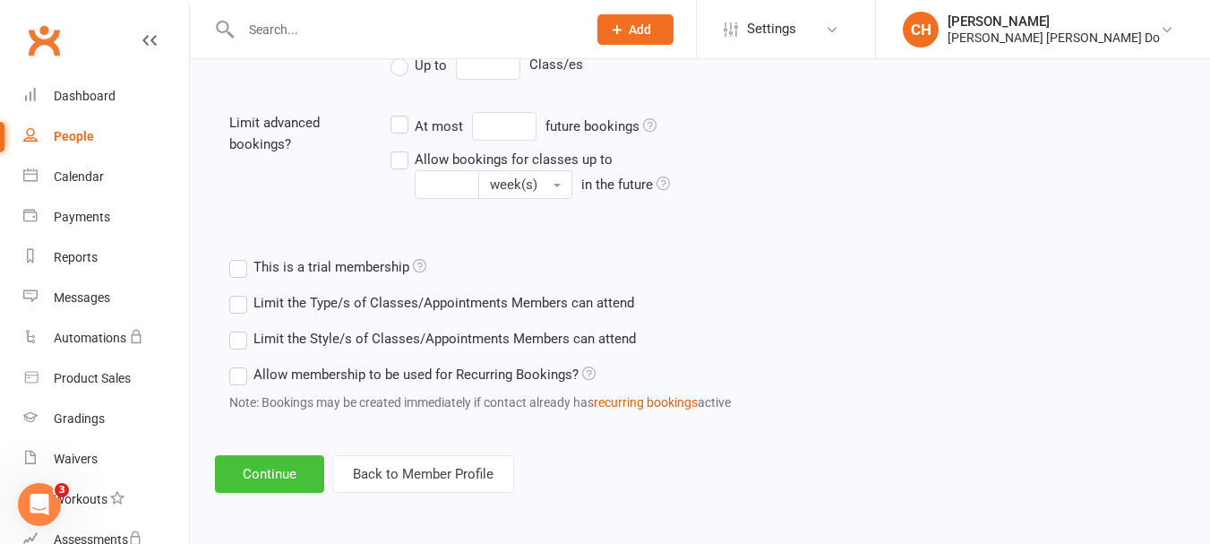
click at [260, 467] on button "Continue" at bounding box center [269, 474] width 109 height 38
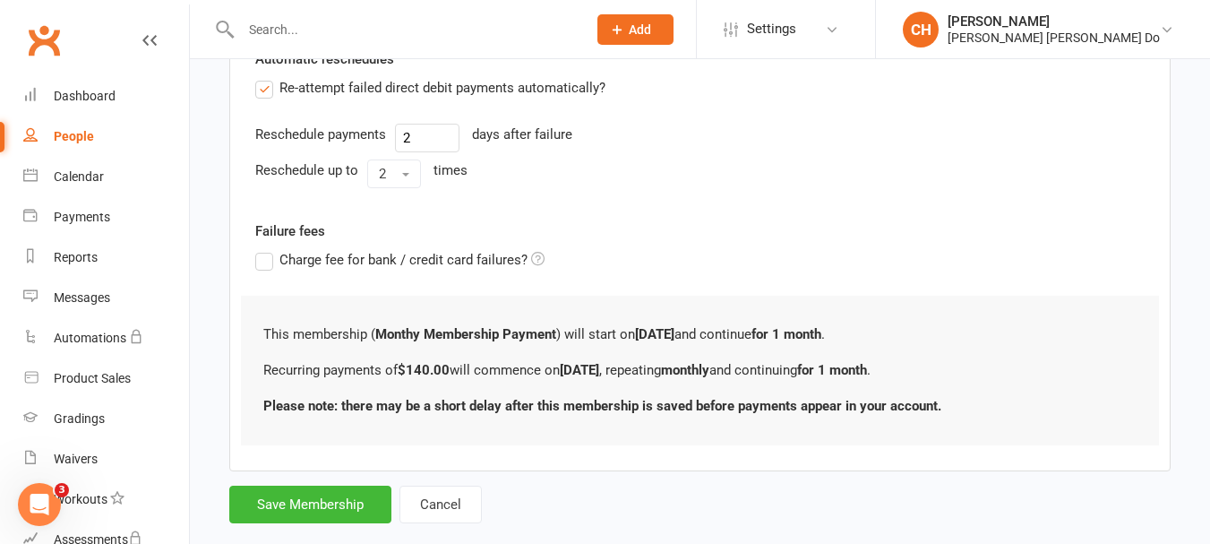
scroll to position [0, 0]
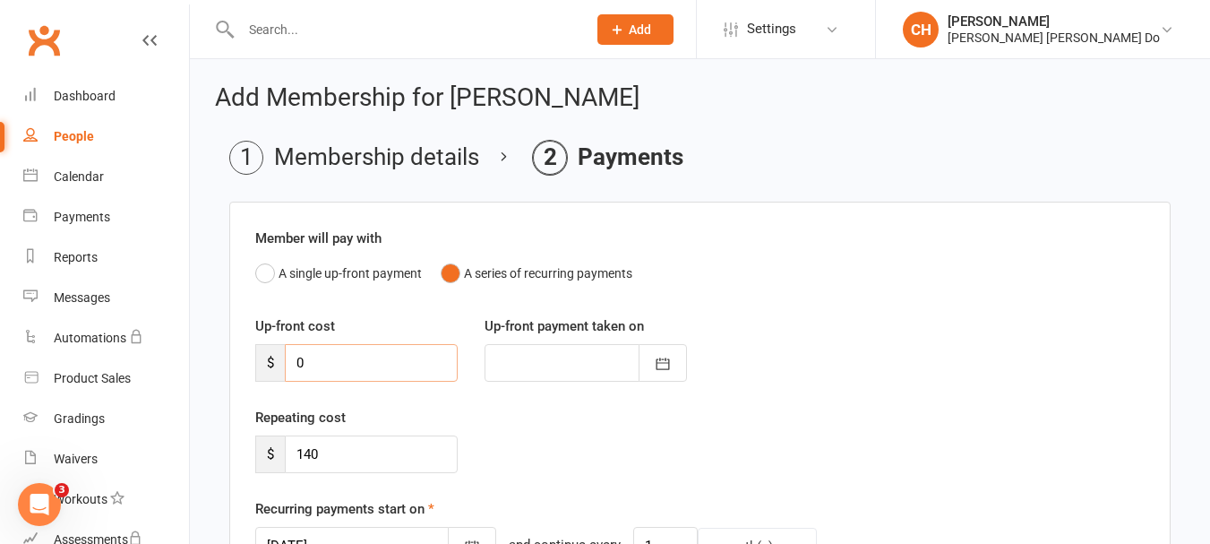
drag, startPoint x: 314, startPoint y: 366, endPoint x: 280, endPoint y: 364, distance: 34.1
click at [280, 364] on div "$ 0" at bounding box center [356, 363] width 202 height 38
type input "1"
type input "14 Oct 2025"
type input "150"
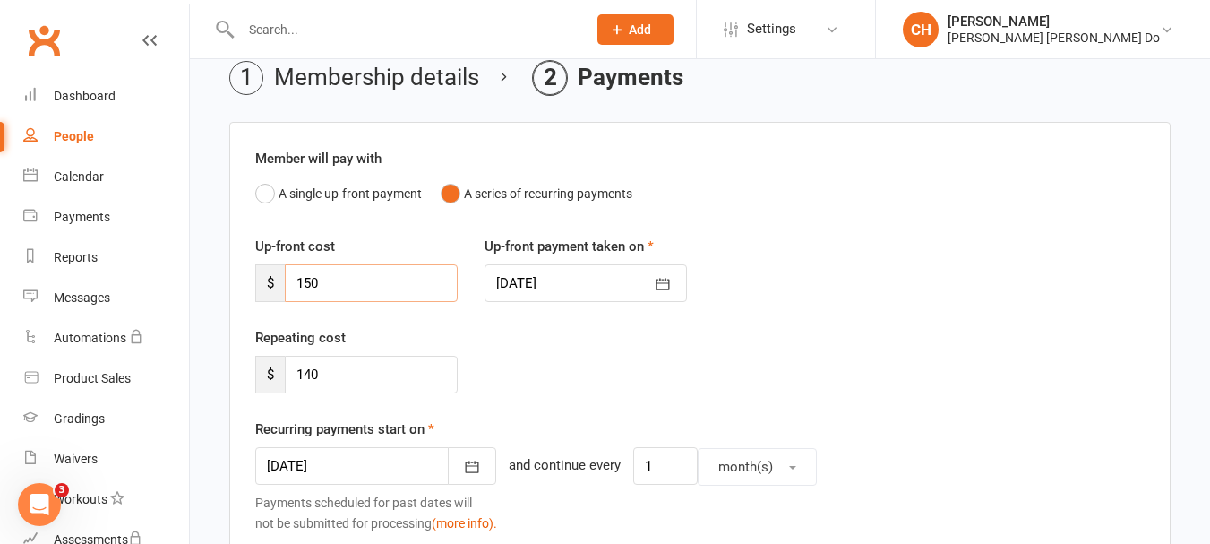
scroll to position [90, 0]
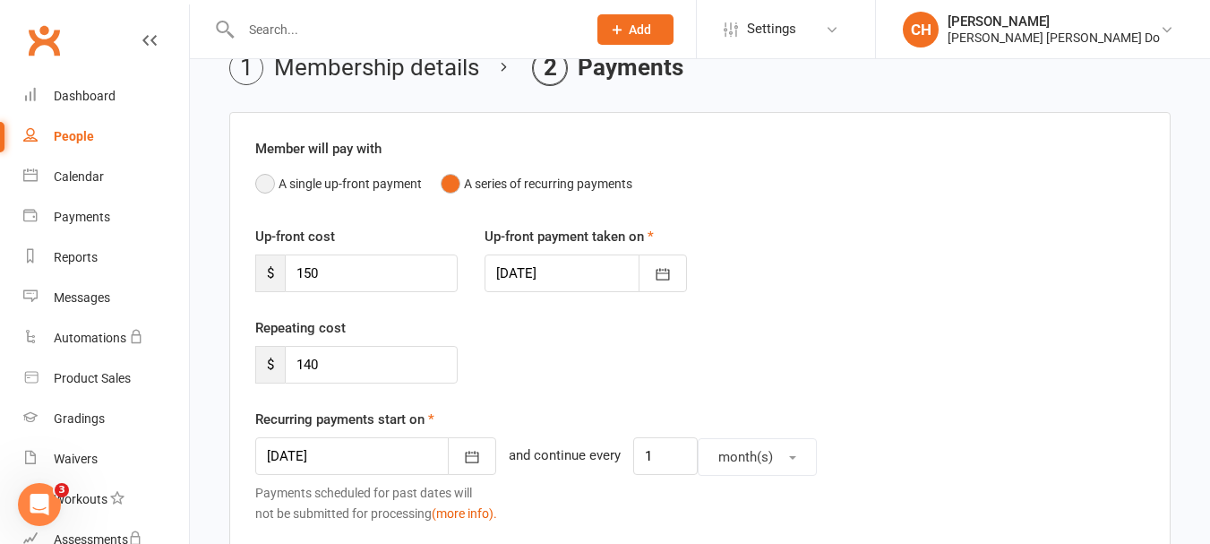
click at [265, 177] on button "A single up-front payment" at bounding box center [338, 184] width 167 height 34
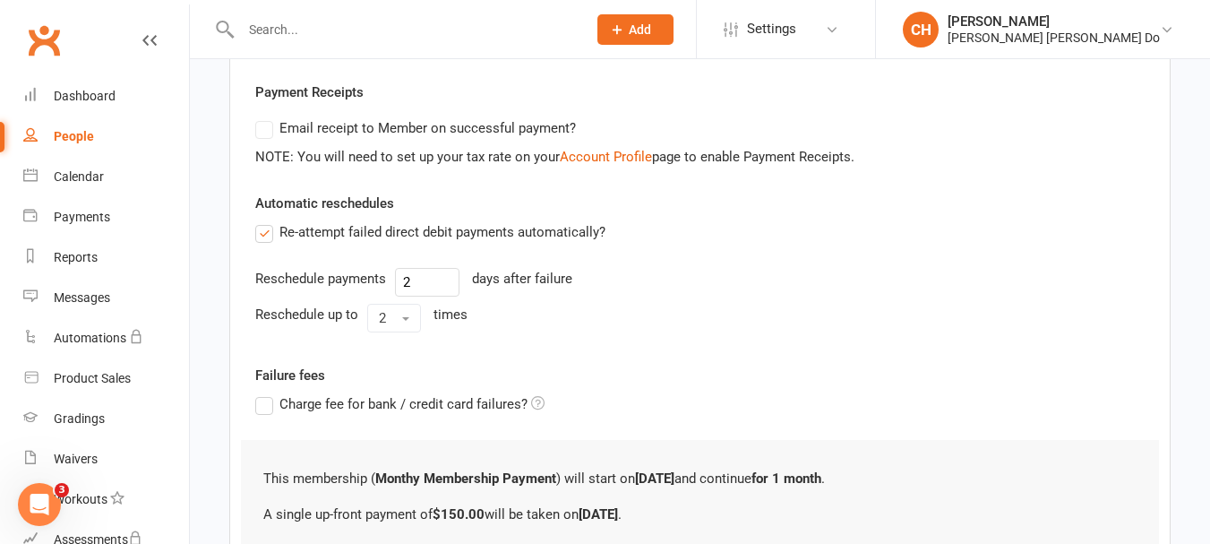
scroll to position [324, 0]
click at [270, 231] on label "Re-attempt failed direct debit payments automatically?" at bounding box center [430, 233] width 350 height 22
click at [267, 222] on input "Re-attempt failed direct debit payments automatically?" at bounding box center [261, 222] width 12 height 0
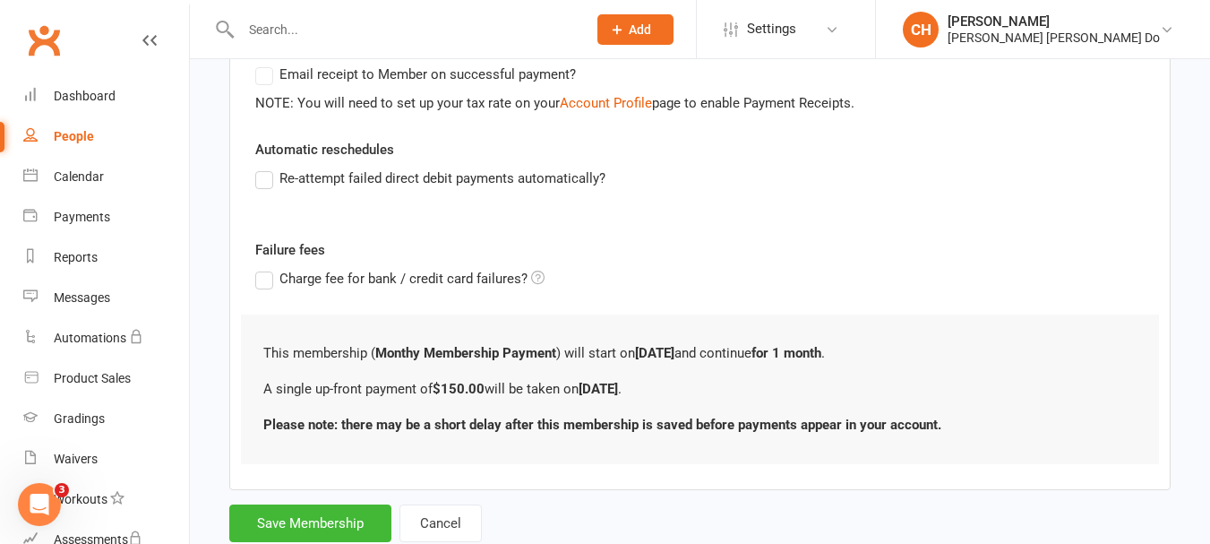
scroll to position [432, 0]
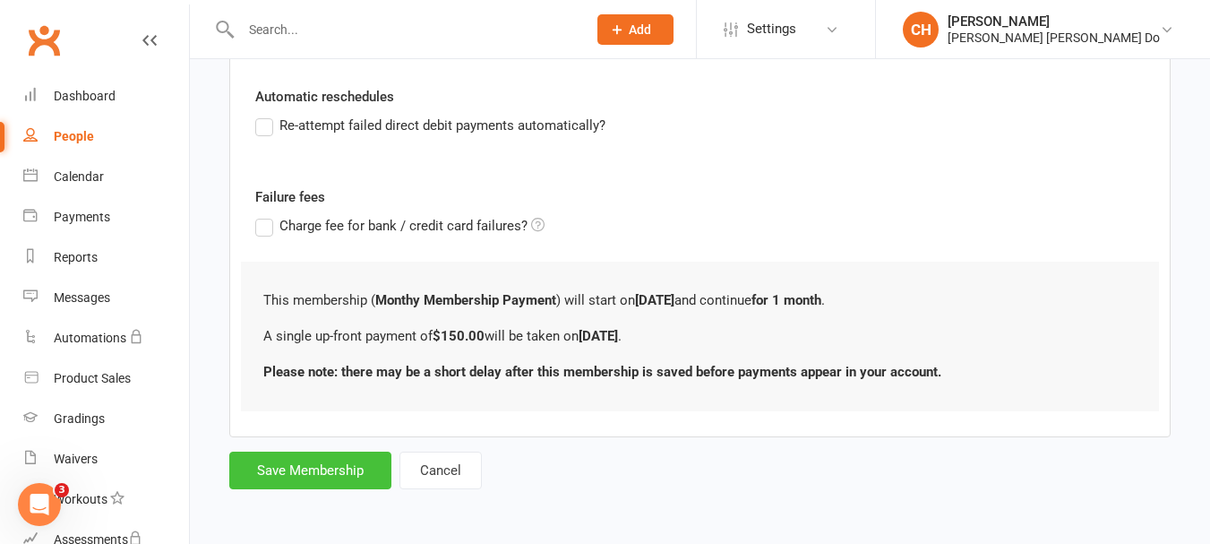
click at [301, 471] on button "Save Membership" at bounding box center [310, 471] width 162 height 38
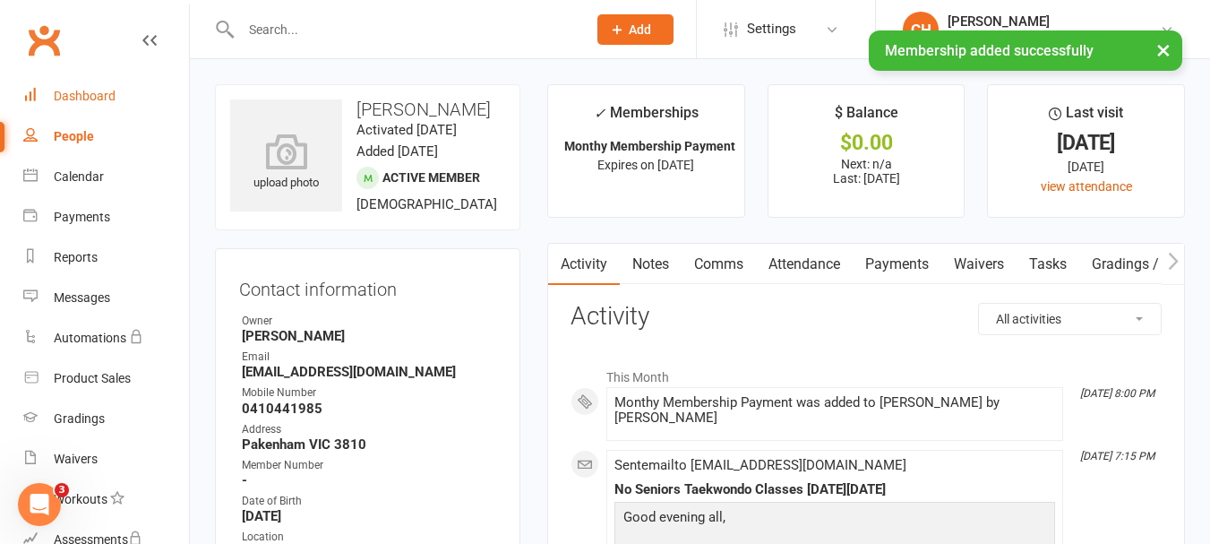
click at [86, 89] on div "Dashboard" at bounding box center [85, 96] width 62 height 14
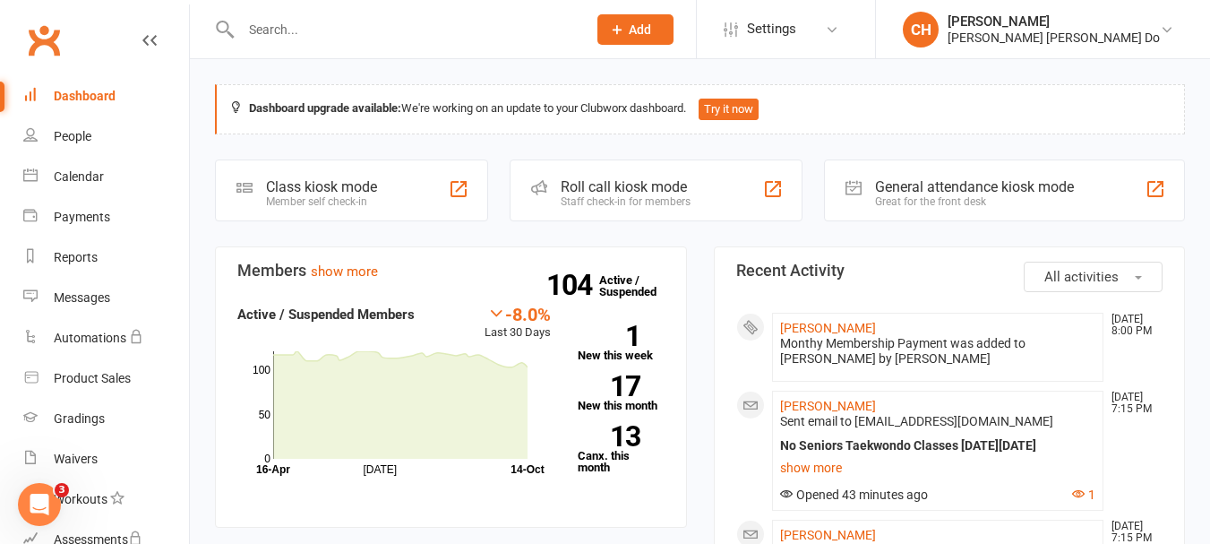
click at [600, 193] on div "Roll call kiosk mode" at bounding box center [626, 186] width 130 height 17
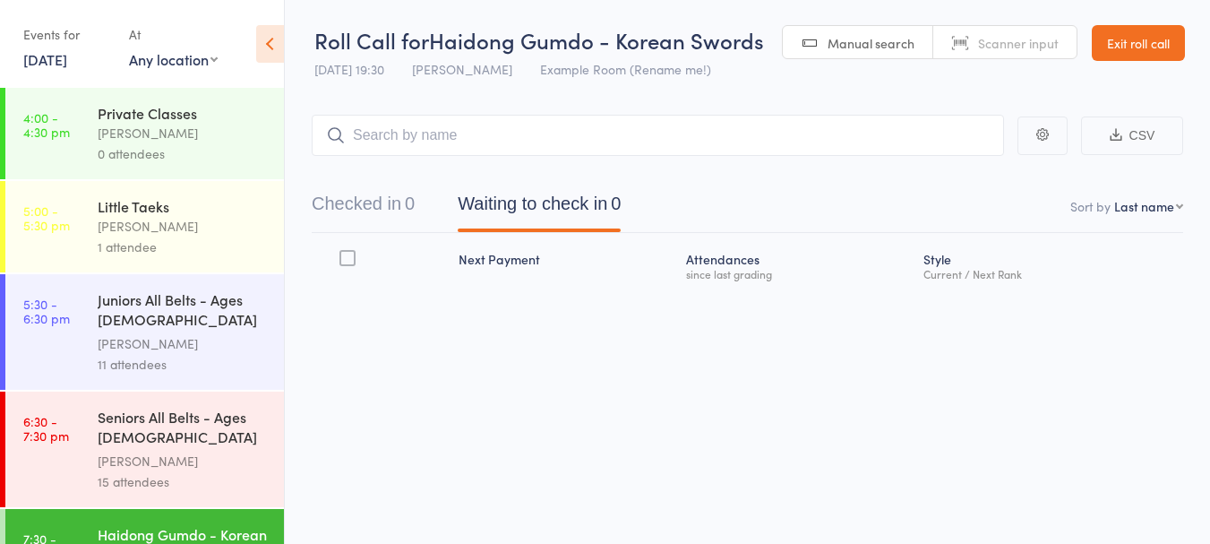
click at [159, 436] on div "Seniors All Belts - Ages [DEMOGRAPHIC_DATA] and up" at bounding box center [183, 429] width 171 height 44
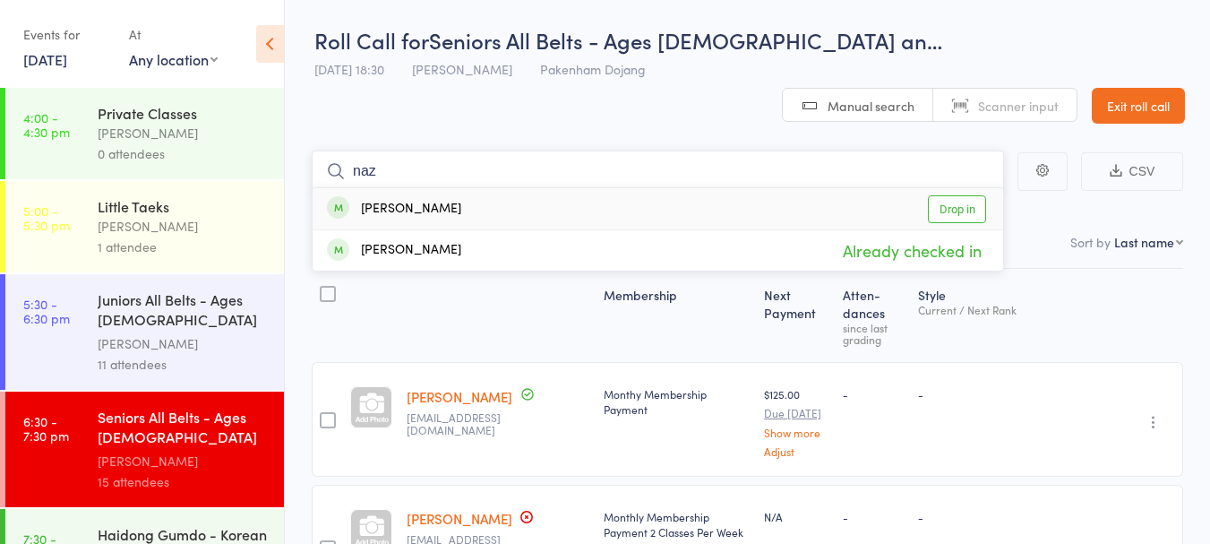
type input "naz"
click at [951, 195] on link "Drop in" at bounding box center [957, 209] width 58 height 28
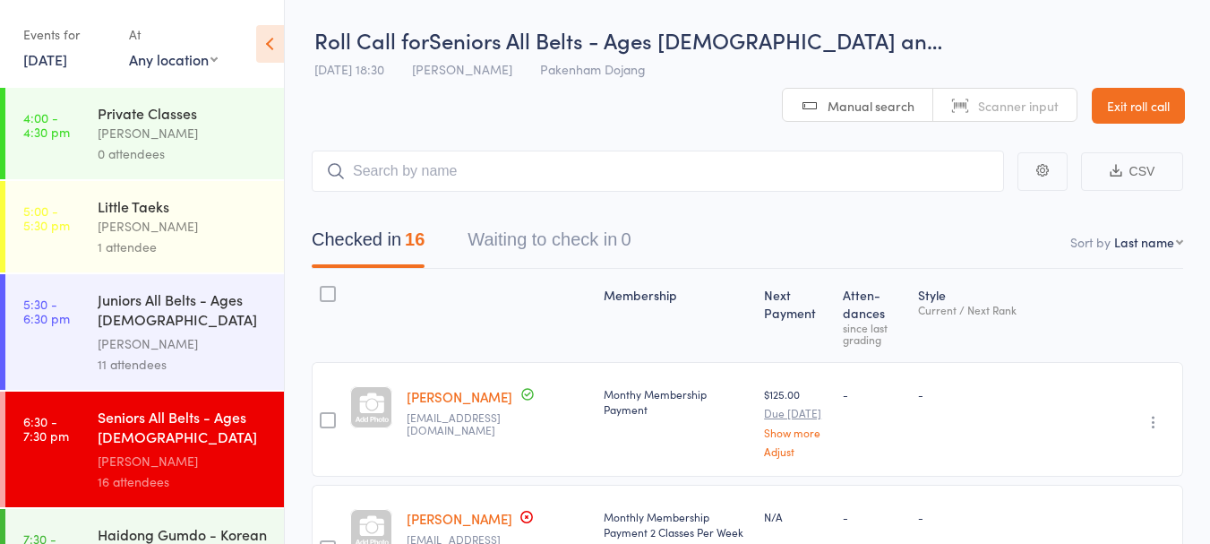
click at [1120, 88] on link "Exit roll call" at bounding box center [1138, 106] width 93 height 36
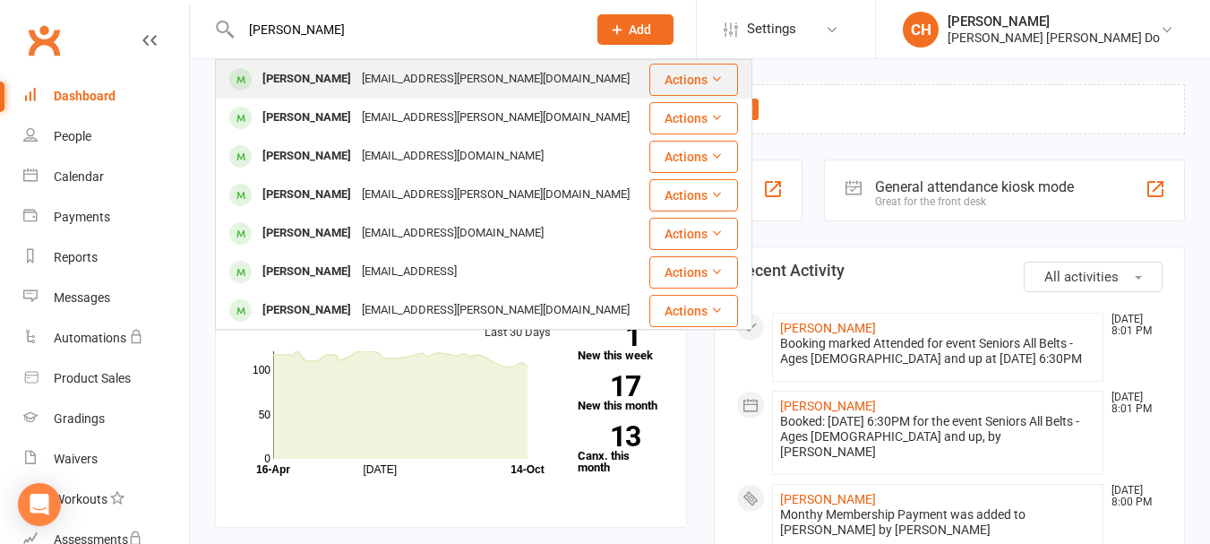
type input "[PERSON_NAME]"
click at [290, 76] on div "[PERSON_NAME]" at bounding box center [306, 79] width 99 height 26
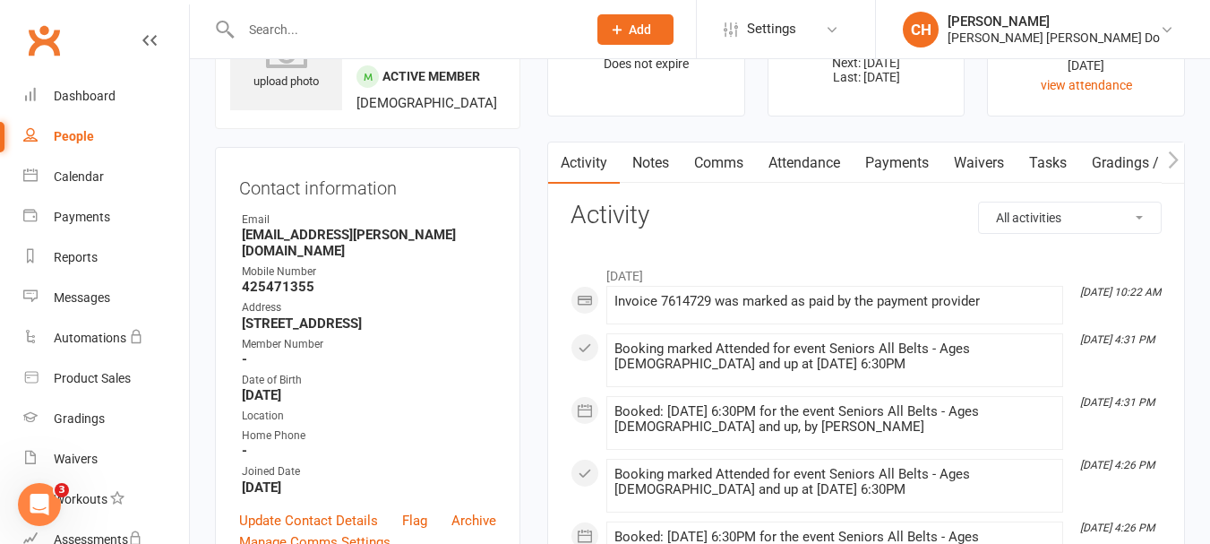
scroll to position [90, 0]
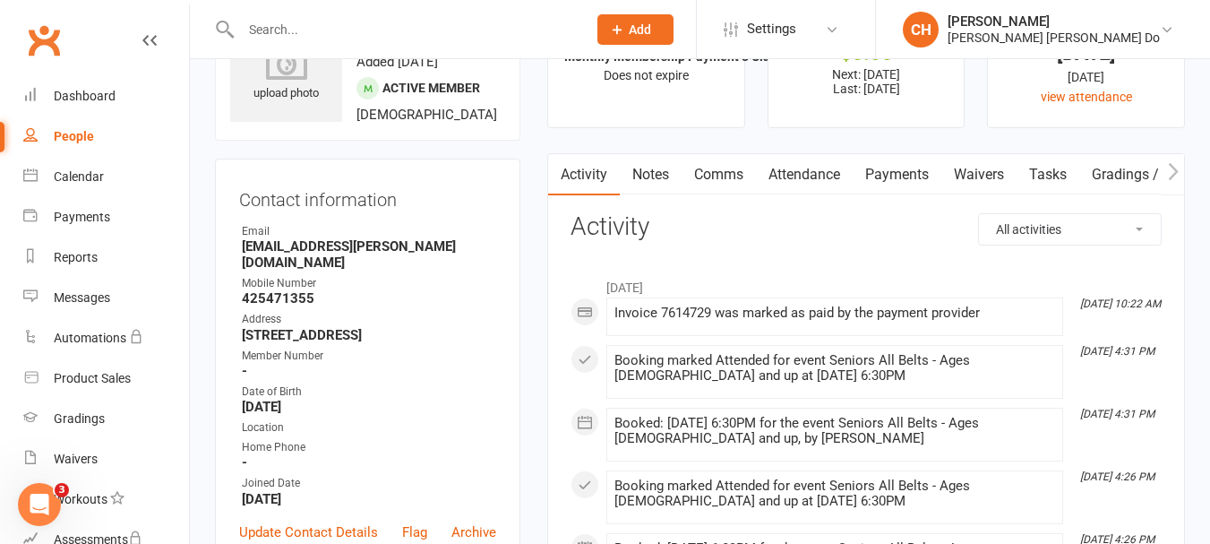
click at [887, 167] on link "Payments" at bounding box center [897, 174] width 89 height 41
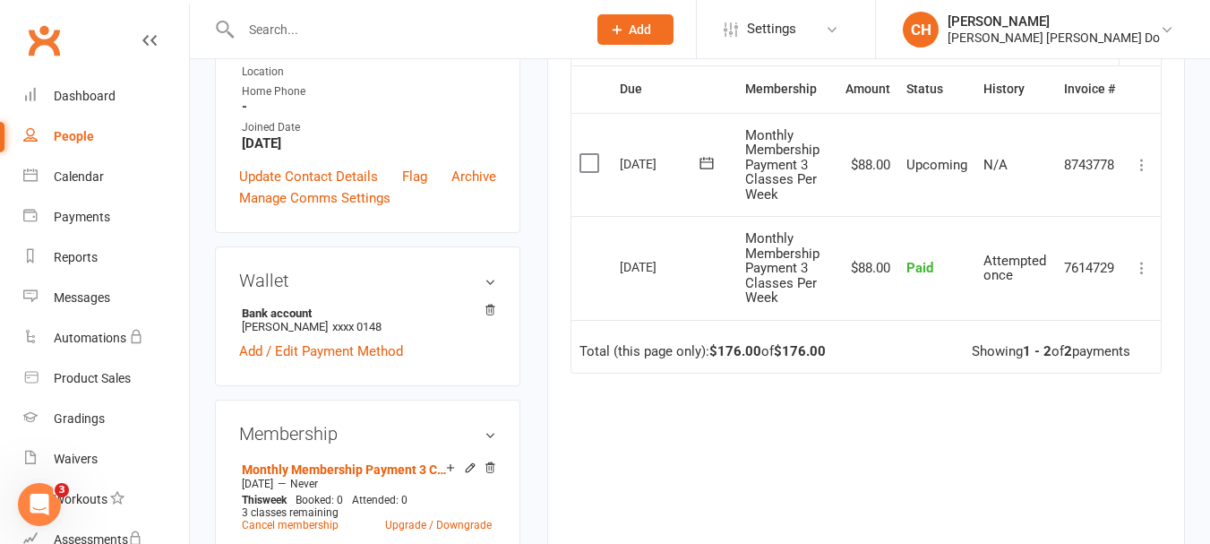
scroll to position [448, 0]
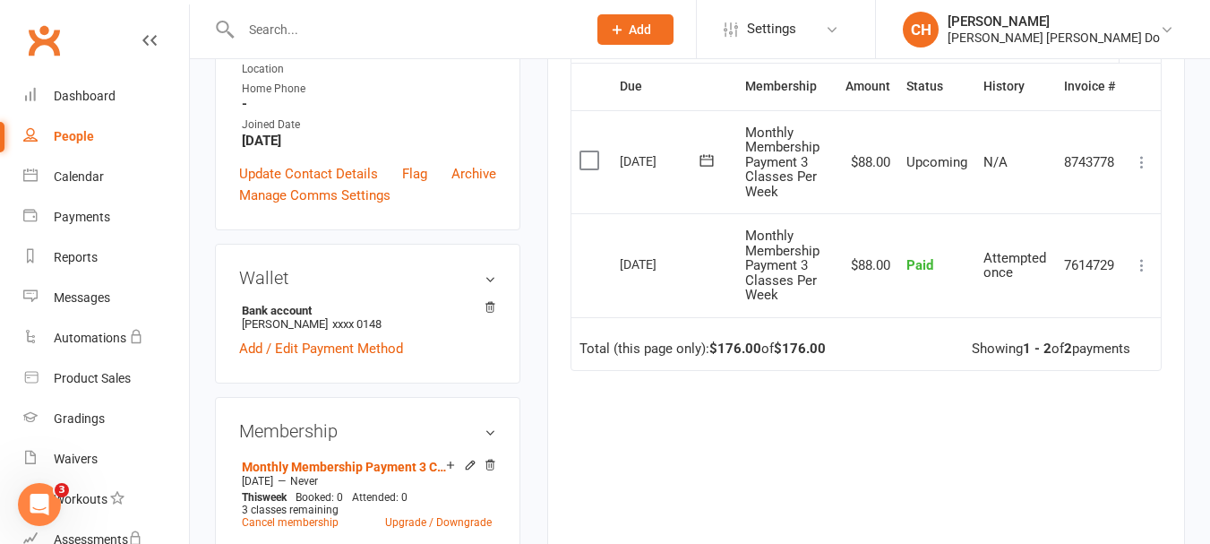
click at [587, 160] on label at bounding box center [592, 160] width 24 height 18
click at [587, 151] on input "checkbox" at bounding box center [586, 151] width 12 height 0
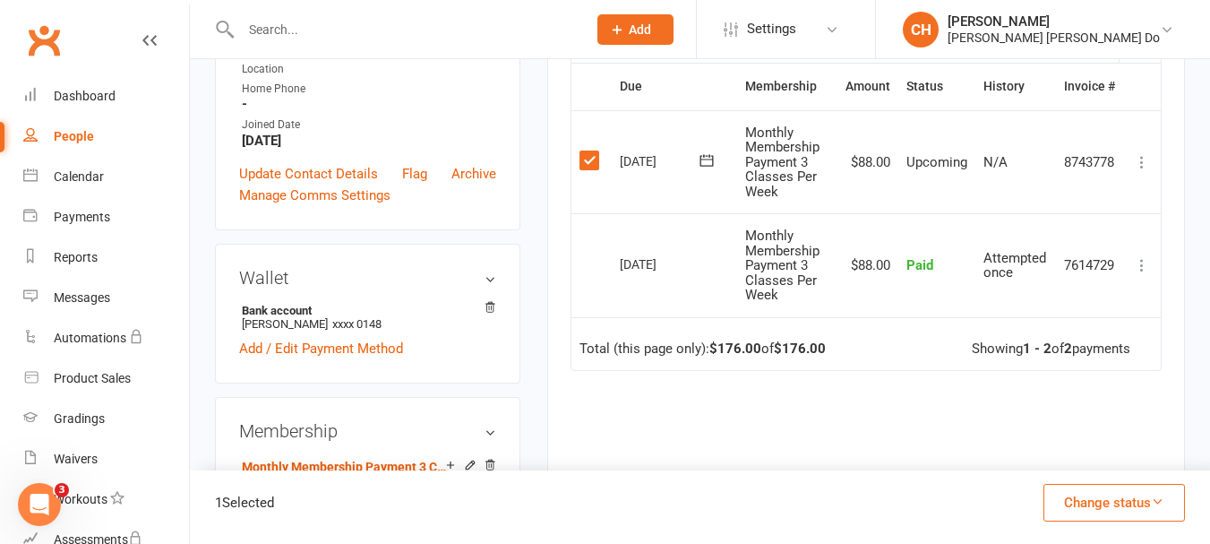
click at [1161, 500] on icon "button" at bounding box center [1157, 501] width 13 height 13
click at [1046, 452] on link "Skipped" at bounding box center [1095, 454] width 177 height 36
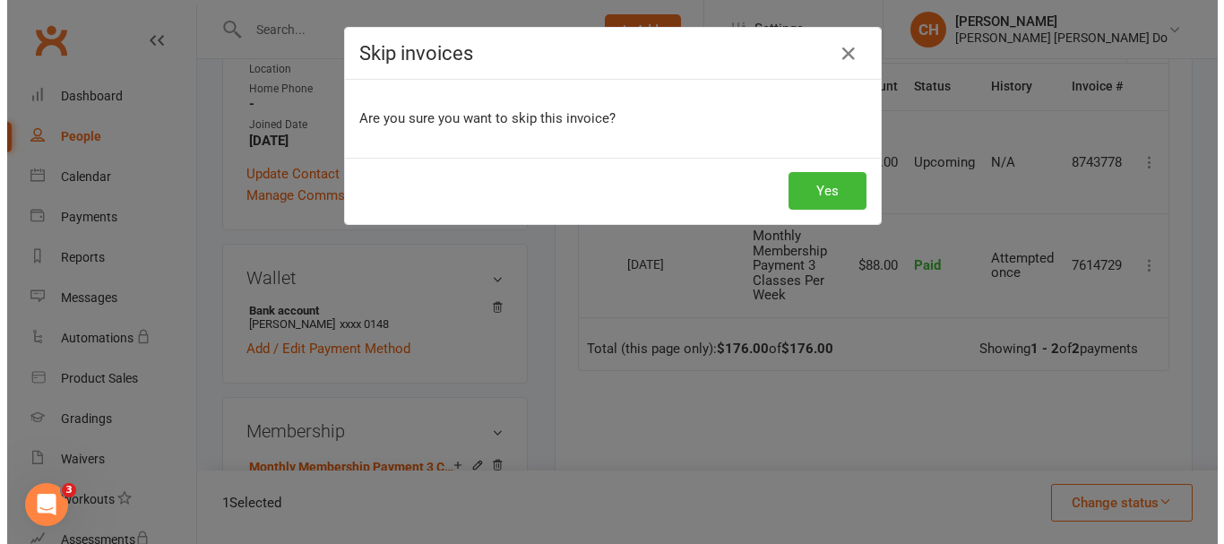
scroll to position [426, 0]
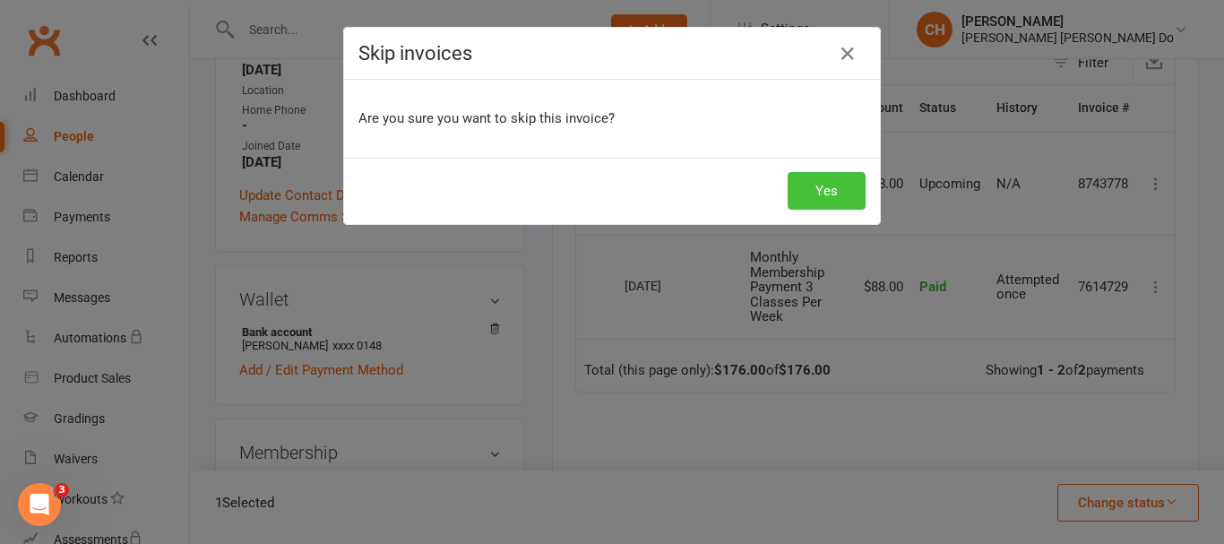
click at [809, 187] on button "Yes" at bounding box center [827, 191] width 78 height 38
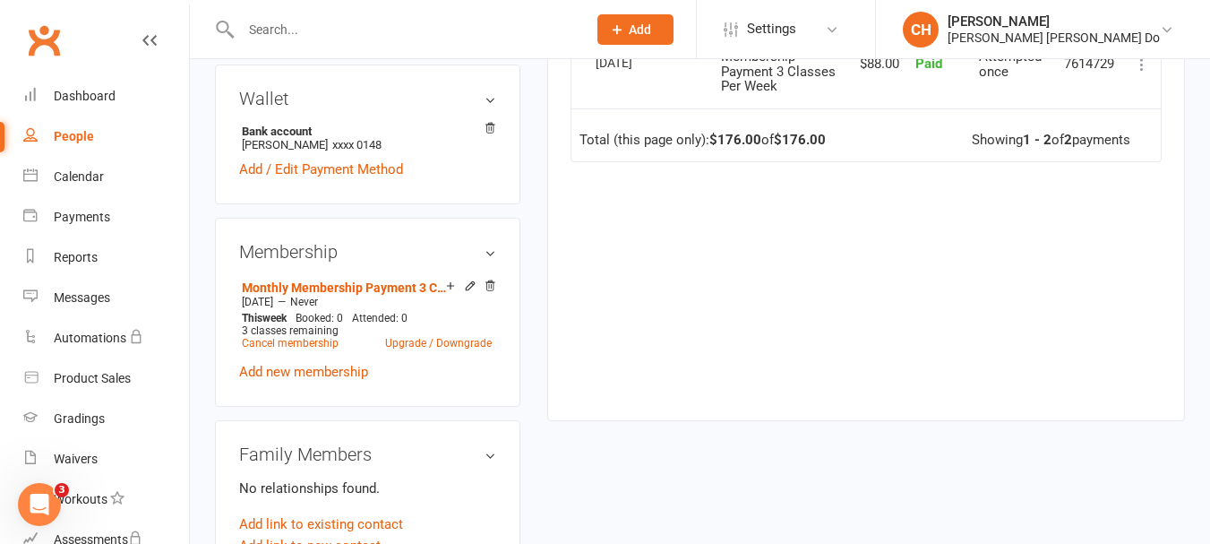
scroll to position [179, 0]
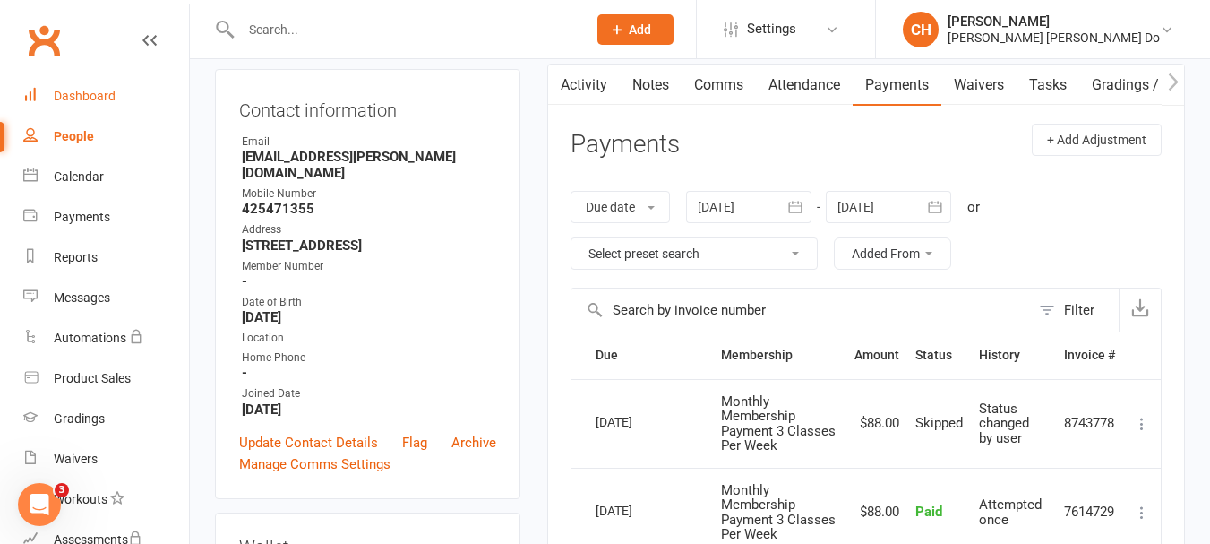
click at [91, 90] on div "Dashboard" at bounding box center [85, 96] width 62 height 14
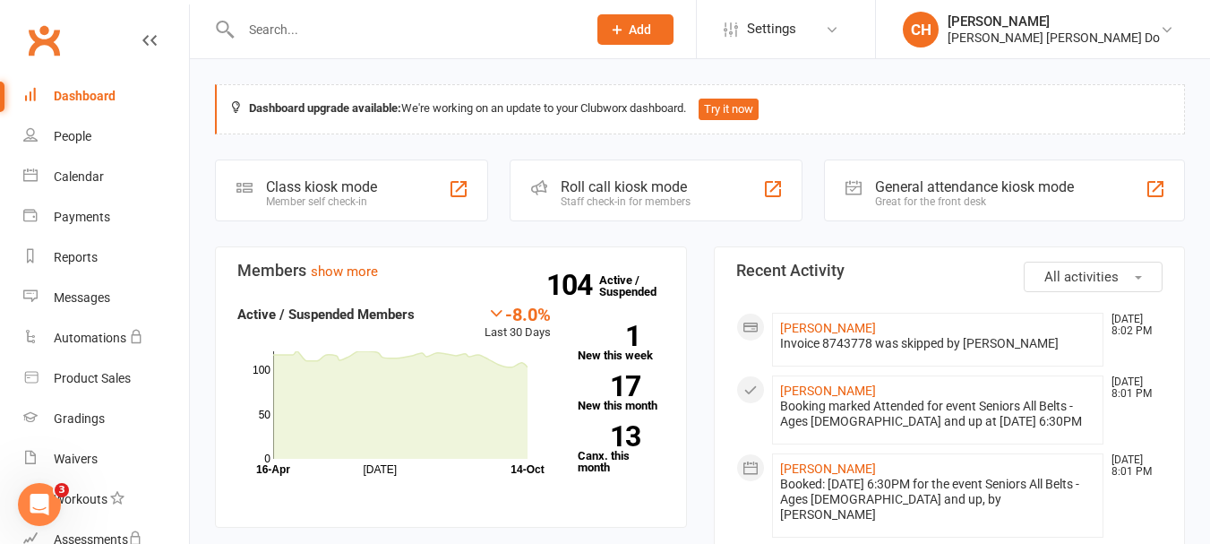
click at [95, 90] on div "Dashboard" at bounding box center [85, 96] width 62 height 14
click at [93, 90] on div "Dashboard" at bounding box center [85, 96] width 62 height 14
